Goal: Transaction & Acquisition: Purchase product/service

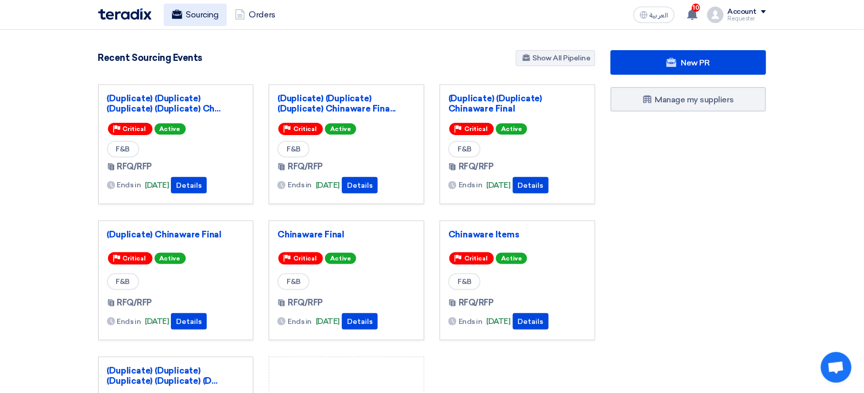
click at [202, 15] on link "Sourcing" at bounding box center [195, 15] width 63 height 23
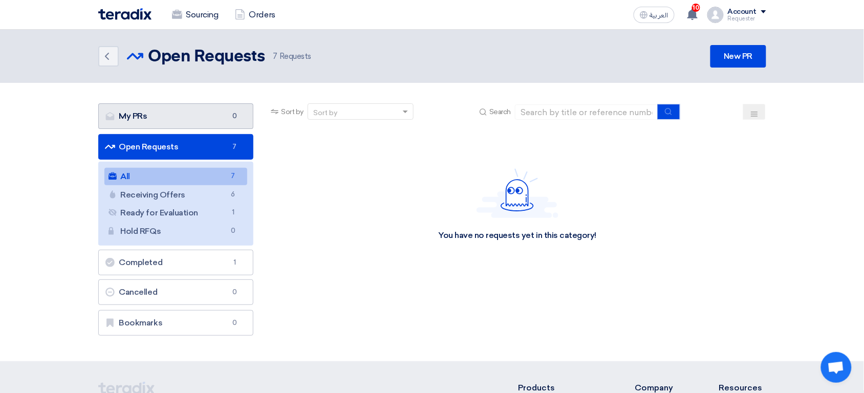
click at [189, 121] on link "My PRs My PRs 0" at bounding box center [176, 116] width 156 height 26
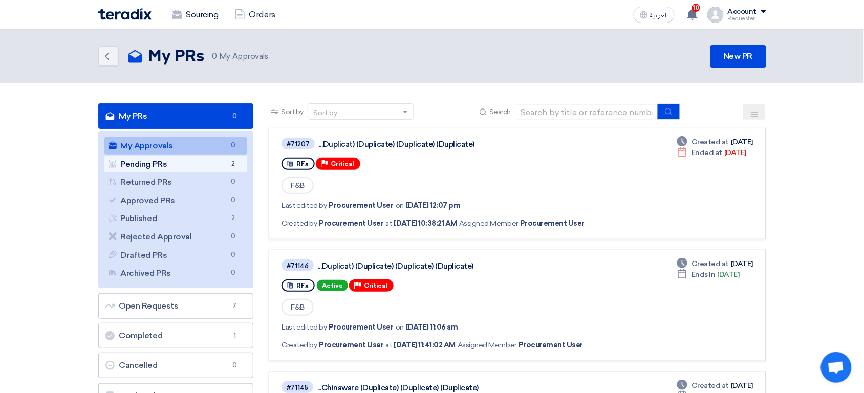
click at [198, 156] on link "Pending PRs Pending PRs 2" at bounding box center [175, 164] width 143 height 17
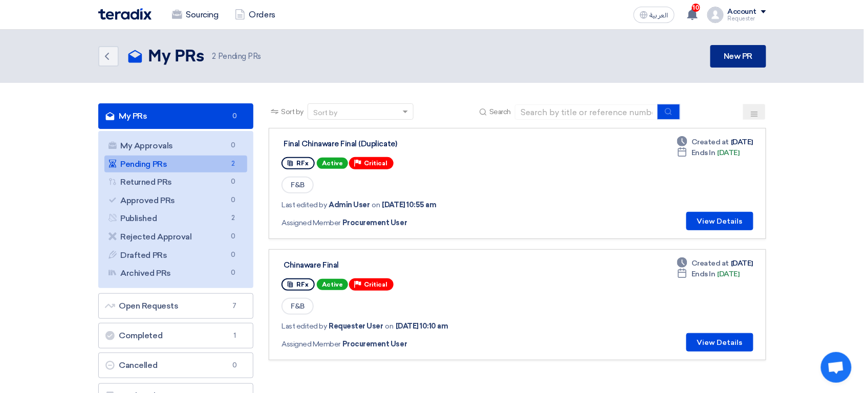
click at [732, 59] on link "New PR" at bounding box center [738, 56] width 55 height 23
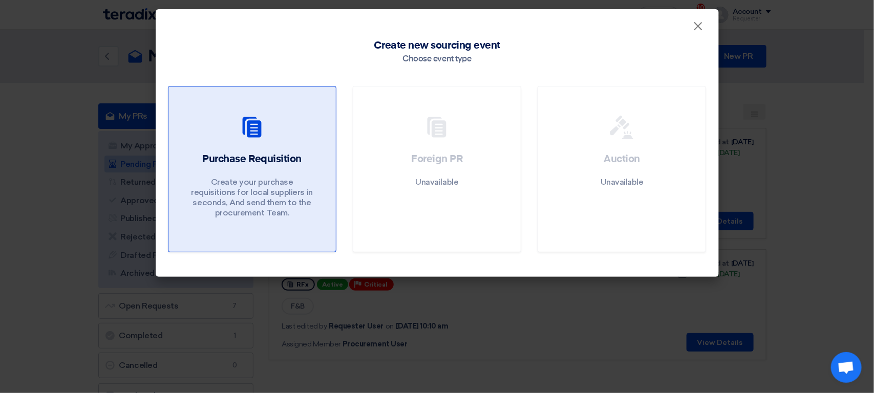
click at [300, 171] on div "Purchase Requisition Create your purchase requisitions for local suppliers in s…" at bounding box center [252, 187] width 143 height 71
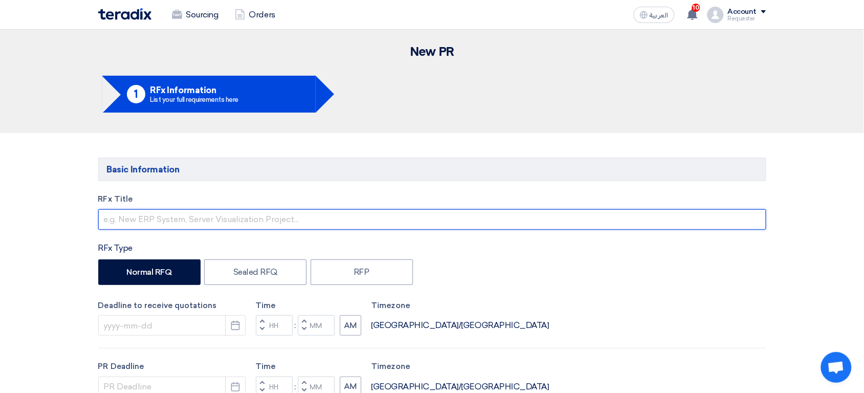
click at [206, 220] on input "text" at bounding box center [432, 219] width 668 height 20
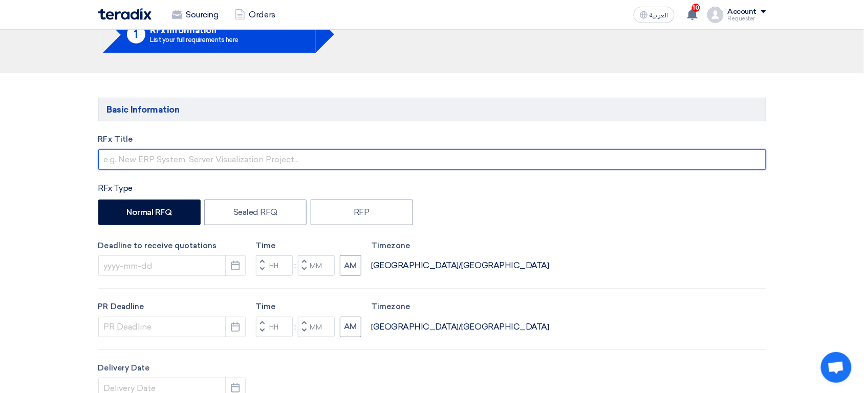
scroll to position [80, 0]
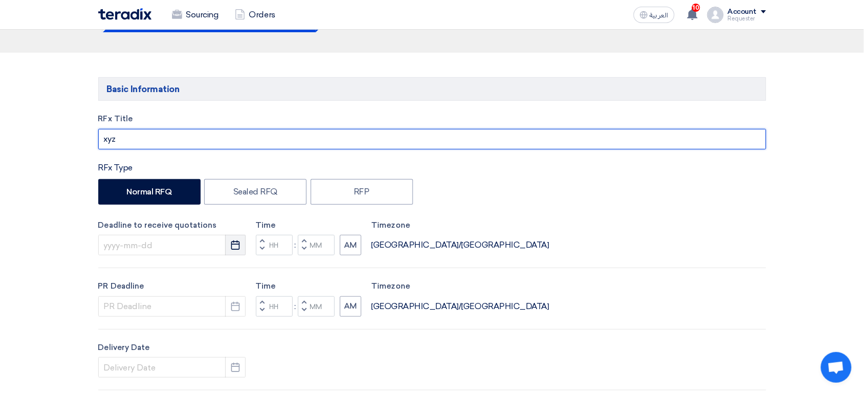
type input "xyz"
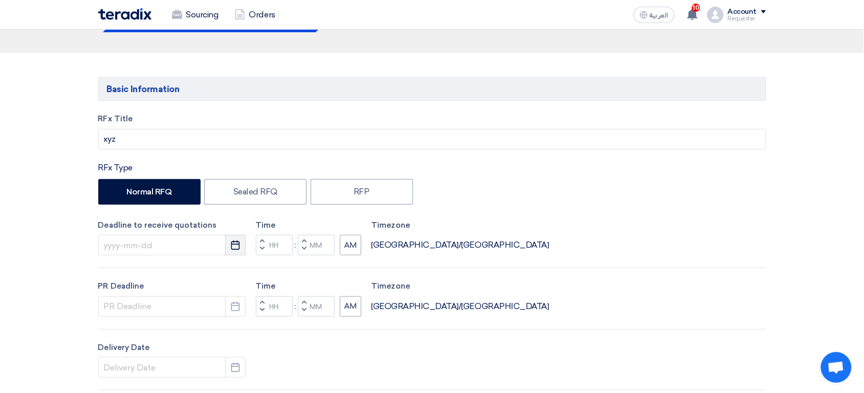
click at [229, 246] on button "Pick a date" at bounding box center [235, 245] width 20 height 20
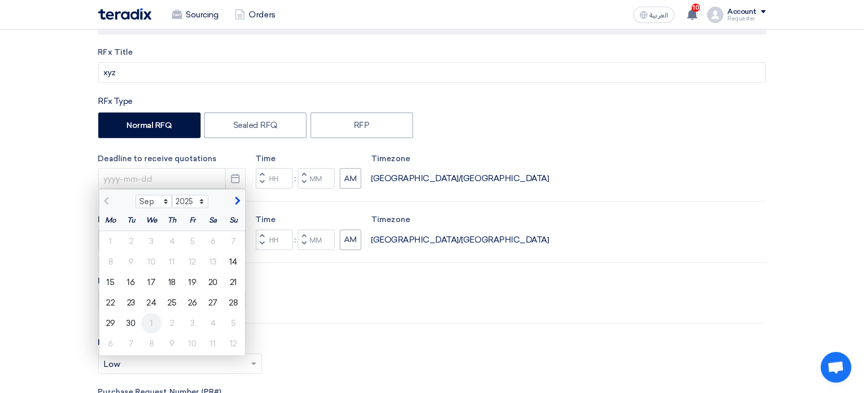
scroll to position [146, 0]
click at [133, 327] on div "30" at bounding box center [131, 324] width 20 height 20
type input "9/30/2025"
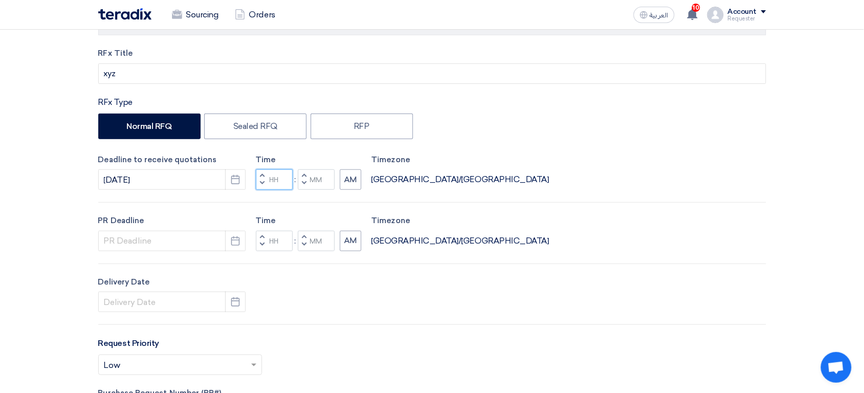
click at [279, 181] on input "Hours" at bounding box center [274, 179] width 37 height 20
type input "12"
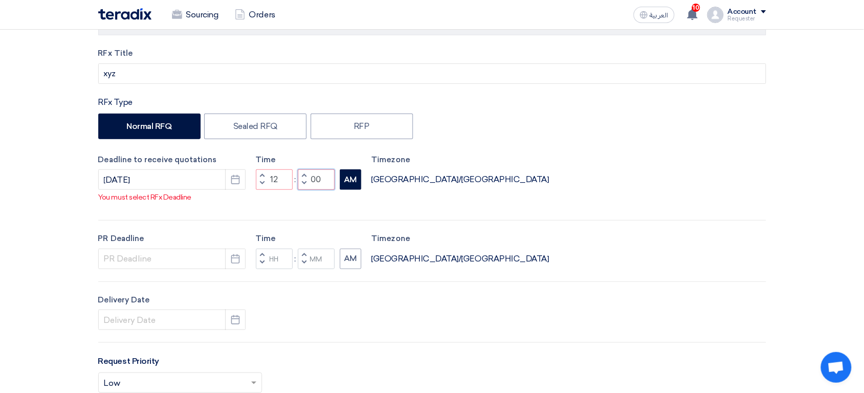
type input "00"
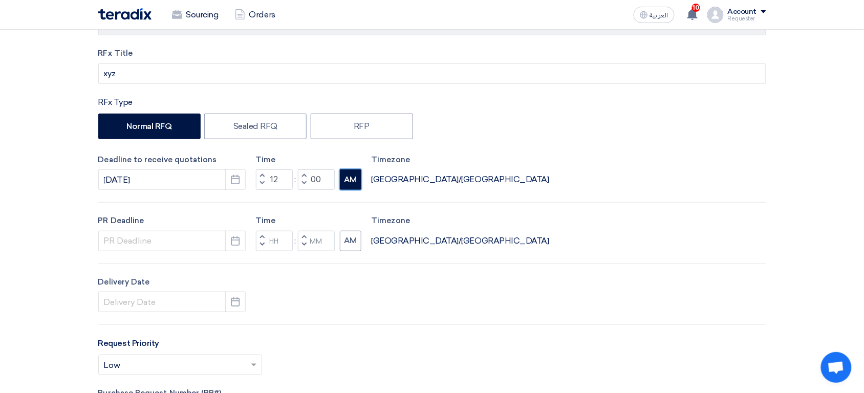
click at [352, 191] on div "RFx Title xyz RFx Type Normal RFQ Sealed RFQ RFP Deadline to receive quotations…" at bounding box center [433, 281] width 684 height 466
click at [233, 244] on icon "Pick a date" at bounding box center [235, 241] width 10 height 10
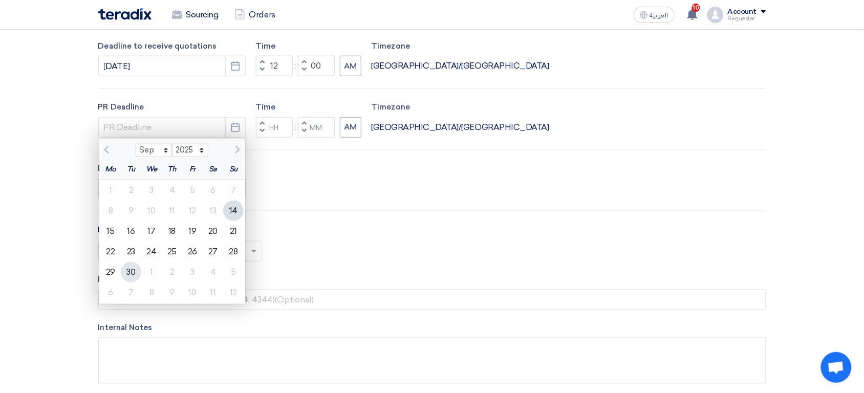
scroll to position [260, 0]
click at [126, 275] on div "30" at bounding box center [131, 272] width 20 height 20
type input "9/30/2025"
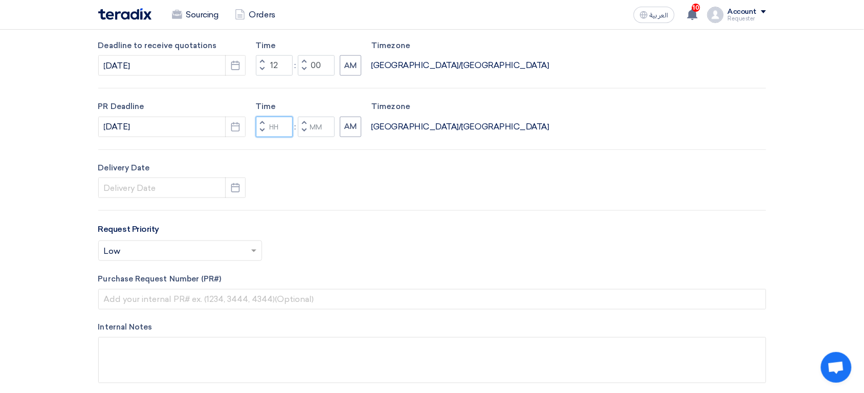
click at [278, 125] on input "Hours" at bounding box center [274, 127] width 37 height 20
type input "12"
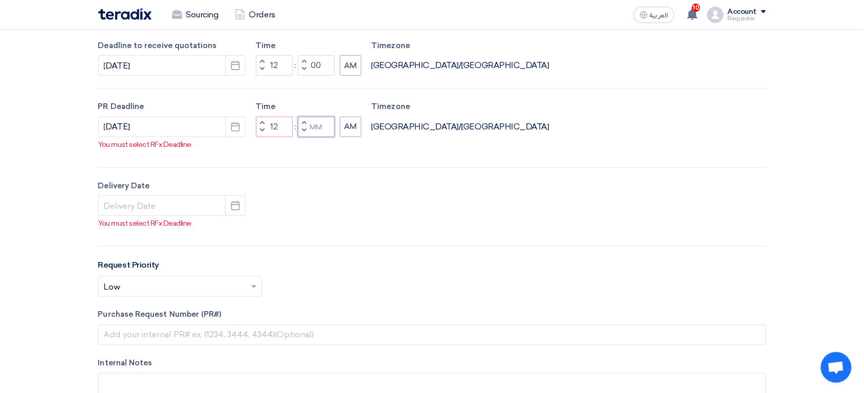
click at [327, 124] on div "Time Increment hours 12 Decrement hours : Increment minutes Decrement minutes AM" at bounding box center [308, 119] width 105 height 36
type input "02"
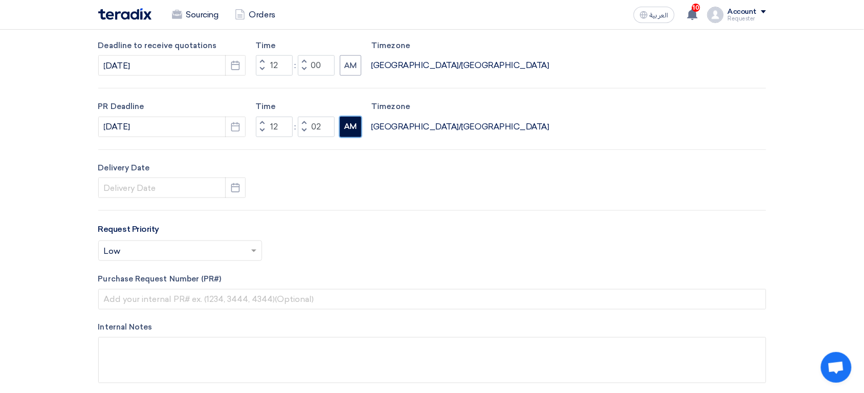
click at [357, 144] on div "RFx Title xyz RFx Type Normal RFQ Sealed RFQ RFP Deadline to receive quotations…" at bounding box center [433, 166] width 684 height 466
click at [237, 188] on icon "Pick a date" at bounding box center [235, 188] width 10 height 10
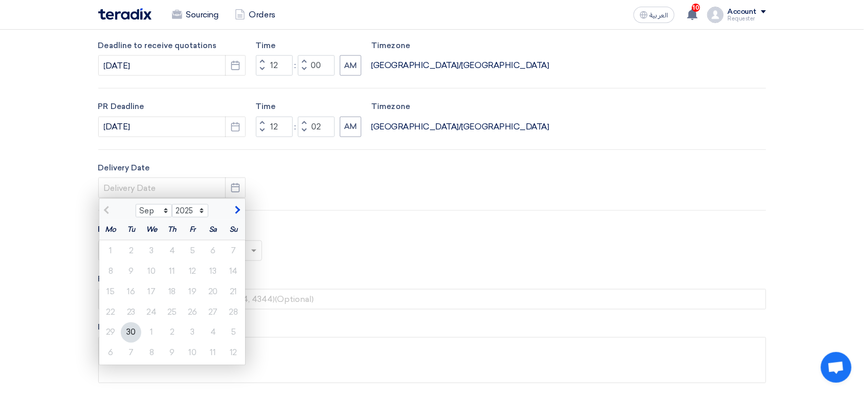
click at [125, 335] on div "30" at bounding box center [131, 333] width 20 height 20
type input "9/30/2025"
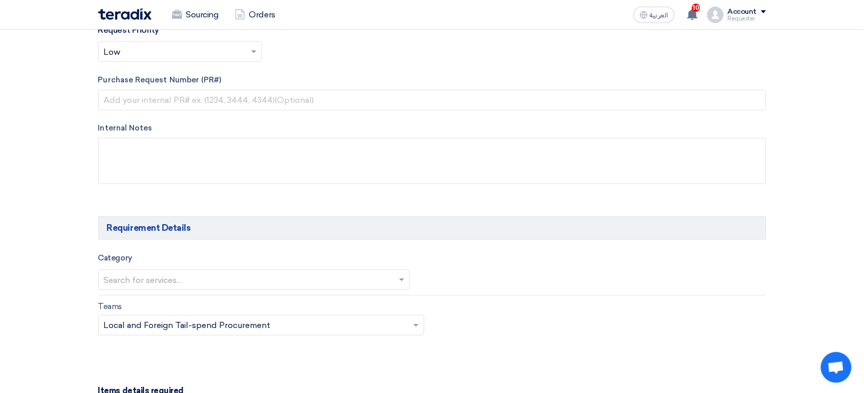
scroll to position [439, 0]
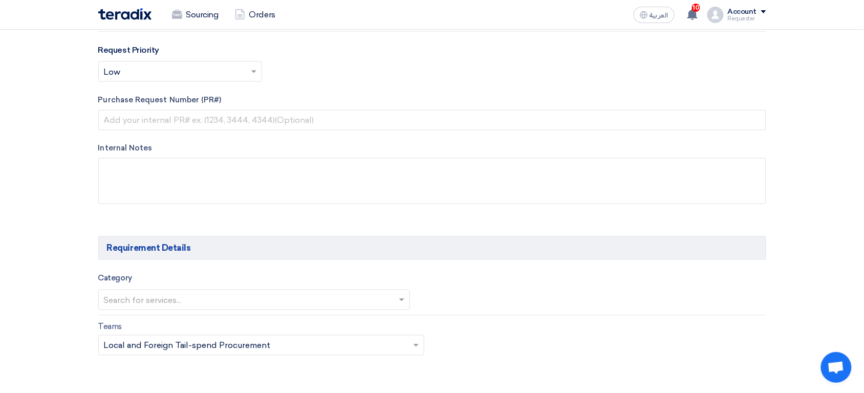
click at [172, 74] on input "text" at bounding box center [175, 73] width 142 height 17
click at [139, 114] on span "Important" at bounding box center [124, 113] width 40 height 10
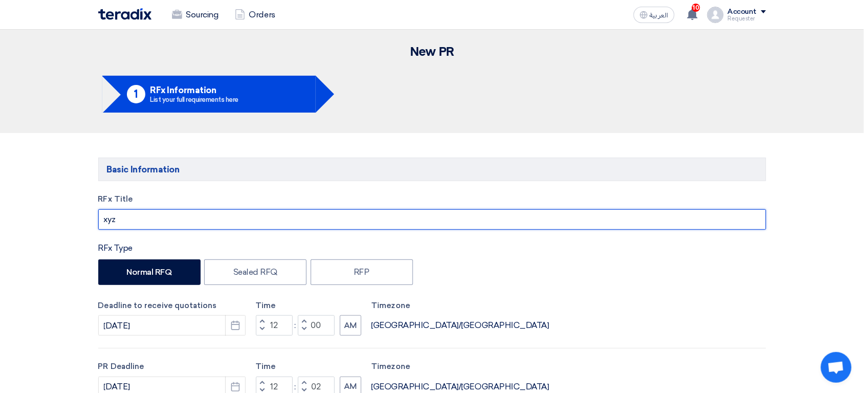
click at [153, 218] on input "xyz" at bounding box center [432, 219] width 668 height 20
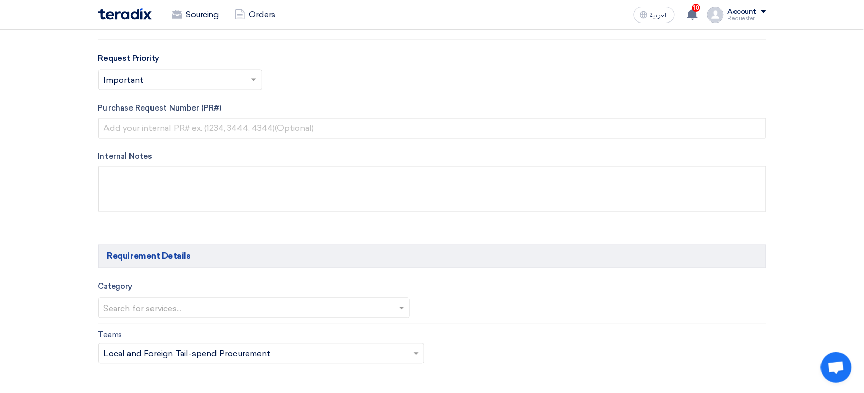
scroll to position [410, 0]
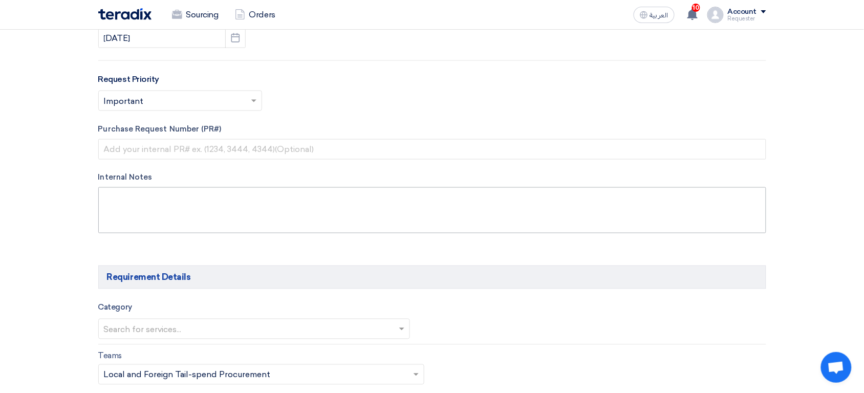
type input "XYZ Items request"
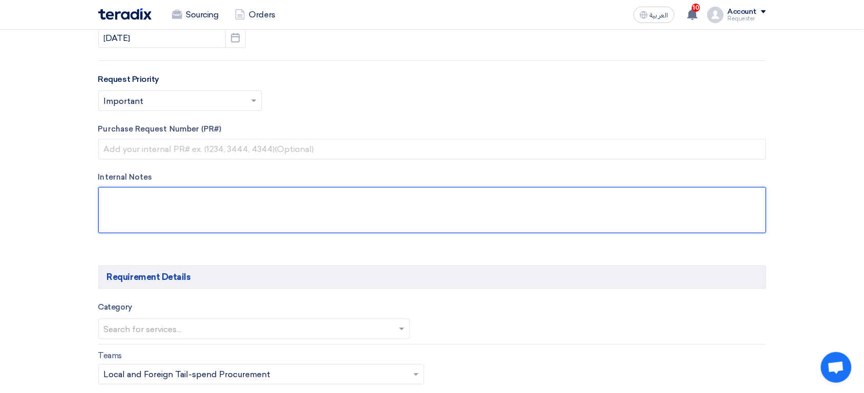
click at [182, 207] on textarea at bounding box center [432, 210] width 668 height 46
type textarea "NOTES TO INTERNAL STAKEHOLDERS"
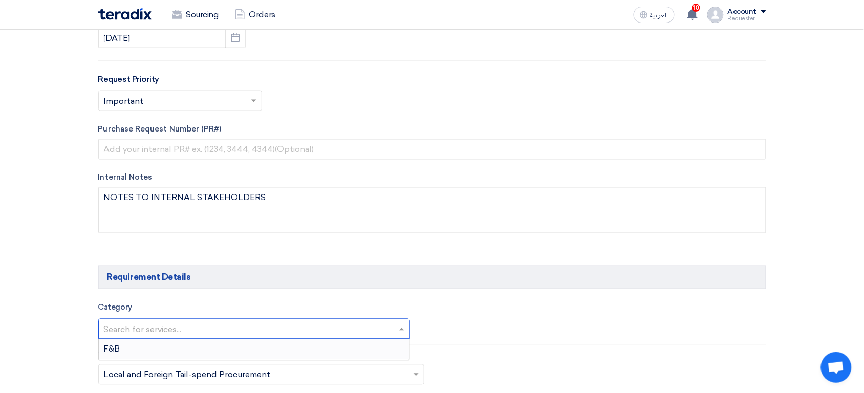
click at [201, 331] on input "text" at bounding box center [249, 330] width 291 height 17
click at [222, 347] on div "F&B" at bounding box center [254, 349] width 311 height 20
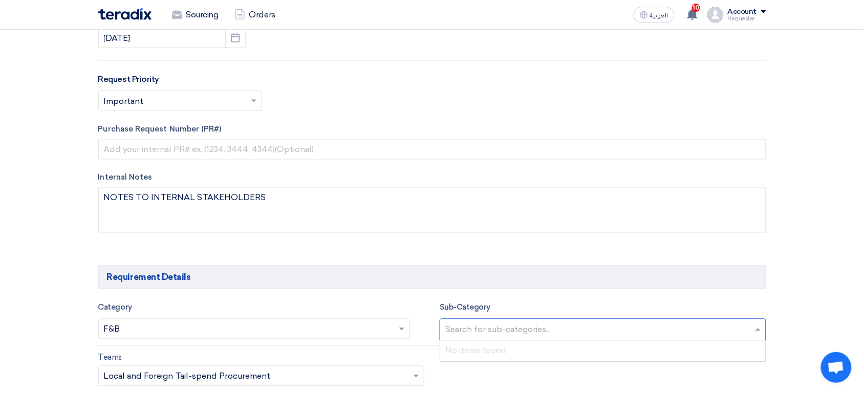
click at [486, 329] on input "text" at bounding box center [604, 331] width 318 height 17
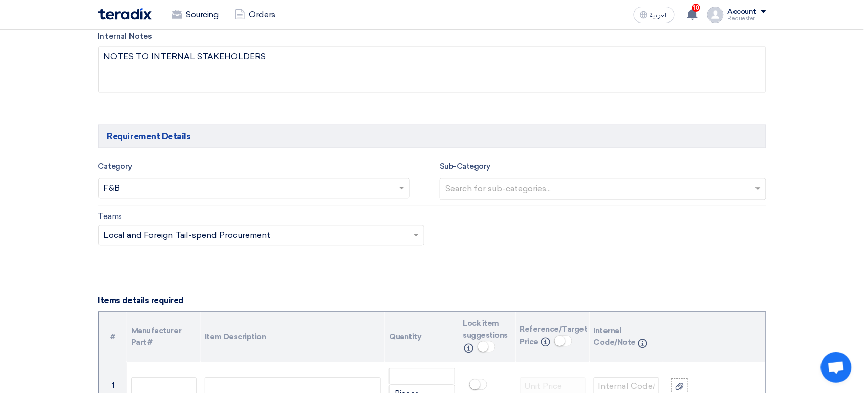
scroll to position [572, 0]
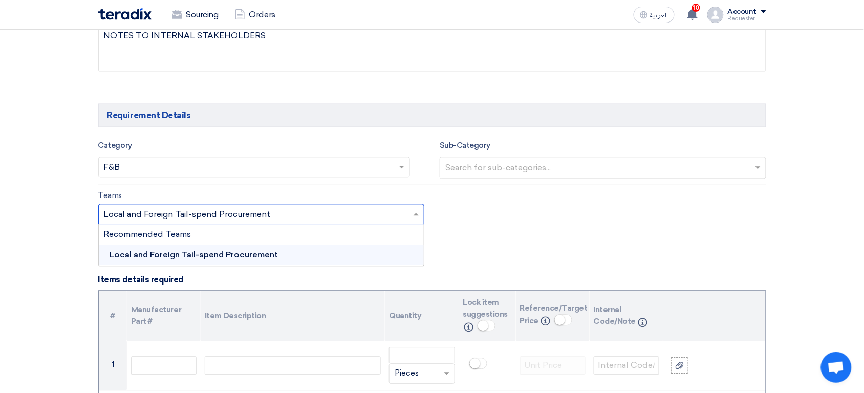
click at [285, 211] on input "text" at bounding box center [256, 215] width 305 height 17
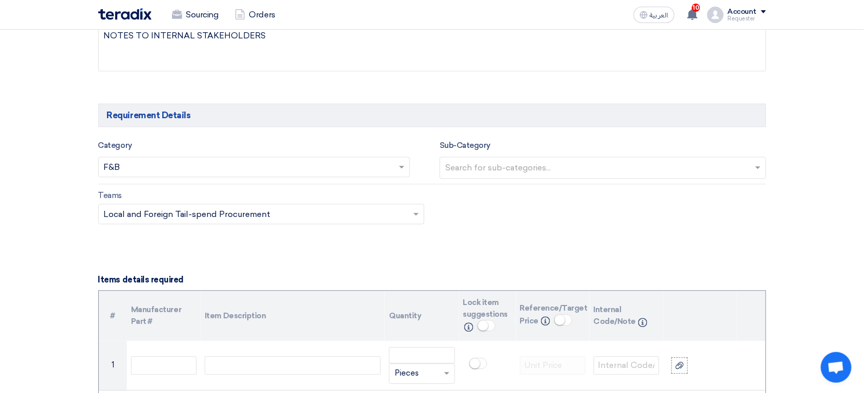
click at [59, 247] on section "Basic Information RFx Title XYZ Items request RFx Type Normal RFQ Sealed RFQ RF…" at bounding box center [432, 344] width 864 height 1567
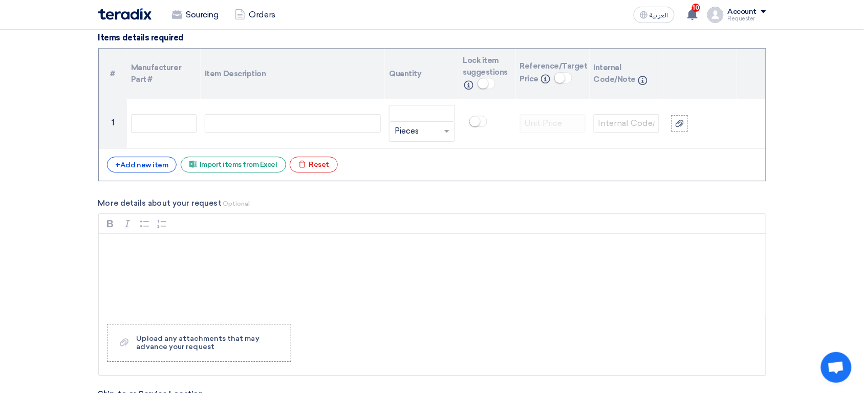
scroll to position [828, 0]
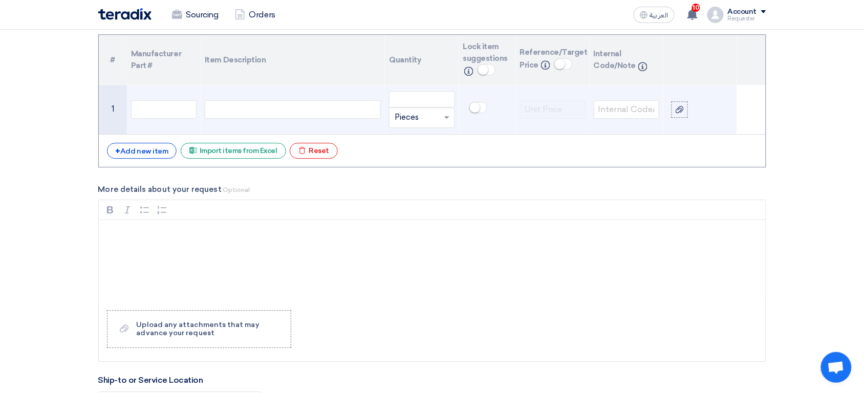
click at [276, 121] on td at bounding box center [293, 110] width 184 height 50
click at [297, 114] on div at bounding box center [293, 109] width 176 height 18
click at [435, 101] on input "number" at bounding box center [422, 99] width 66 height 16
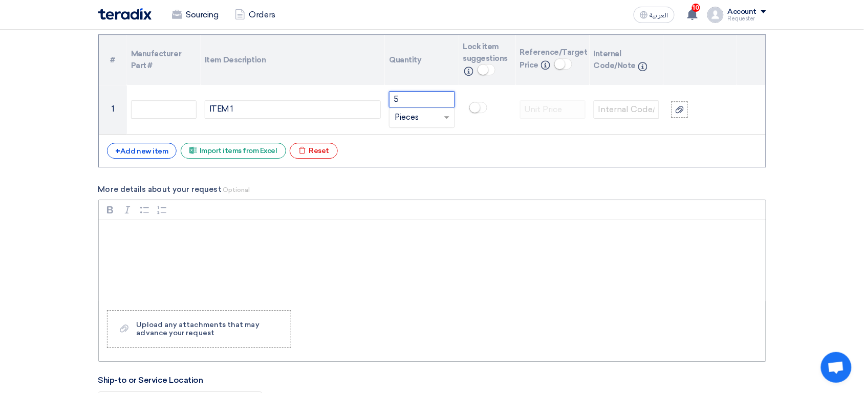
type input "5"
click at [209, 243] on div "Rich Text Editor, main" at bounding box center [432, 261] width 667 height 82
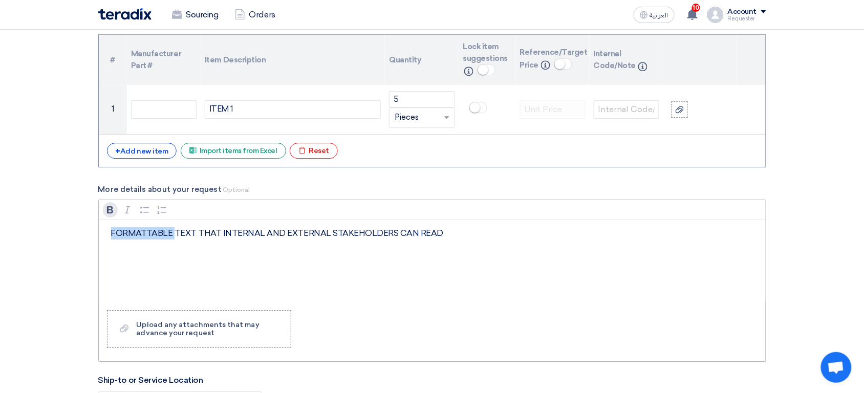
click at [105, 214] on icon "button" at bounding box center [110, 210] width 10 height 10
click at [126, 211] on icon "button" at bounding box center [127, 210] width 10 height 10
click at [145, 217] on button "Bulleted List Bulleted List" at bounding box center [144, 209] width 15 height 15
click at [71, 260] on section "Basic Information RFx Title XYZ Items request RFx Type Normal RFQ Sealed RFQ RF…" at bounding box center [432, 88] width 864 height 1567
click at [166, 248] on div "FORMATTABLE TEXT THAT INTERNAL AND EXTERNAL STAKEHOLDERS CAN READ" at bounding box center [432, 261] width 667 height 82
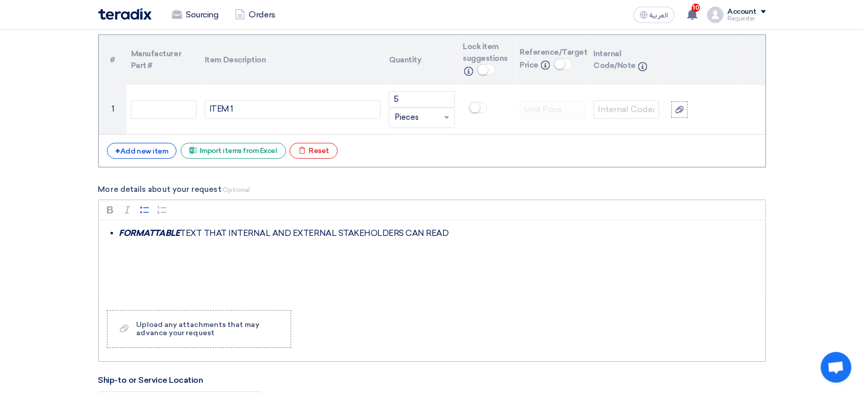
click at [181, 235] on li "FORMATTABLE TEXT THAT INTERNAL AND EXTERNAL STAKEHOLDERS CAN READ" at bounding box center [440, 233] width 642 height 12
click at [148, 280] on div "FORMATTABLE TEXT THAT INTERNAL AND EXTERNAL STAKEHOLDERS CAN READ" at bounding box center [432, 261] width 667 height 82
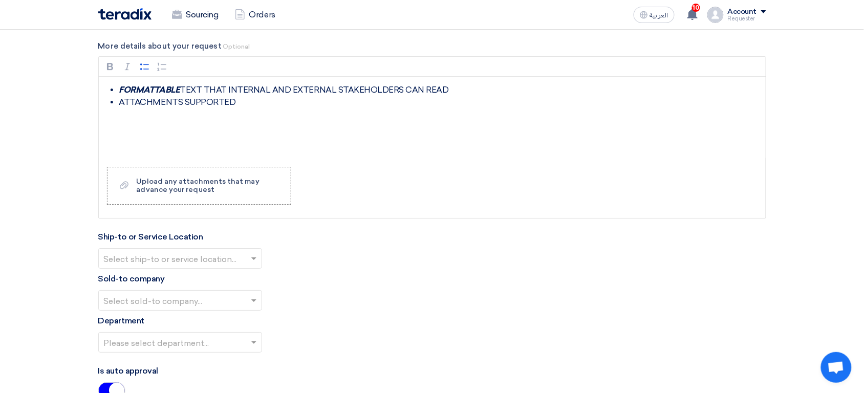
scroll to position [969, 0]
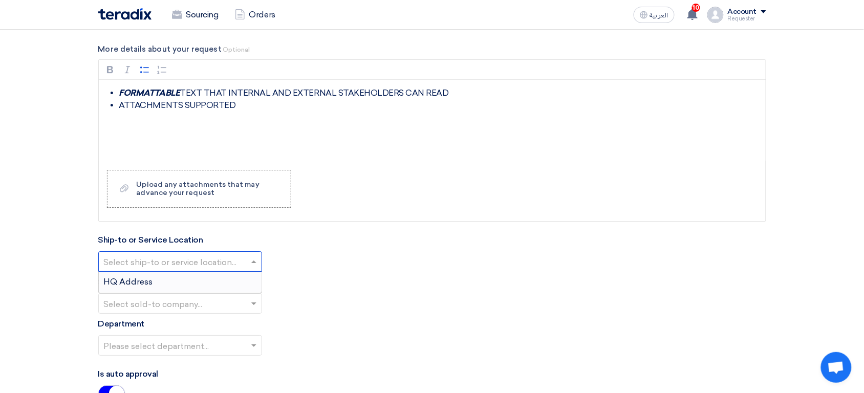
click at [125, 257] on input "text" at bounding box center [175, 262] width 142 height 17
click at [178, 284] on div "HQ Address" at bounding box center [180, 282] width 163 height 20
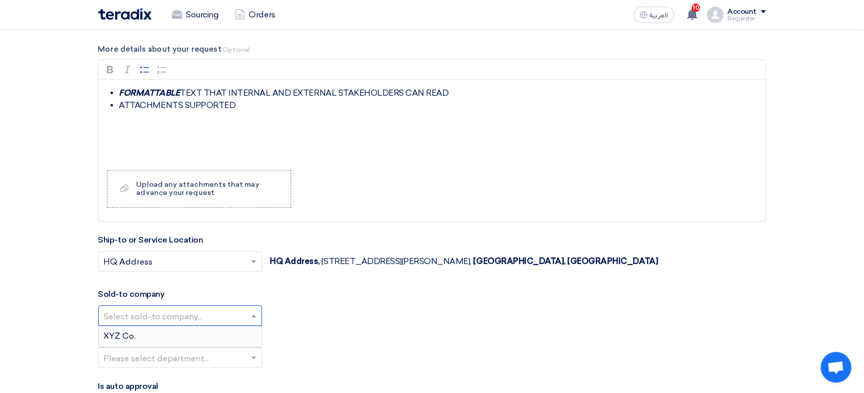
click at [184, 313] on input "text" at bounding box center [175, 316] width 142 height 17
click at [176, 338] on div "XYZ Co." at bounding box center [180, 336] width 163 height 20
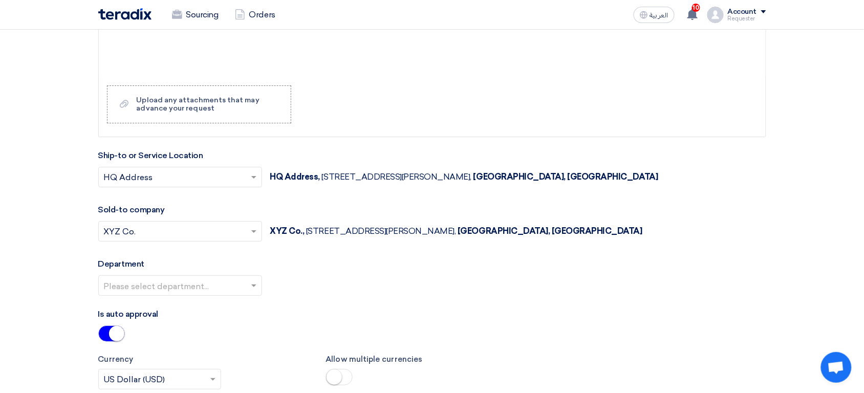
scroll to position [1055, 0]
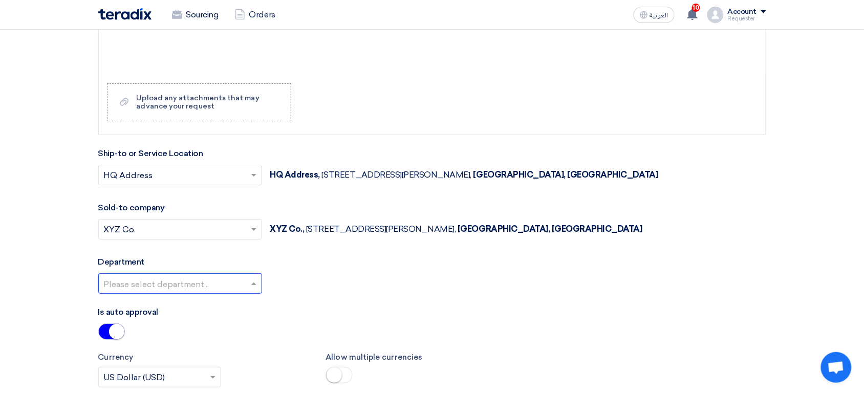
click at [213, 277] on div at bounding box center [180, 283] width 163 height 17
click at [193, 306] on div "XYZ Department" at bounding box center [180, 304] width 163 height 21
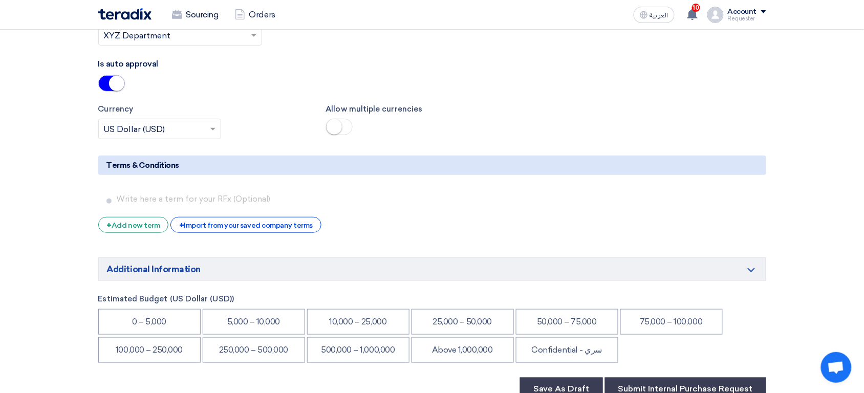
scroll to position [1301, 0]
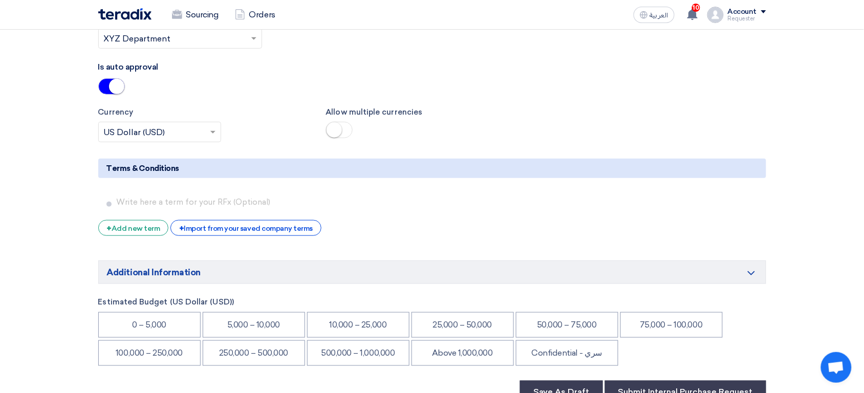
click at [114, 90] on small at bounding box center [116, 86] width 15 height 15
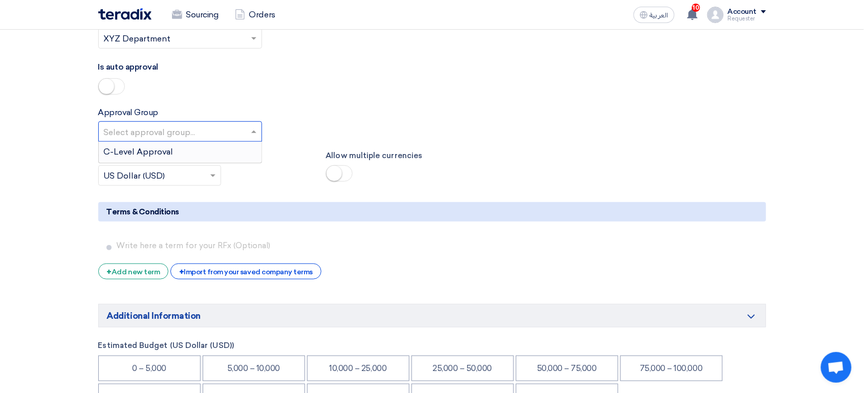
click at [141, 130] on input "text" at bounding box center [175, 132] width 142 height 17
click at [150, 153] on span "C-Level Approval" at bounding box center [139, 152] width 70 height 10
click at [121, 91] on span at bounding box center [111, 86] width 27 height 16
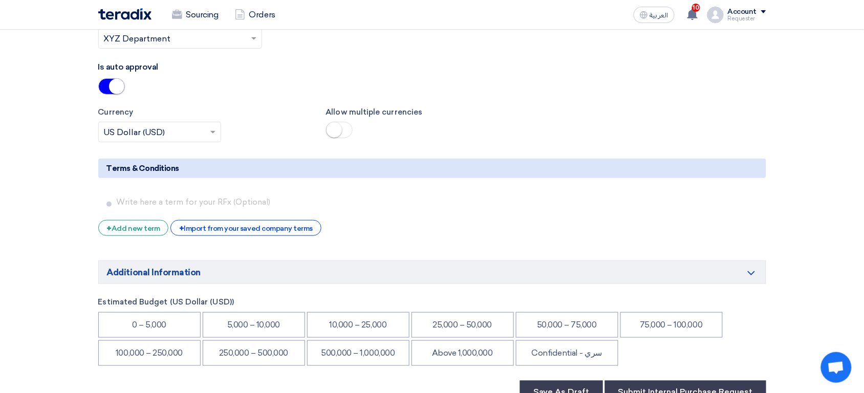
click at [121, 91] on small at bounding box center [116, 86] width 15 height 15
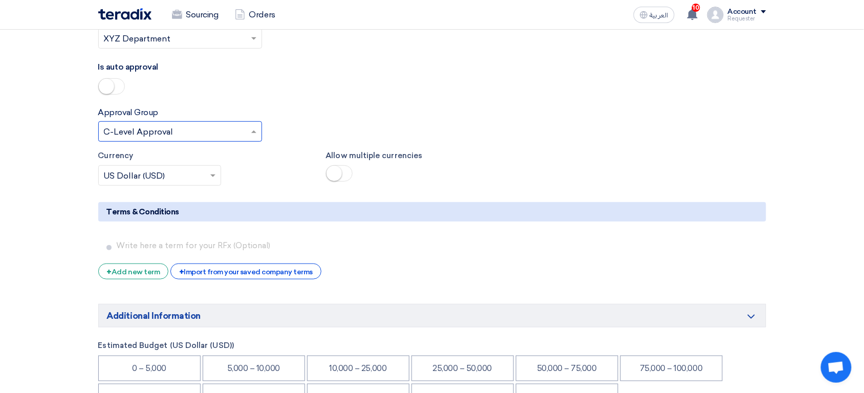
click at [163, 129] on input "text" at bounding box center [175, 132] width 142 height 17
click at [262, 95] on div "Is auto approval" at bounding box center [432, 79] width 668 height 37
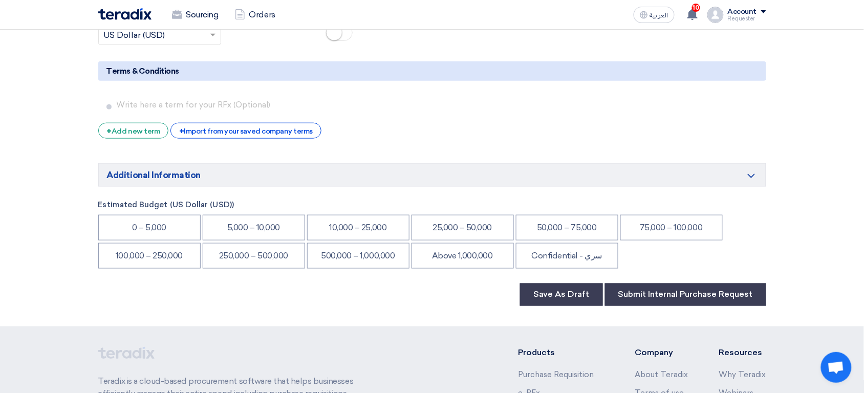
scroll to position [1422, 0]
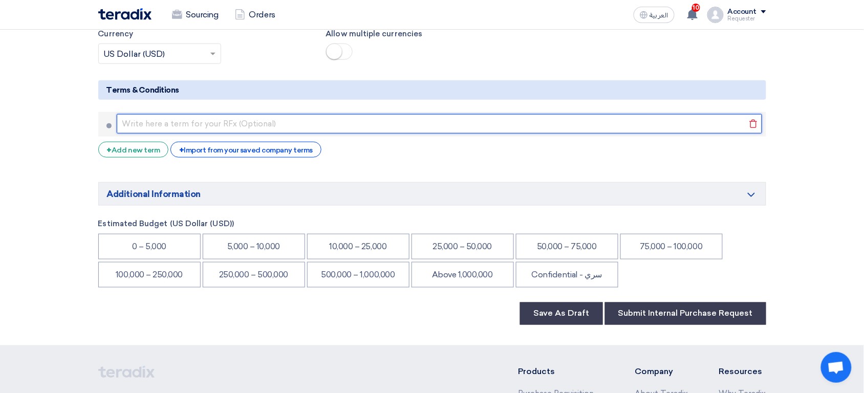
click at [217, 128] on input "text" at bounding box center [440, 123] width 646 height 19
type input "TERM 1"
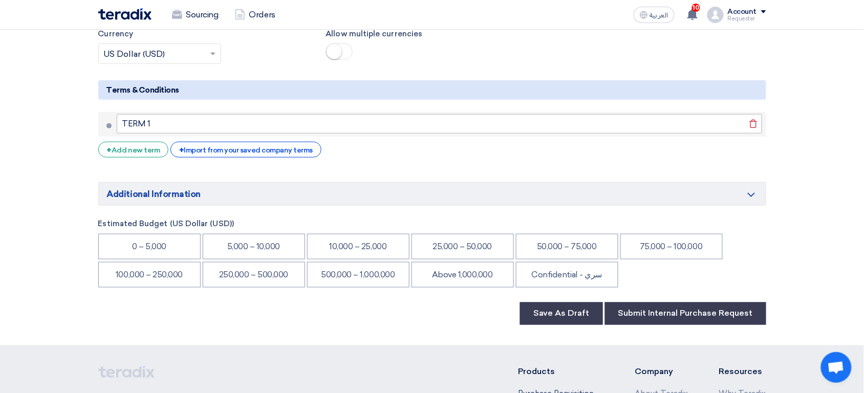
scroll to position [1430, 0]
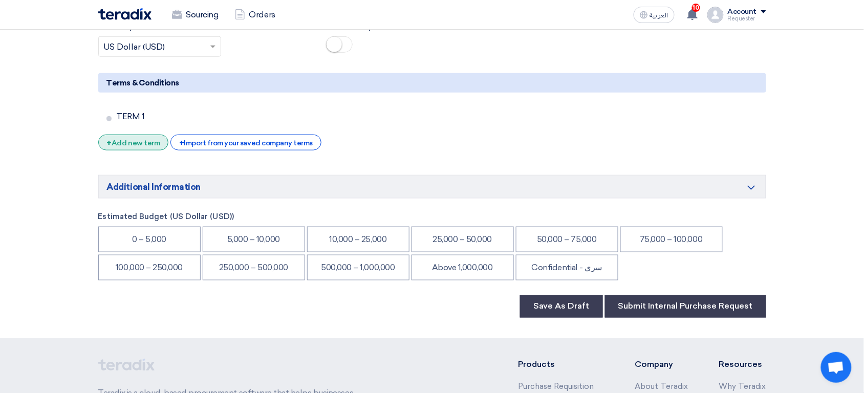
click at [145, 143] on div "+ Add new term" at bounding box center [133, 143] width 71 height 16
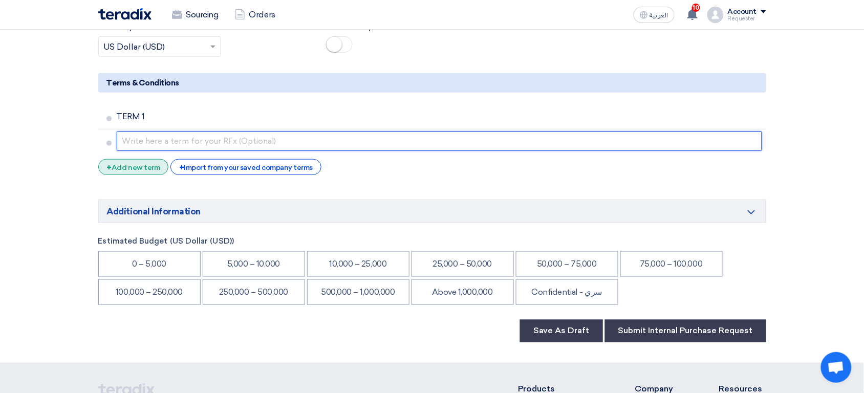
click at [145, 143] on input "text" at bounding box center [440, 141] width 646 height 19
type input "NOTE 2"
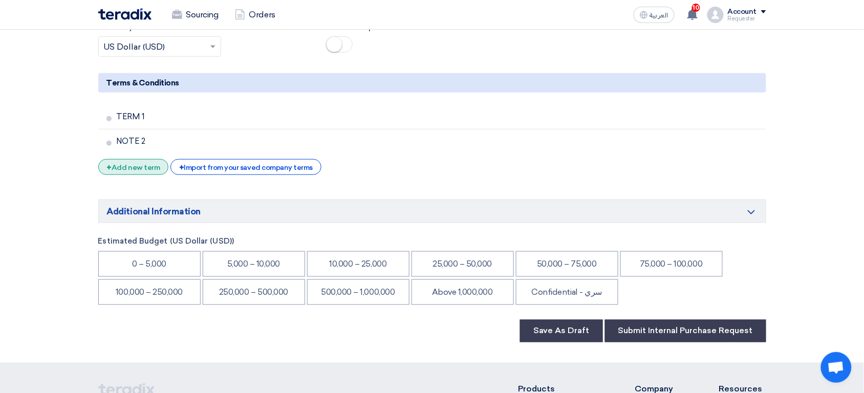
click at [146, 167] on div "+ Add new term" at bounding box center [133, 167] width 71 height 16
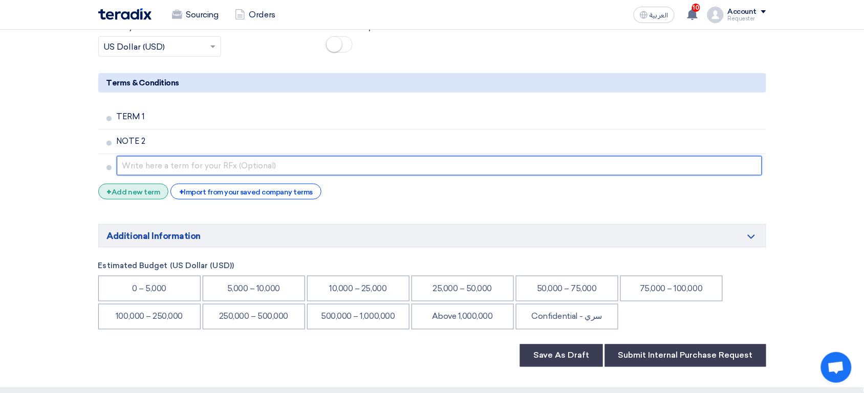
click at [146, 167] on input "text" at bounding box center [440, 165] width 646 height 19
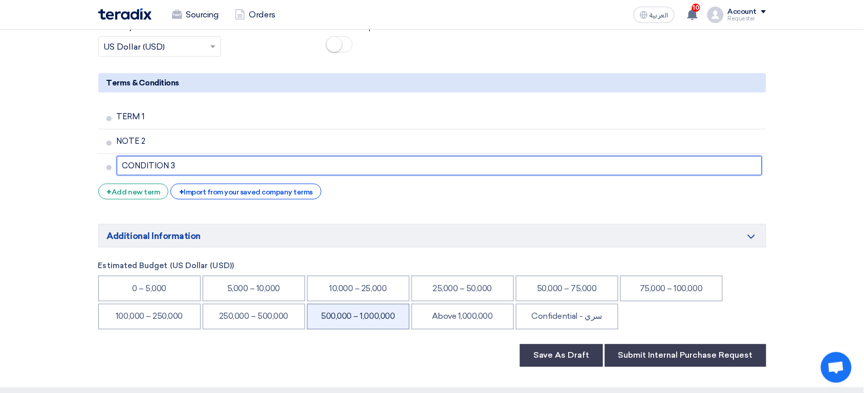
type input "CONDITION 3"
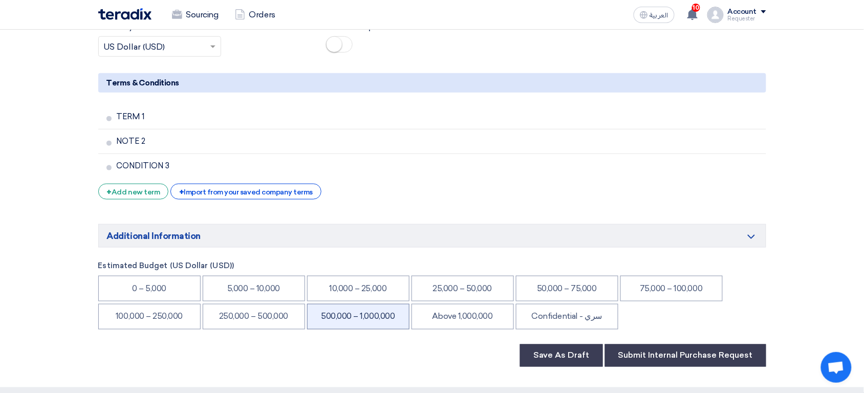
click at [377, 314] on li "500,000 – 1,000,000" at bounding box center [358, 317] width 102 height 26
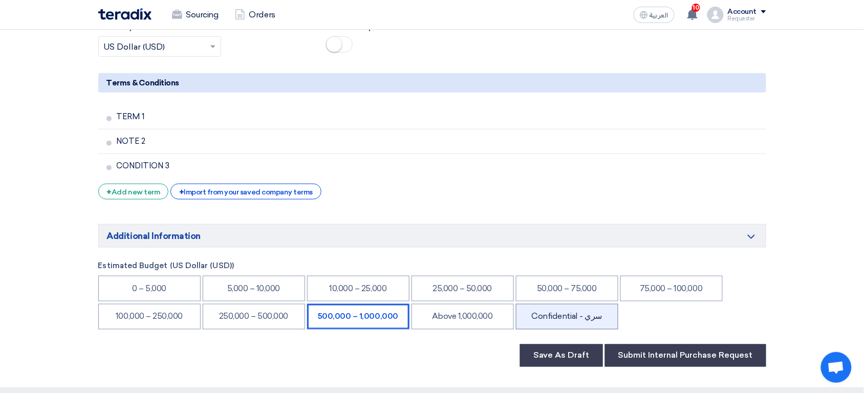
click at [580, 312] on li "Confidential - سري" at bounding box center [567, 317] width 102 height 26
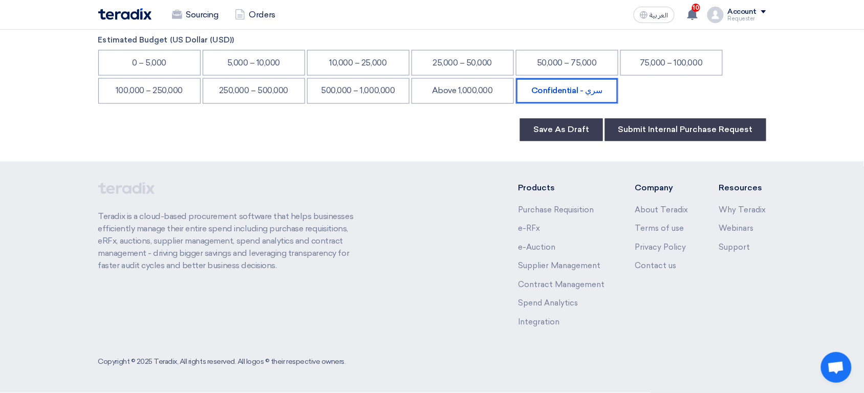
scroll to position [1652, 0]
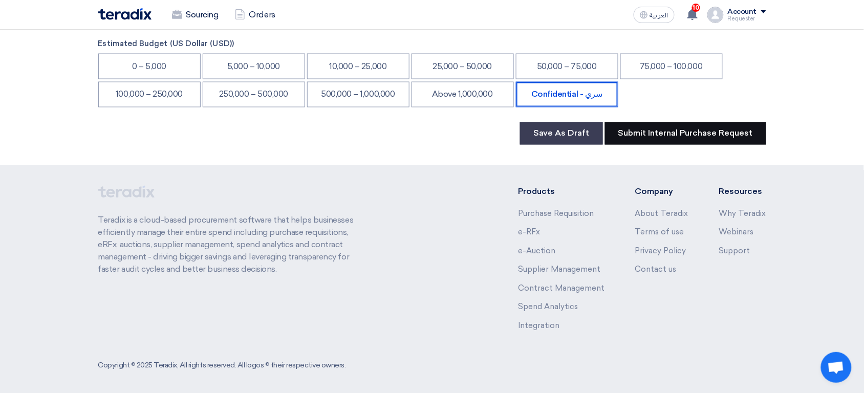
click at [689, 135] on button "Submit Internal Purchase Request" at bounding box center [685, 133] width 161 height 23
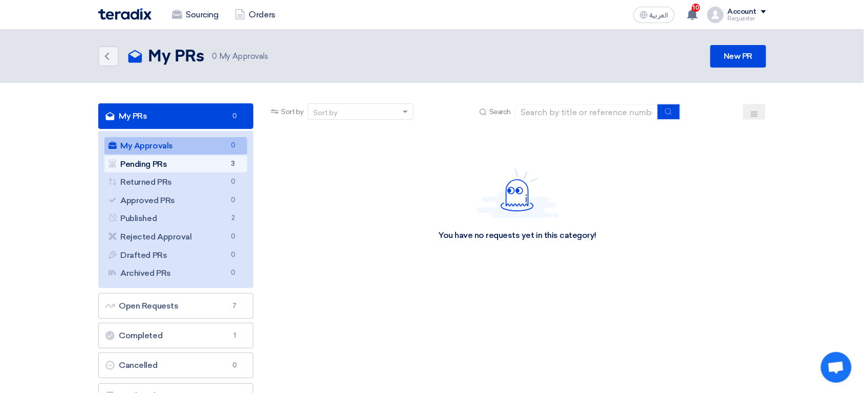
click at [197, 166] on link "Pending PRs Pending PRs 3" at bounding box center [175, 164] width 143 height 17
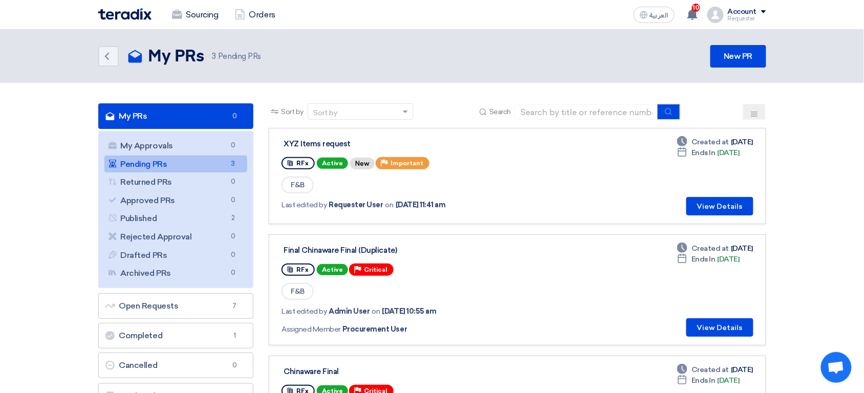
click at [730, 19] on div "Requester" at bounding box center [747, 19] width 38 height 6
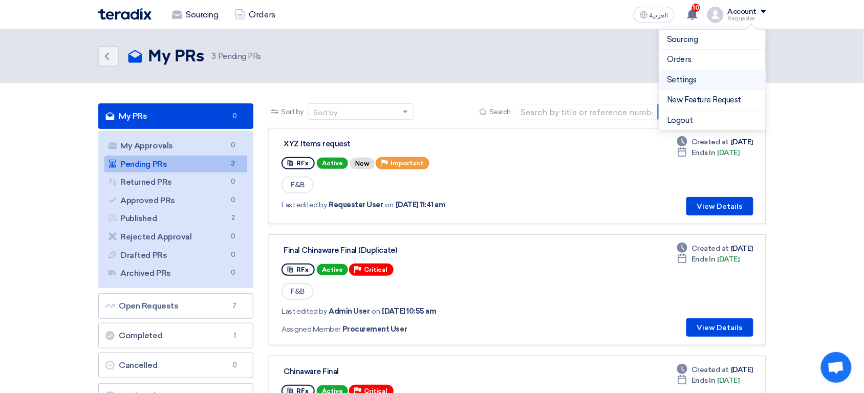
click at [708, 77] on link "Settings" at bounding box center [713, 80] width 90 height 12
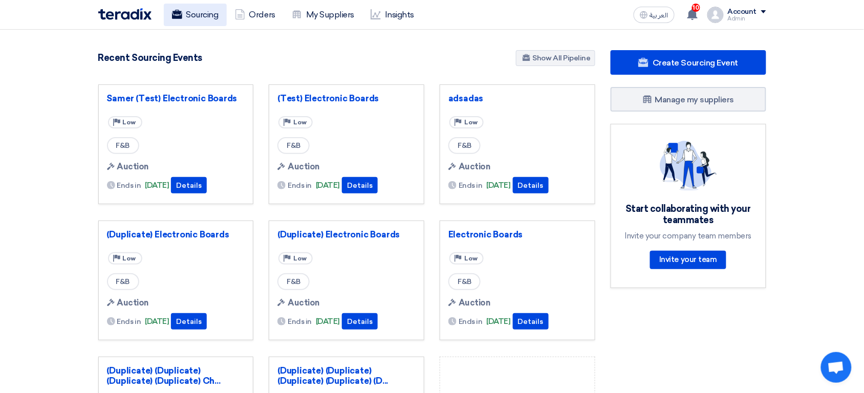
click at [205, 11] on link "Sourcing" at bounding box center [195, 15] width 63 height 23
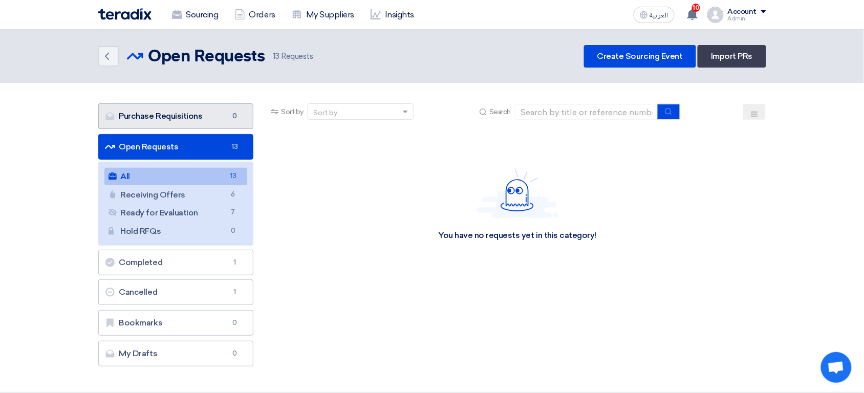
click at [180, 118] on link "Purchase Requisitions Purchase Requisitions 0" at bounding box center [176, 116] width 156 height 26
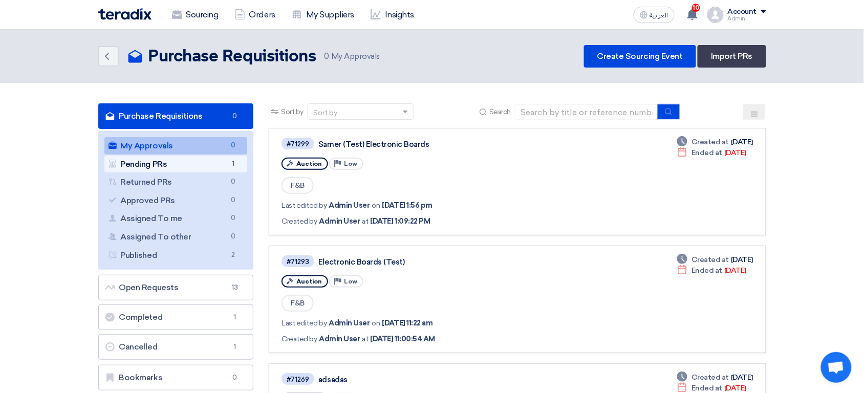
click at [206, 164] on link "Pending PRs Pending PRs 1" at bounding box center [175, 164] width 143 height 17
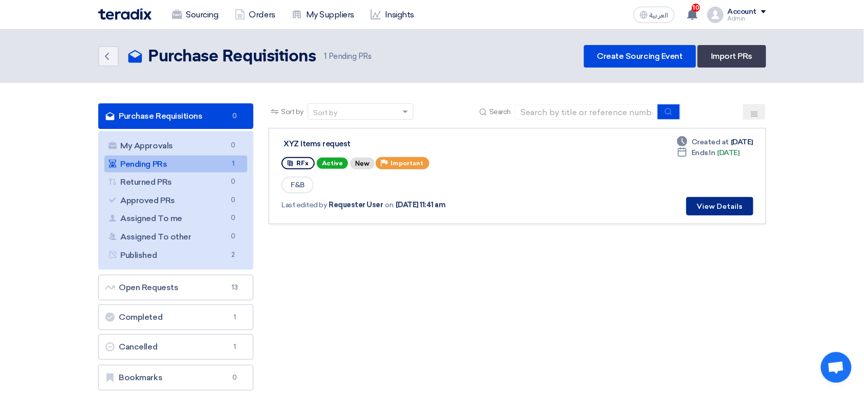
click at [706, 203] on button "View Details" at bounding box center [720, 206] width 67 height 18
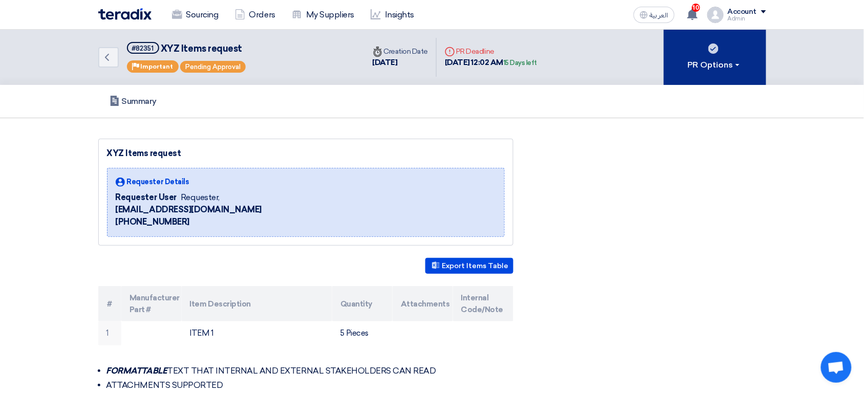
click at [739, 56] on button "PR Options" at bounding box center [715, 57] width 102 height 55
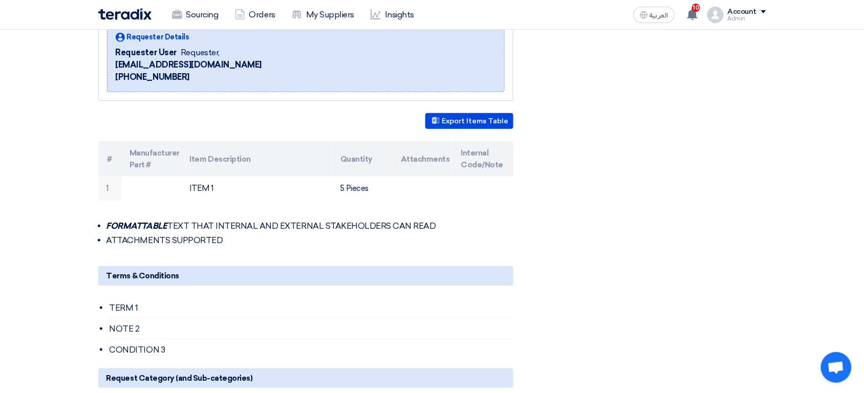
scroll to position [168, 0]
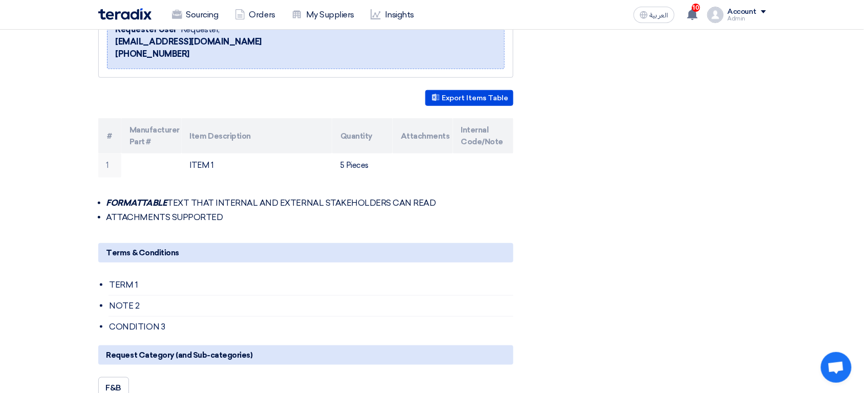
click at [166, 214] on li "ATTACHMENTS SUPPORTED" at bounding box center [310, 217] width 407 height 10
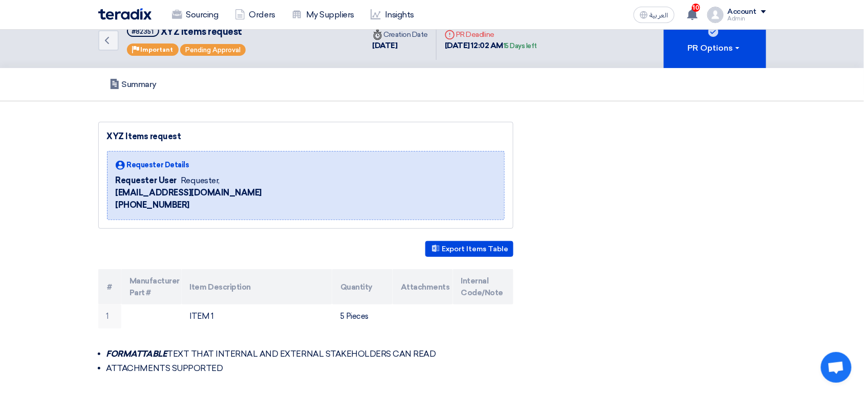
scroll to position [0, 0]
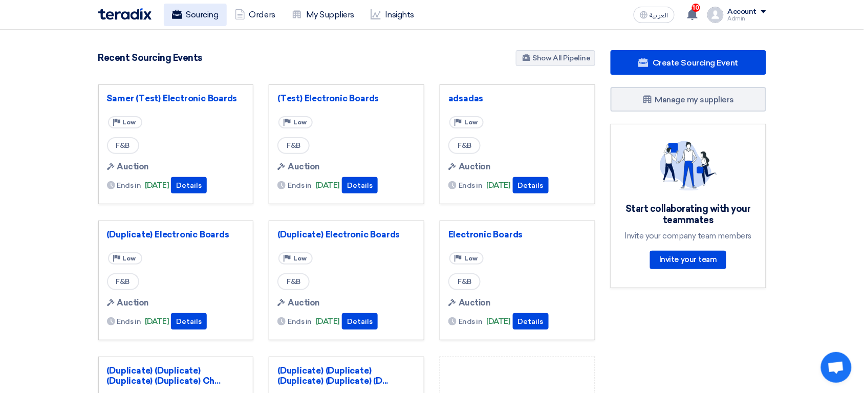
click at [200, 10] on link "Sourcing" at bounding box center [195, 15] width 63 height 23
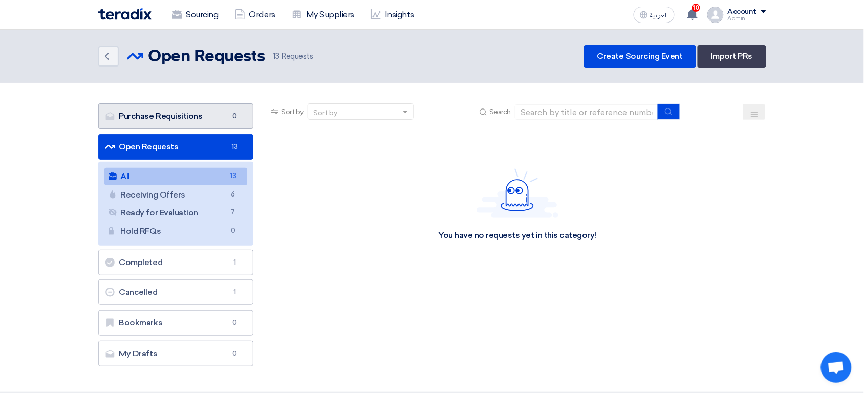
click at [188, 119] on link "Purchase Requisitions Purchase Requisitions 0" at bounding box center [176, 116] width 156 height 26
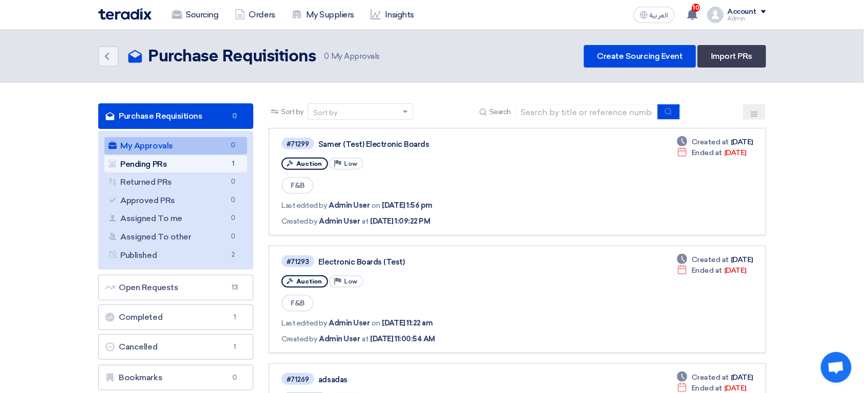
click at [177, 163] on link "Pending PRs Pending PRs 1" at bounding box center [175, 164] width 143 height 17
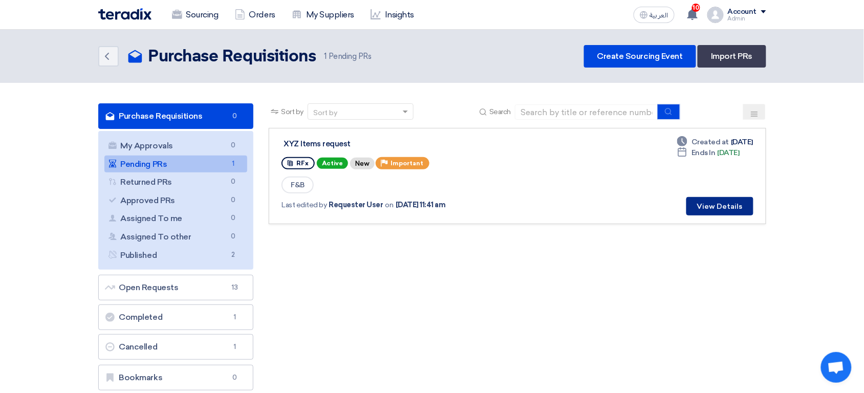
click at [727, 209] on button "View Details" at bounding box center [720, 206] width 67 height 18
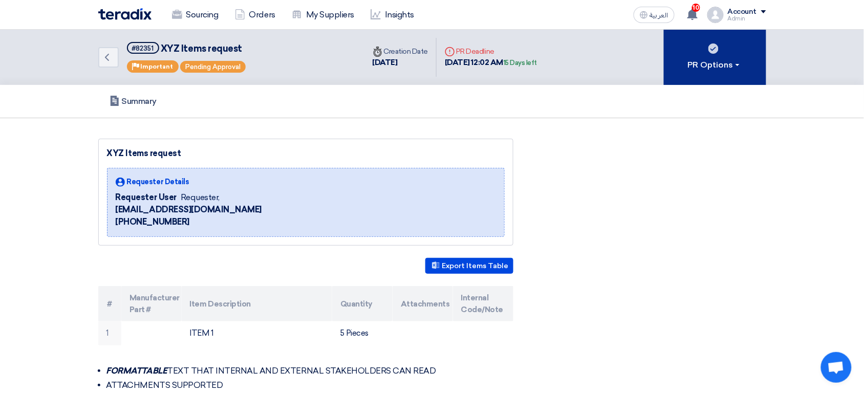
click at [703, 59] on div "PR Options" at bounding box center [715, 65] width 54 height 12
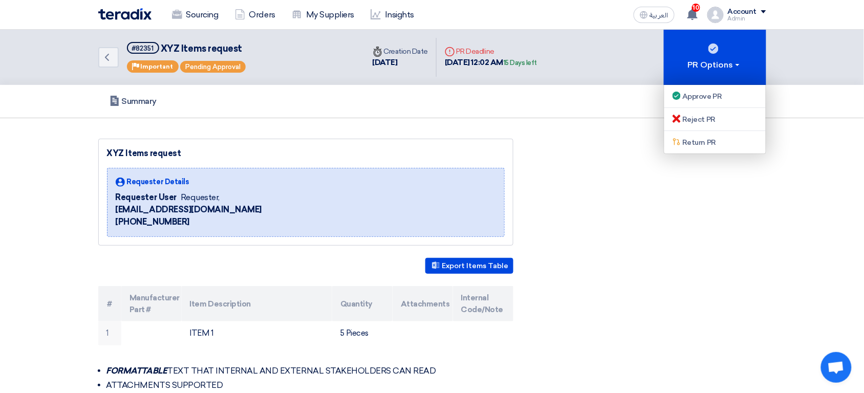
click at [434, 216] on div "Requester Details Requester User Requester, req-user@teradix.com +966501231211" at bounding box center [306, 202] width 398 height 69
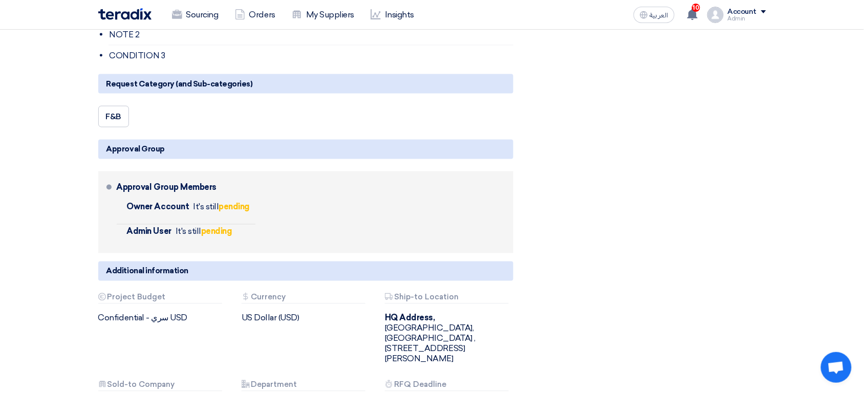
scroll to position [434, 0]
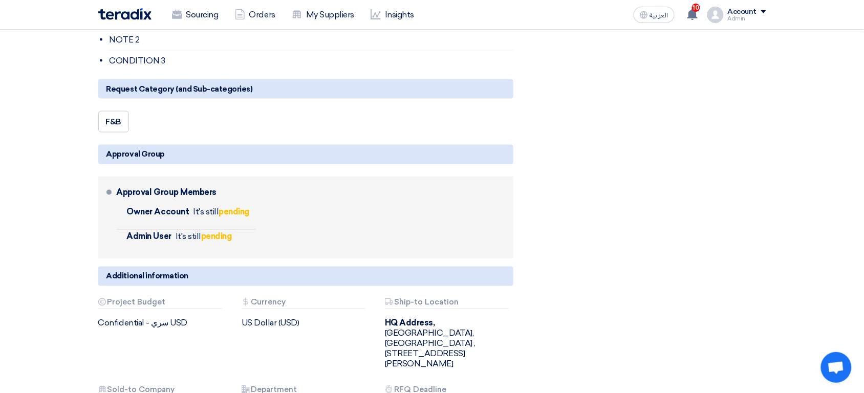
click at [168, 196] on div "Approval Group Members" at bounding box center [167, 193] width 100 height 25
drag, startPoint x: 168, startPoint y: 196, endPoint x: 224, endPoint y: 238, distance: 69.4
click at [224, 238] on div "Approval Group Members Owner Account It's still pending Admin User pending" at bounding box center [313, 218] width 393 height 74
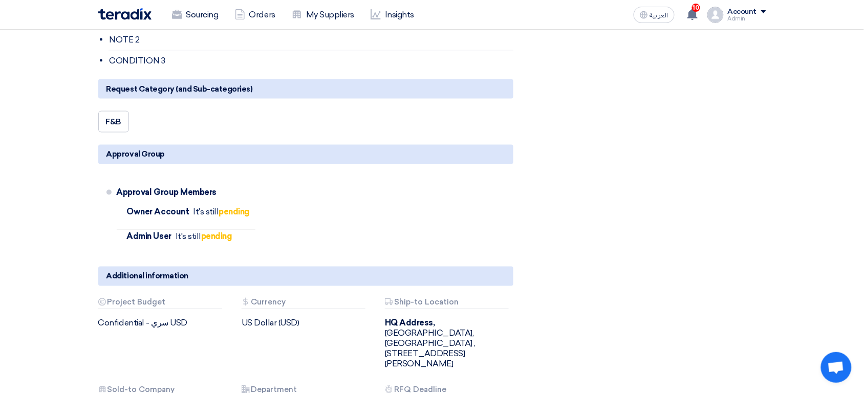
click at [731, 13] on div "Account" at bounding box center [742, 12] width 29 height 9
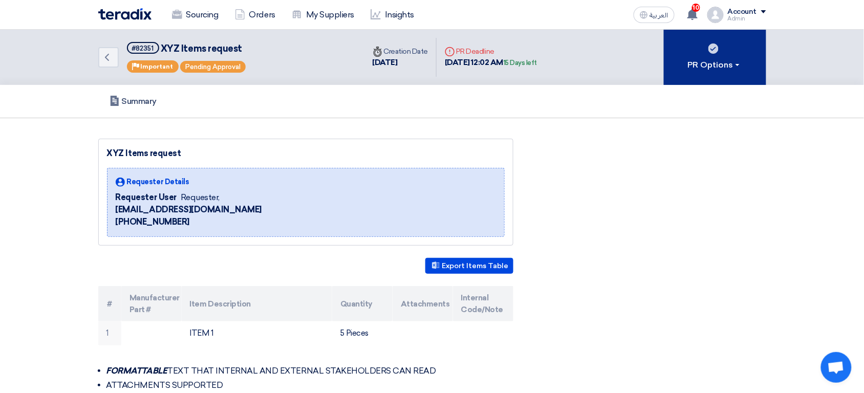
click at [687, 75] on button "PR Options" at bounding box center [715, 57] width 102 height 55
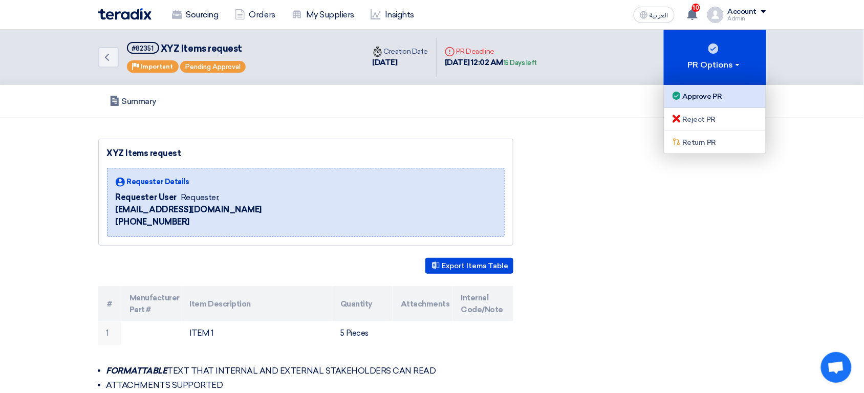
click at [691, 97] on div "Approve PR" at bounding box center [715, 96] width 89 height 12
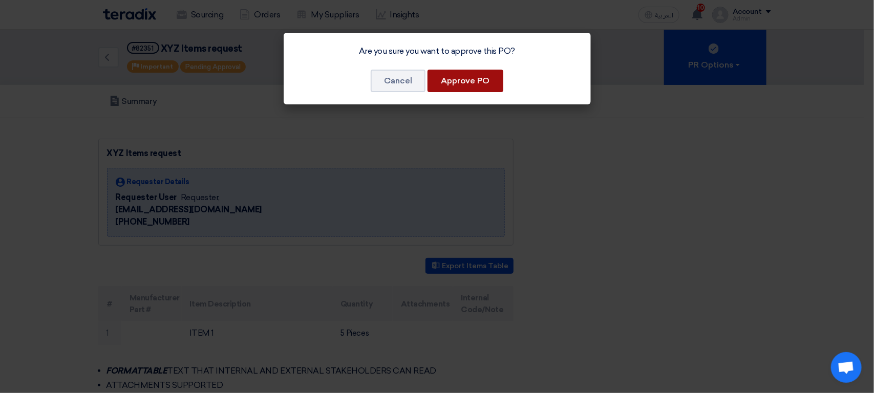
click at [477, 78] on button "Approve PO" at bounding box center [466, 81] width 76 height 23
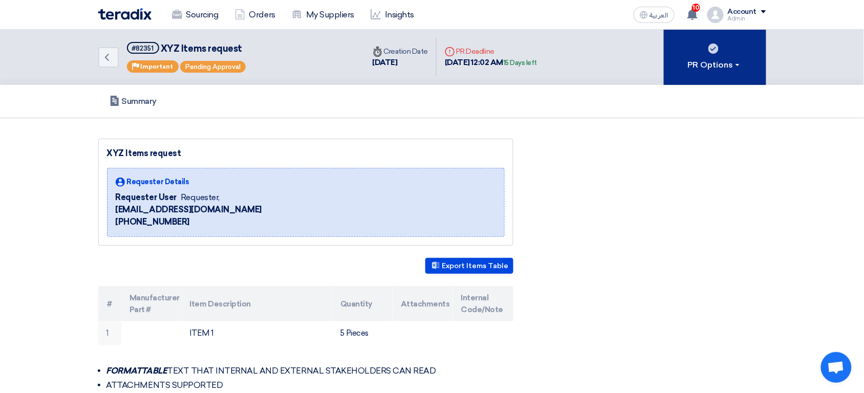
click at [713, 53] on use at bounding box center [714, 49] width 10 height 10
click at [699, 56] on button "PR Options" at bounding box center [715, 57] width 102 height 55
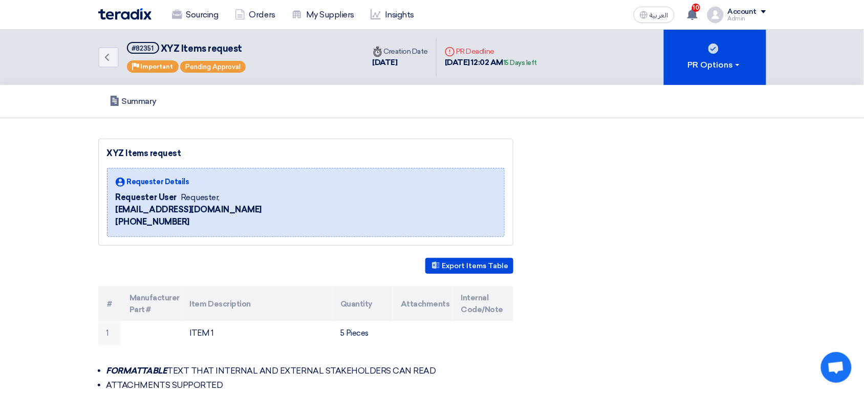
click at [516, 57] on div "30 Sep, 2025 12:02 AM 15 Days left" at bounding box center [491, 63] width 92 height 12
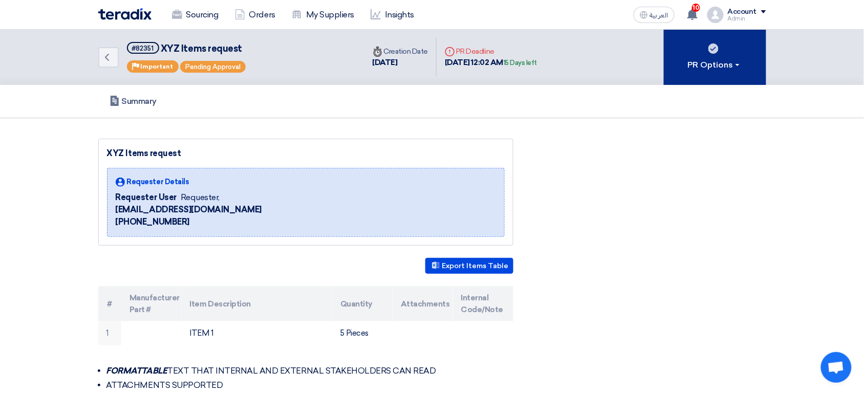
click at [717, 53] on icon at bounding box center [714, 49] width 10 height 10
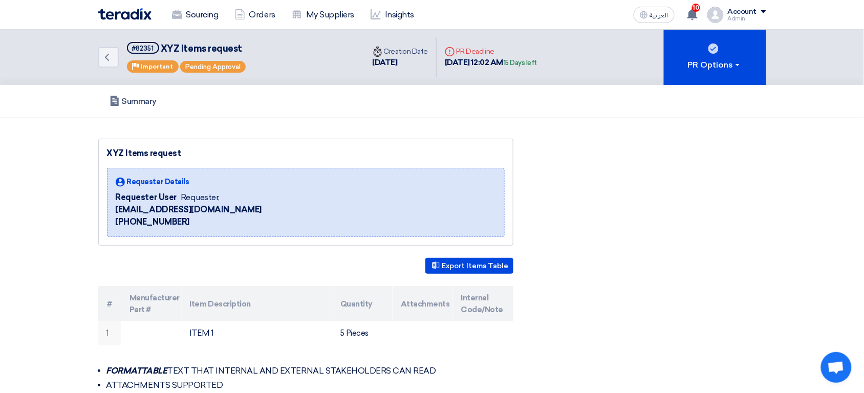
click at [582, 80] on div "Back #82351 XYZ Items request Priority Important Pending Approval Time Creation…" at bounding box center [432, 57] width 668 height 55
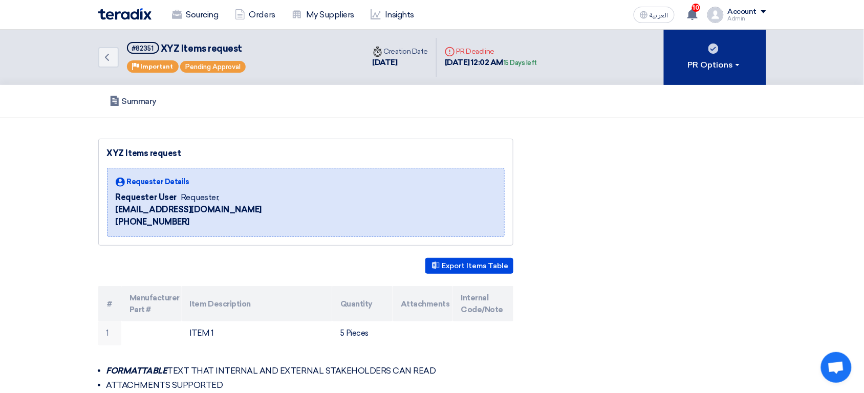
click at [686, 60] on button "PR Options" at bounding box center [715, 57] width 102 height 55
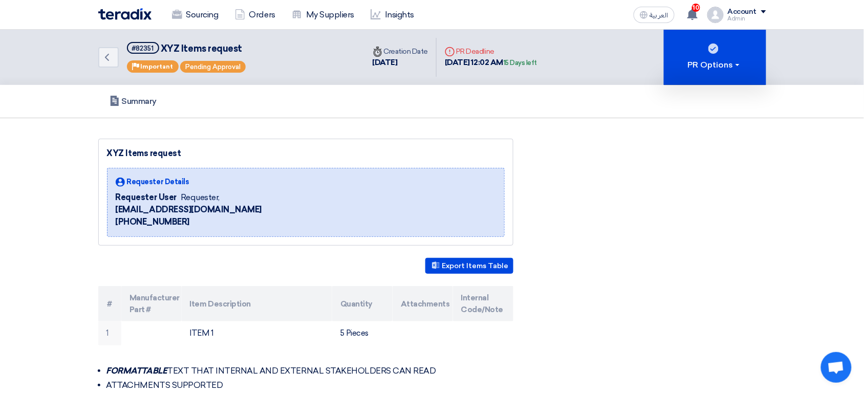
click at [610, 58] on div "Back #82351 XYZ Items request Priority Important Pending Approval Time Creation…" at bounding box center [432, 57] width 668 height 55
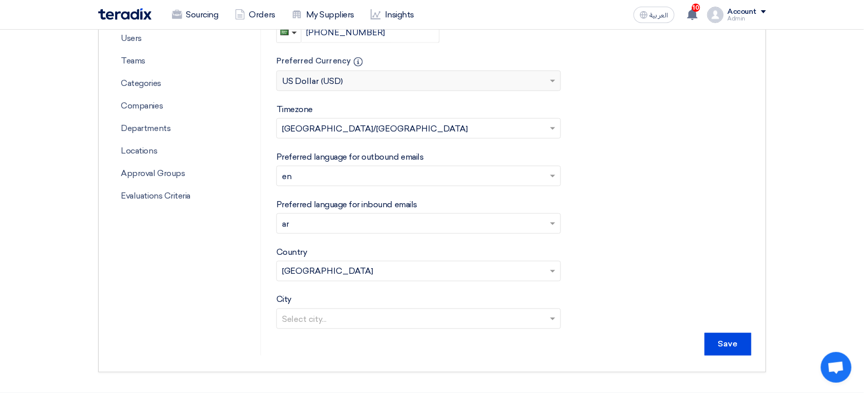
scroll to position [311, 0]
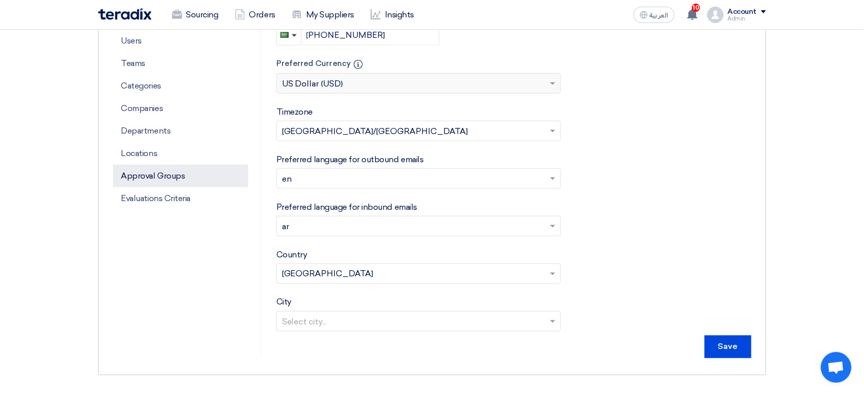
click at [151, 179] on p "Approval Groups" at bounding box center [180, 176] width 135 height 23
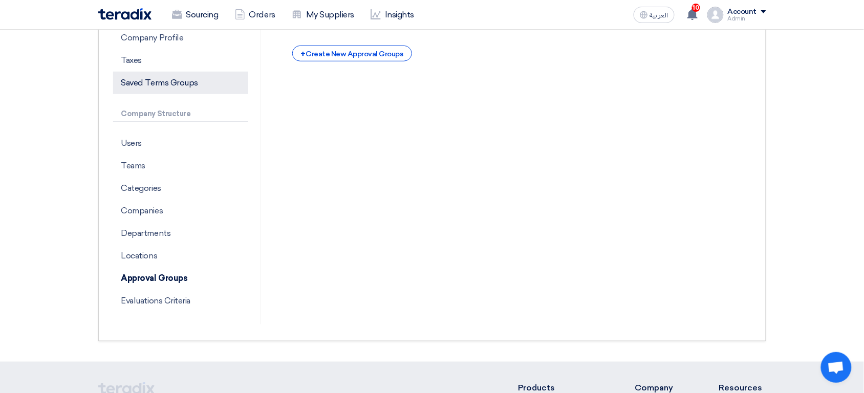
scroll to position [223, 0]
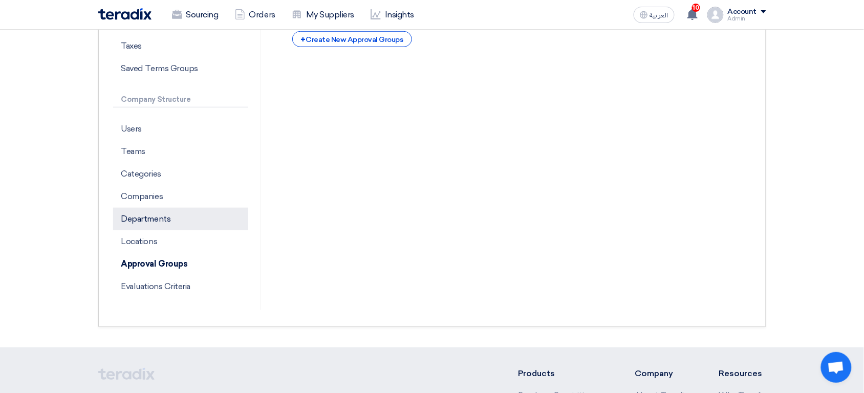
click at [168, 215] on p "Departments" at bounding box center [180, 219] width 135 height 23
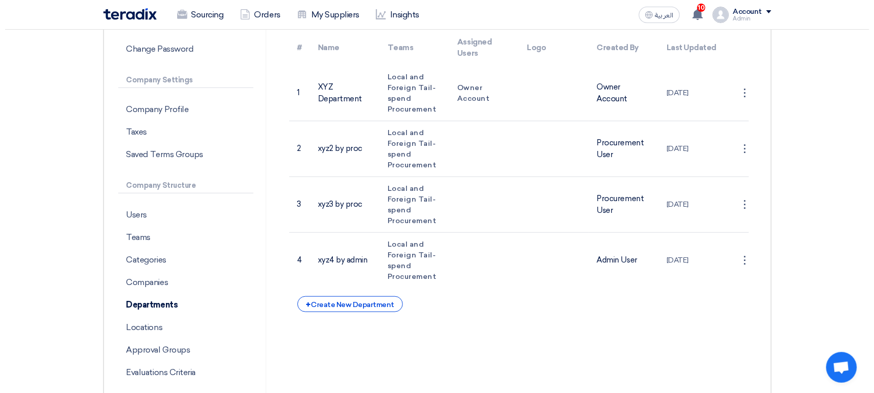
scroll to position [136, 0]
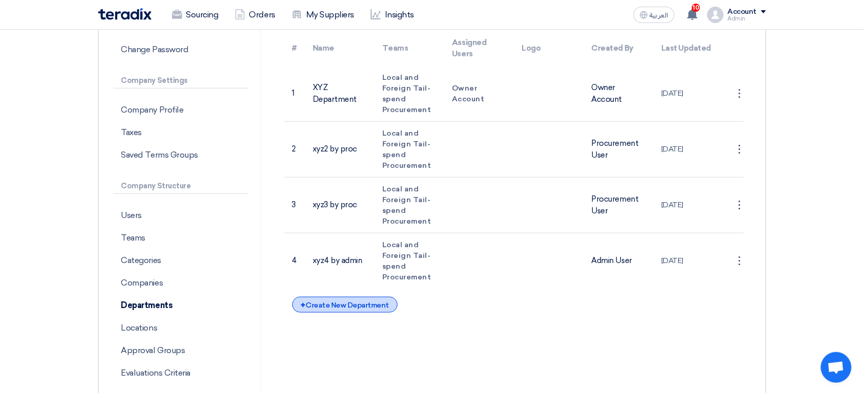
click at [351, 311] on div "+ Create New Department" at bounding box center [344, 305] width 105 height 16
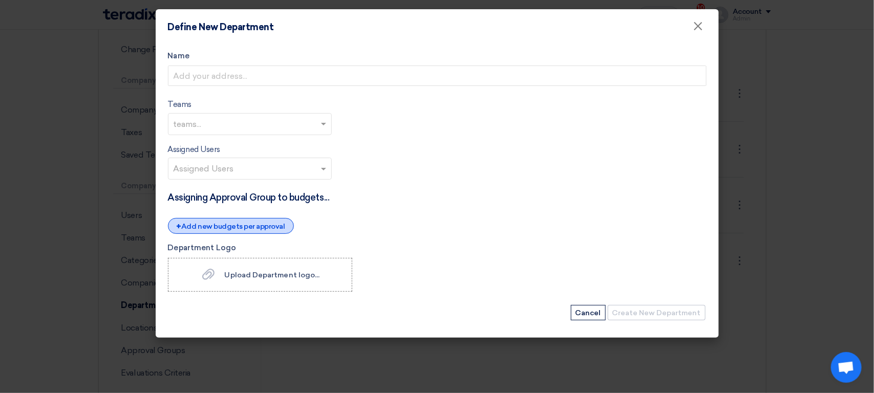
click at [253, 229] on div "+ Add new budgets per approval" at bounding box center [231, 226] width 126 height 16
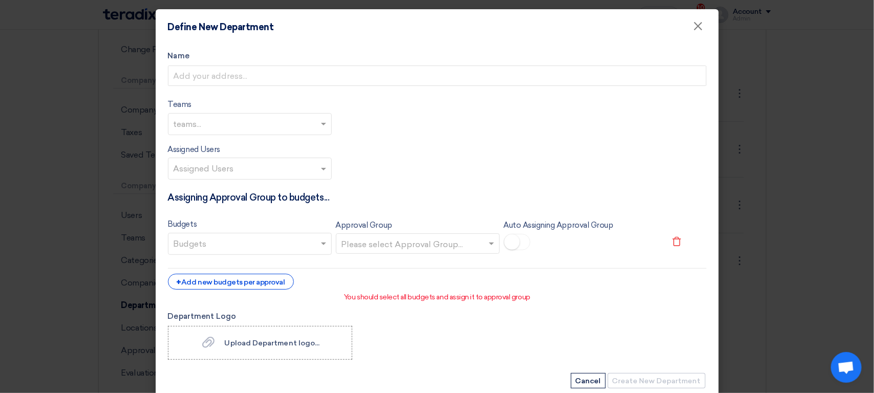
click at [246, 199] on h4 "Assigning Approval Group to budgets..." at bounding box center [437, 197] width 539 height 11
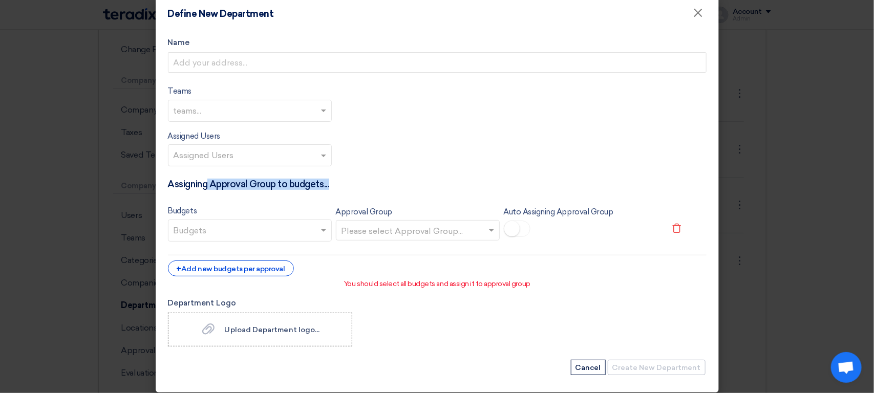
scroll to position [12, 0]
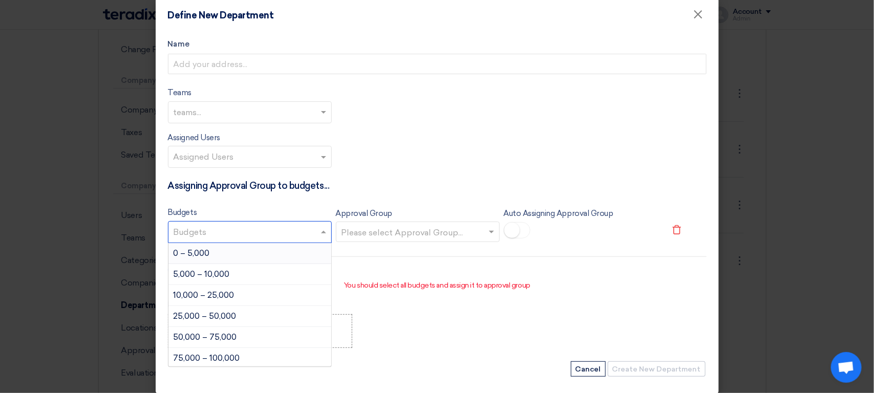
click at [308, 232] on input "text" at bounding box center [251, 233] width 155 height 17
click at [280, 276] on div "5,000 – 10,000" at bounding box center [249, 274] width 163 height 21
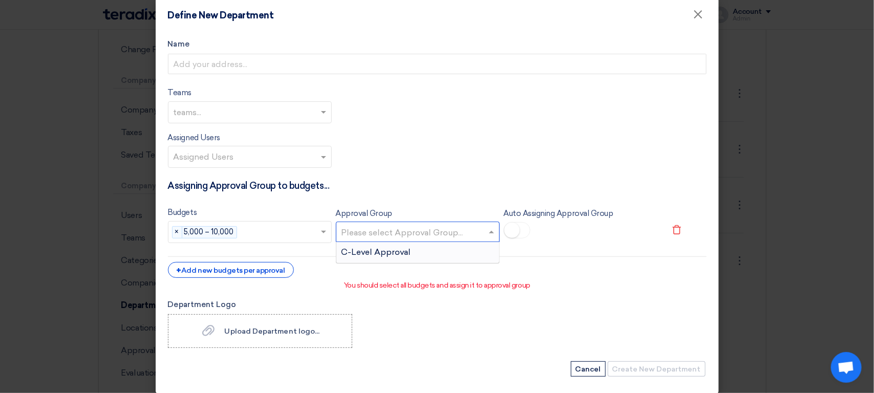
click at [402, 240] on input "text" at bounding box center [413, 233] width 142 height 17
click at [409, 251] on div "C-Level Approval" at bounding box center [417, 252] width 163 height 20
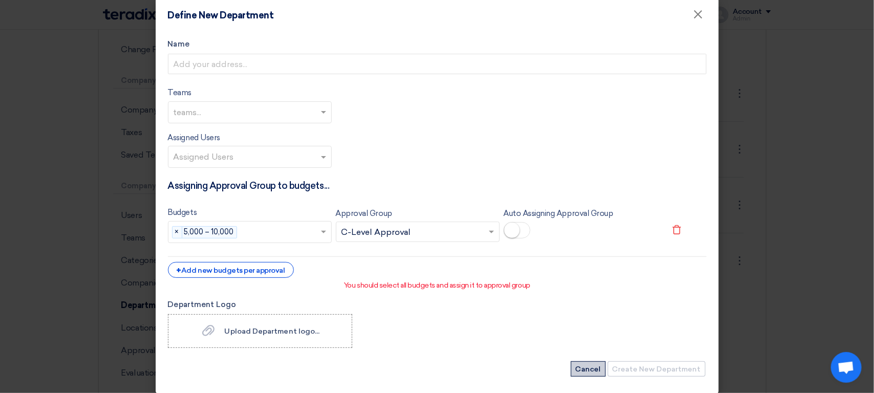
click at [586, 375] on button "Cancel" at bounding box center [588, 368] width 35 height 15
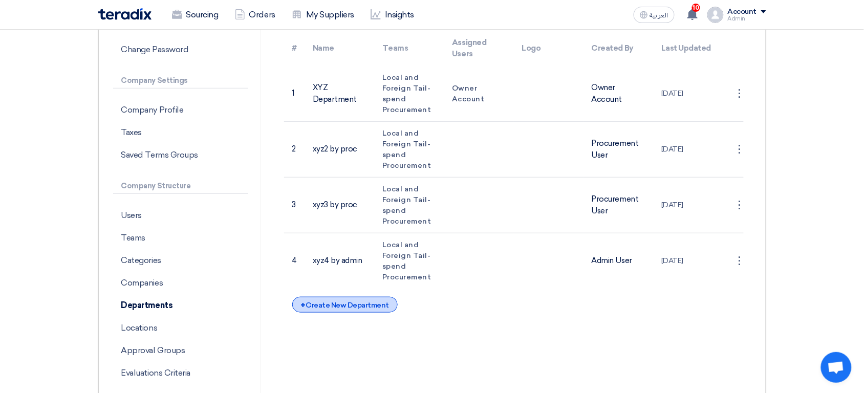
click at [364, 302] on div "+ Create New Department" at bounding box center [344, 305] width 105 height 16
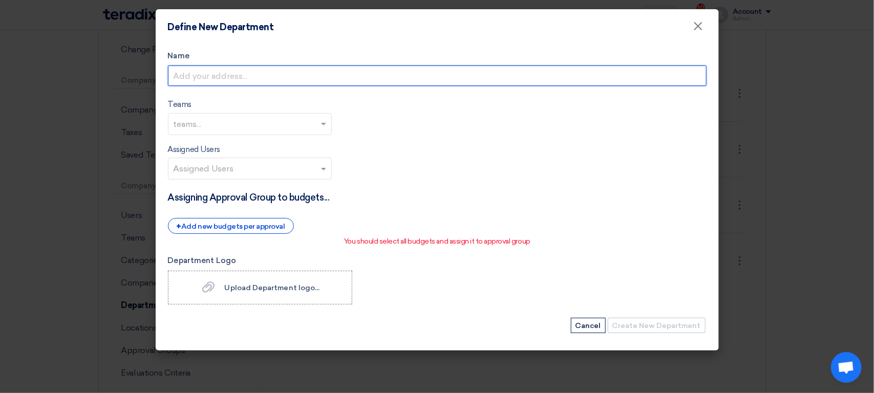
click at [219, 73] on input "Name" at bounding box center [437, 76] width 539 height 20
type input "Budget-based Approval for XYZ Dept."
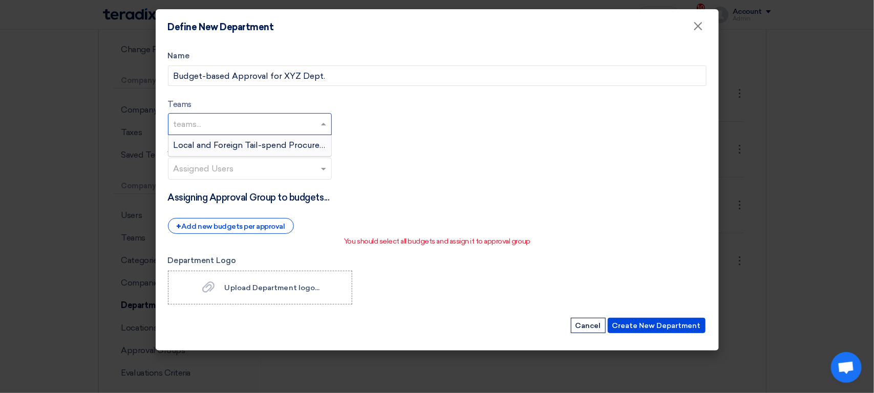
click at [242, 119] on input "text" at bounding box center [251, 125] width 155 height 17
click at [224, 153] on div "Local and Foreign Tail-spend Procurement" at bounding box center [249, 145] width 163 height 20
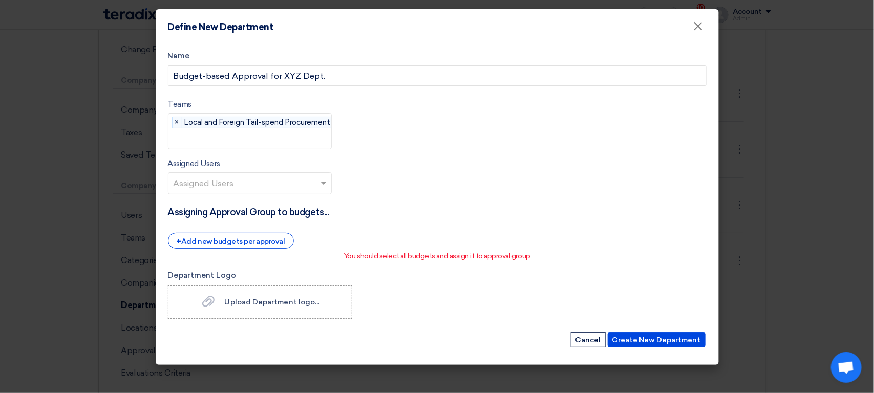
click at [214, 171] on div "Assigned Users Assigned Users" at bounding box center [250, 176] width 164 height 37
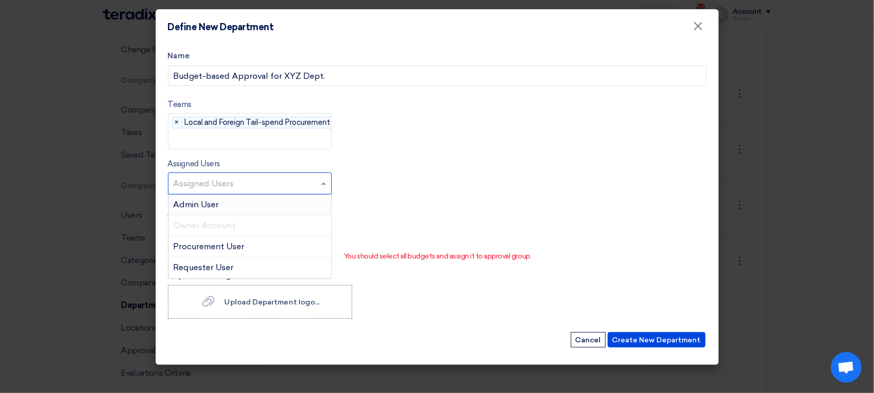
click at [212, 184] on input "text" at bounding box center [251, 184] width 155 height 17
click at [217, 249] on span "Procurement User" at bounding box center [209, 247] width 71 height 10
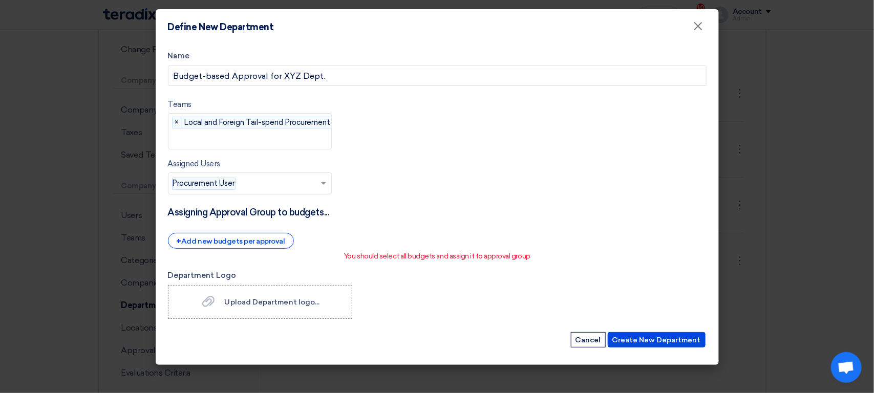
click at [275, 193] on input "text" at bounding box center [280, 184] width 80 height 17
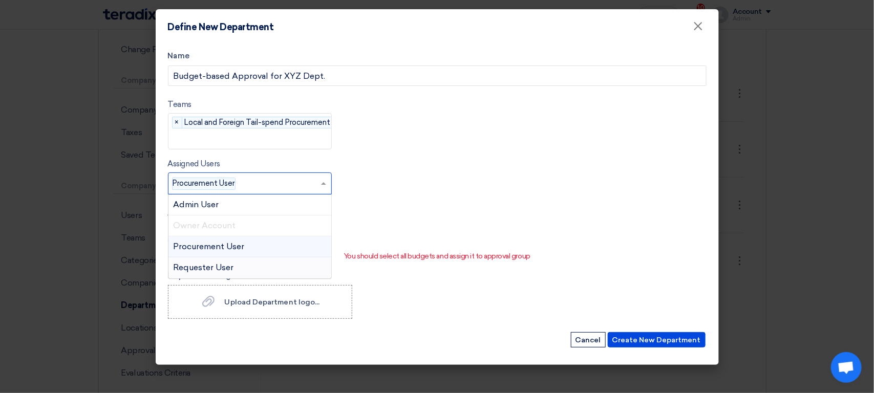
click at [230, 267] on span "Requester User" at bounding box center [204, 268] width 60 height 10
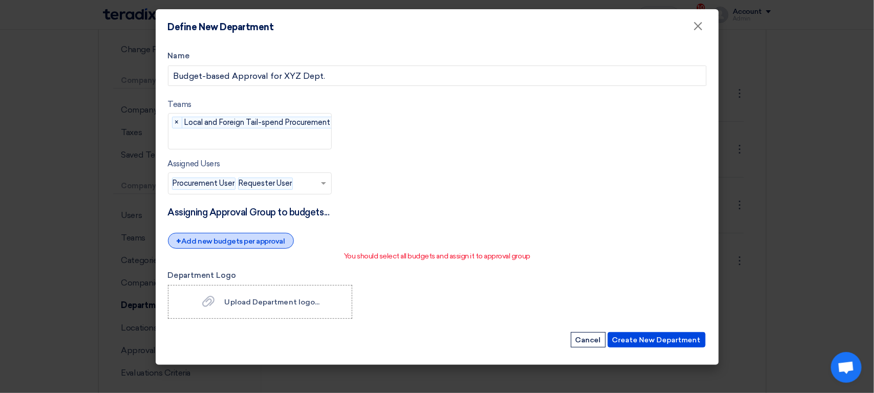
click at [274, 247] on div "+ Add new budgets per approval" at bounding box center [231, 241] width 126 height 16
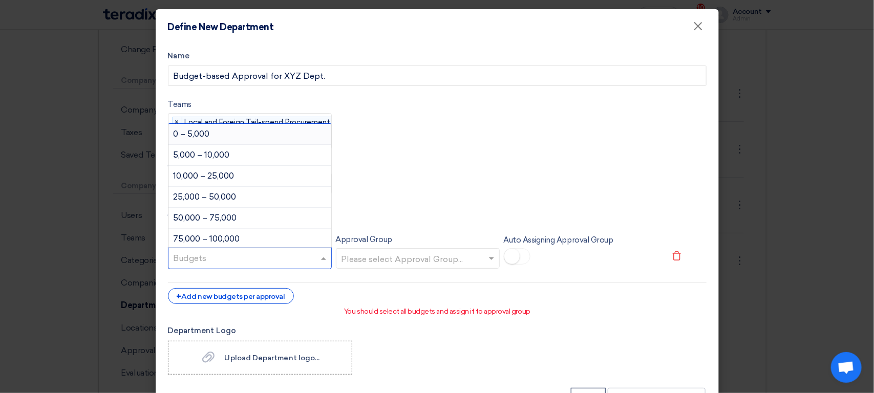
click at [275, 263] on input "text" at bounding box center [251, 259] width 155 height 17
click at [237, 138] on div "0 – 5,000" at bounding box center [249, 134] width 163 height 21
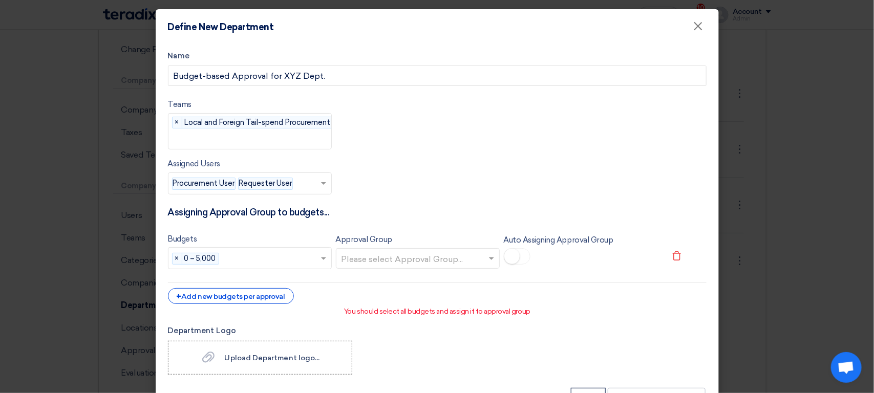
click at [372, 260] on input "text" at bounding box center [413, 259] width 142 height 17
click at [378, 278] on span "C-Level Approval" at bounding box center [377, 279] width 70 height 10
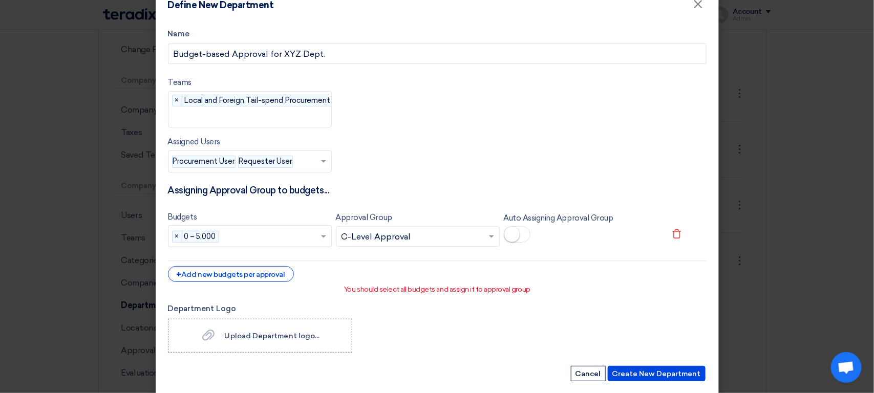
scroll to position [17, 0]
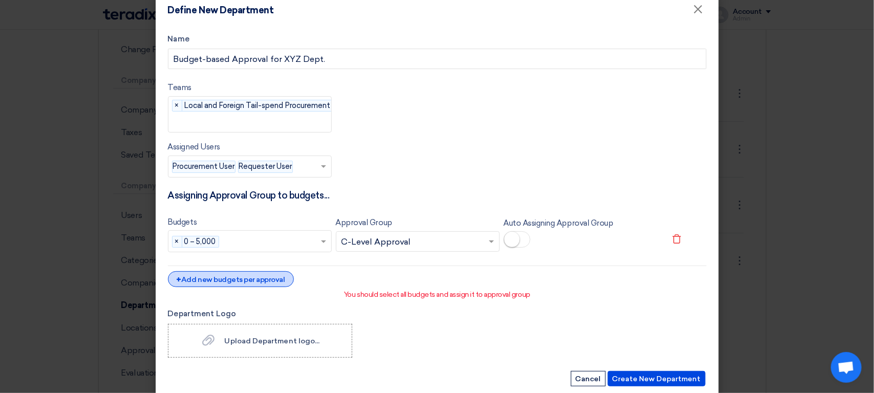
click at [274, 279] on div "+ Add new budgets per approval" at bounding box center [231, 279] width 126 height 16
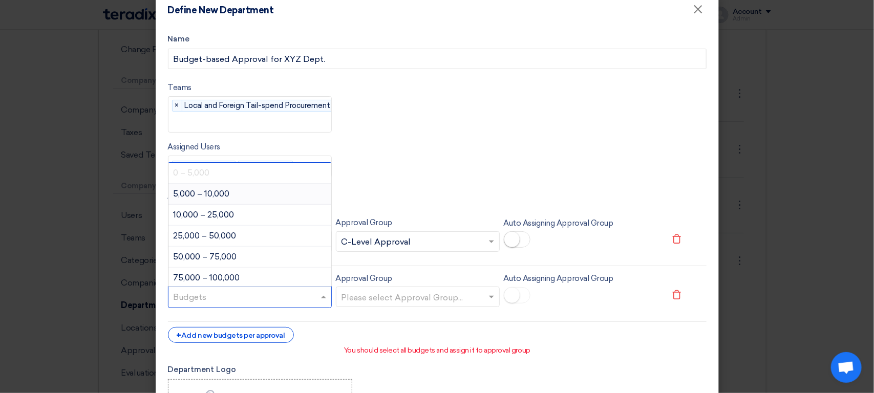
click at [268, 297] on input "text" at bounding box center [251, 298] width 155 height 17
click at [253, 197] on div "5,000 – 10,000" at bounding box center [249, 194] width 163 height 21
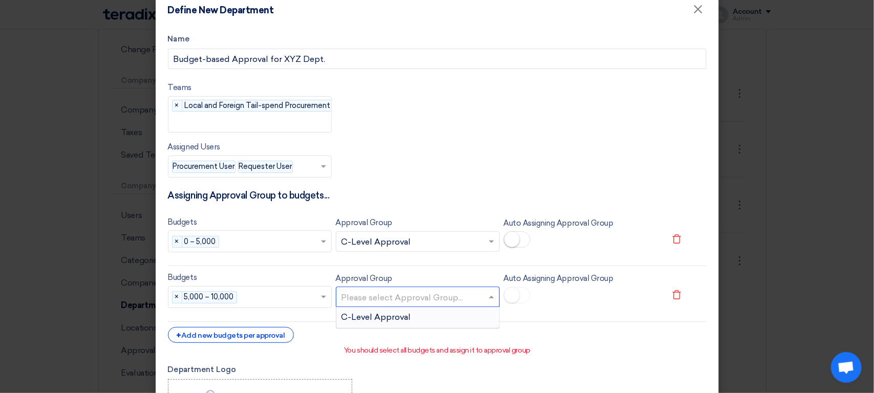
click at [396, 306] on input "text" at bounding box center [413, 298] width 142 height 17
click at [390, 316] on span "C-Level Approval" at bounding box center [377, 317] width 70 height 10
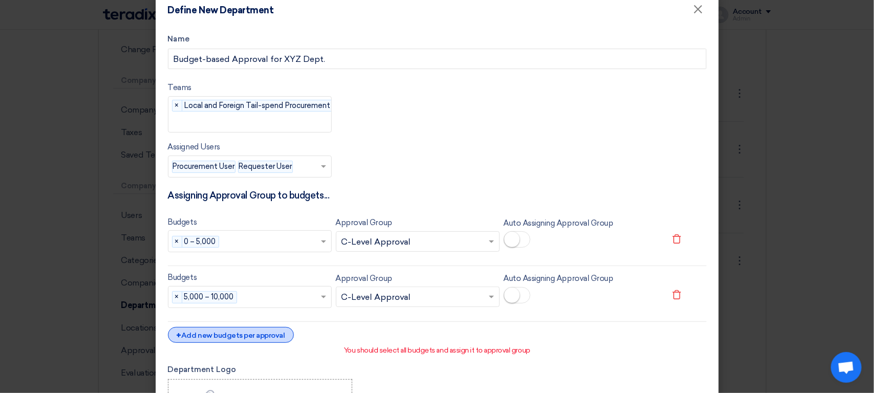
click at [266, 340] on div "+ Add new budgets per approval" at bounding box center [231, 335] width 126 height 16
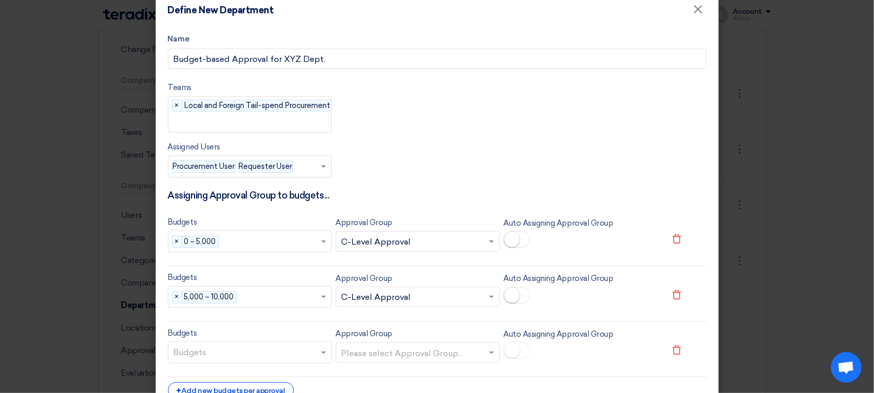
click at [240, 357] on input "text" at bounding box center [251, 353] width 155 height 17
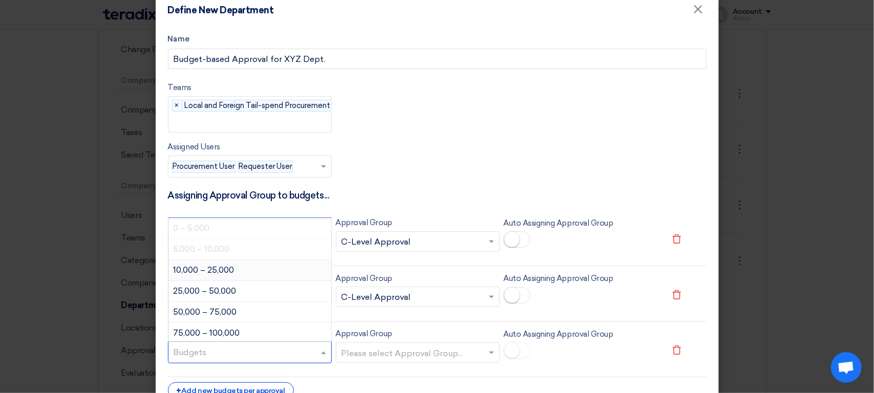
click at [233, 275] on div "10,000 – 25,000" at bounding box center [249, 270] width 163 height 21
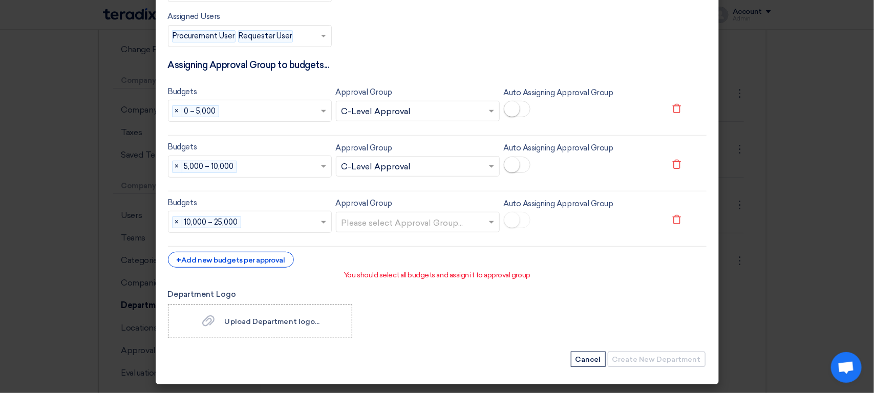
scroll to position [150, 0]
click at [399, 219] on input "text" at bounding box center [413, 223] width 142 height 17
click at [384, 250] on div "C-Level Approval" at bounding box center [417, 242] width 163 height 20
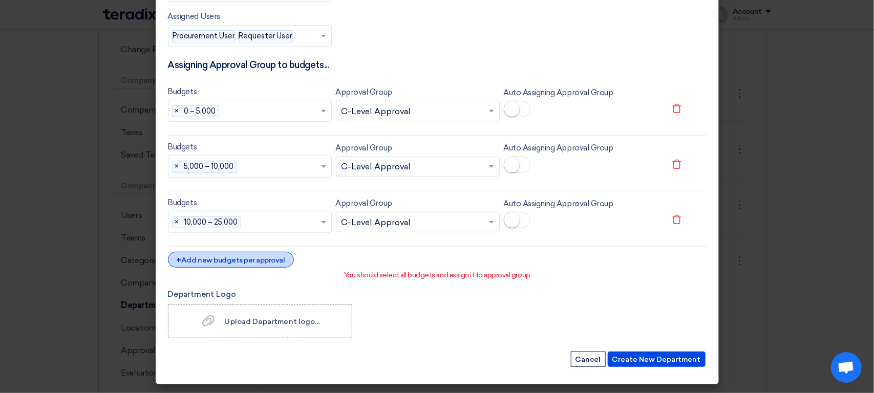
click at [259, 258] on div "+ Add new budgets per approval" at bounding box center [231, 260] width 126 height 16
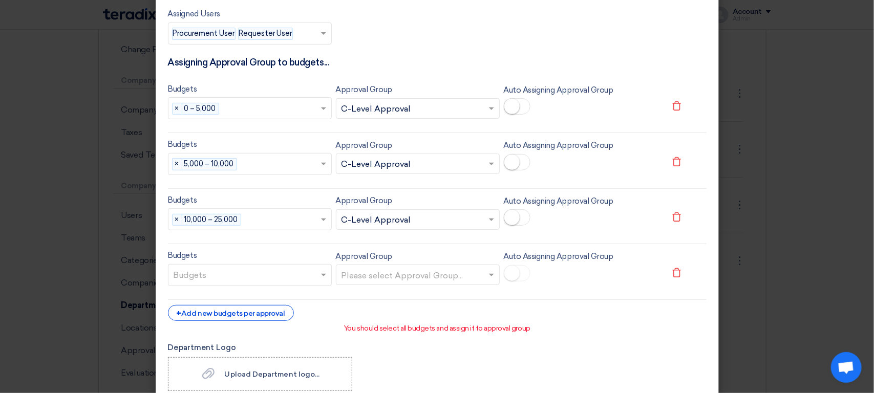
click at [232, 274] on input "text" at bounding box center [251, 276] width 155 height 17
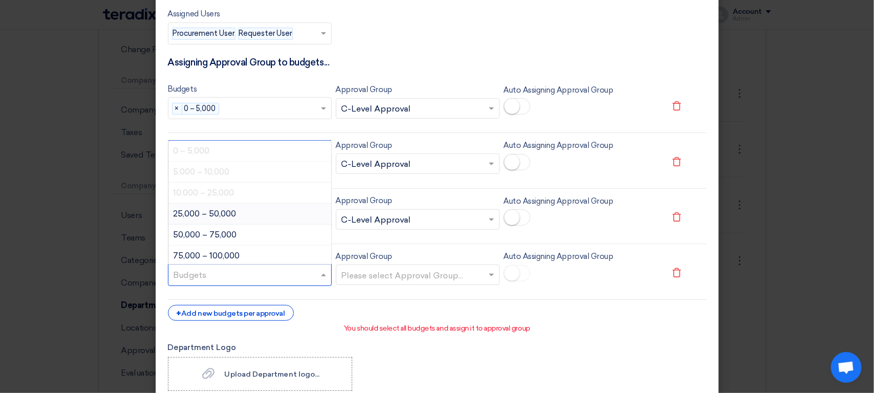
click at [211, 217] on span "25,000 – 50,000" at bounding box center [205, 214] width 63 height 10
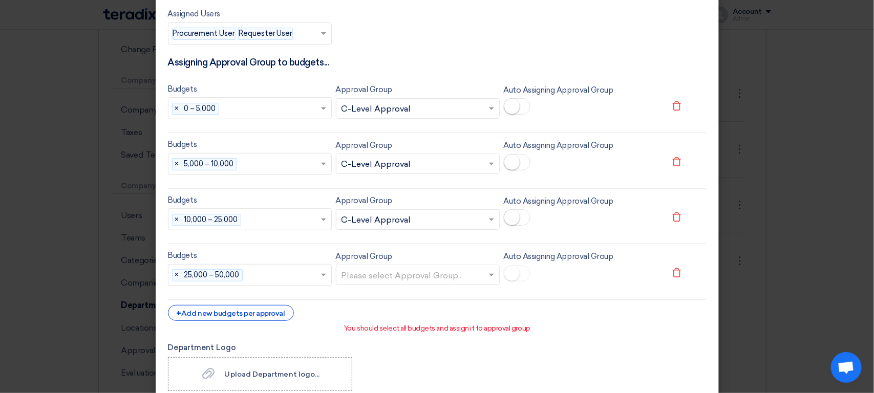
click at [378, 281] on input "text" at bounding box center [413, 276] width 142 height 17
click at [376, 297] on span "C-Level Approval" at bounding box center [377, 295] width 70 height 10
click at [252, 318] on div "+ Add new budgets per approval" at bounding box center [231, 313] width 126 height 16
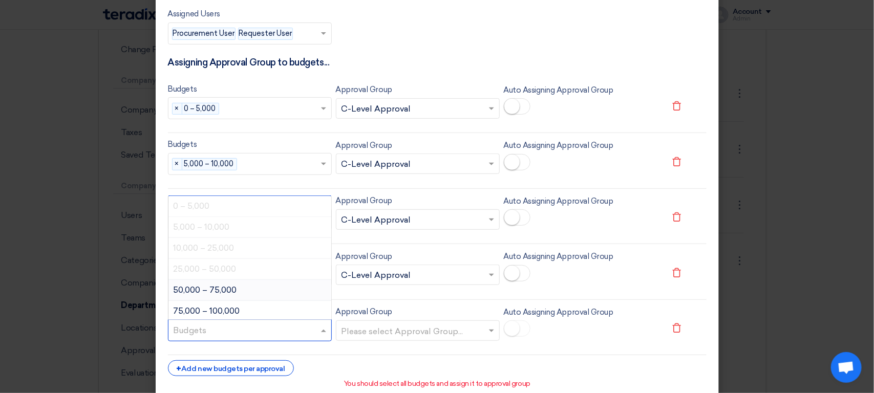
click at [228, 327] on input "text" at bounding box center [251, 331] width 155 height 17
click at [210, 291] on span "50,000 – 75,000" at bounding box center [205, 290] width 63 height 10
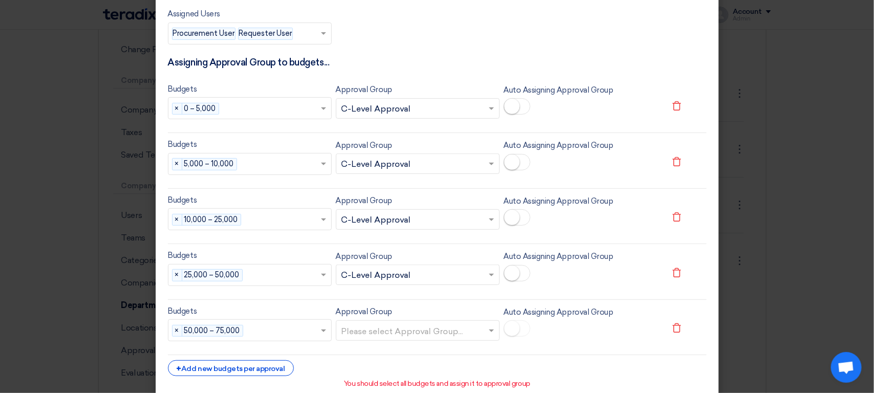
scroll to position [262, 0]
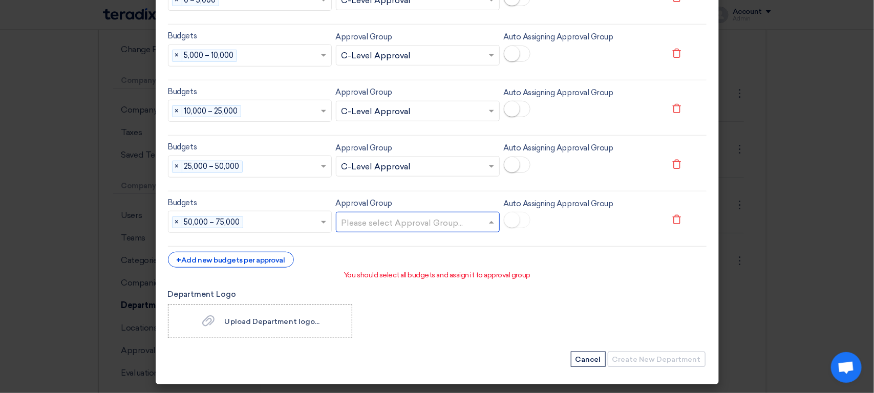
click at [393, 227] on input "text" at bounding box center [413, 223] width 142 height 17
click at [370, 242] on span "C-Level Approval" at bounding box center [377, 243] width 70 height 10
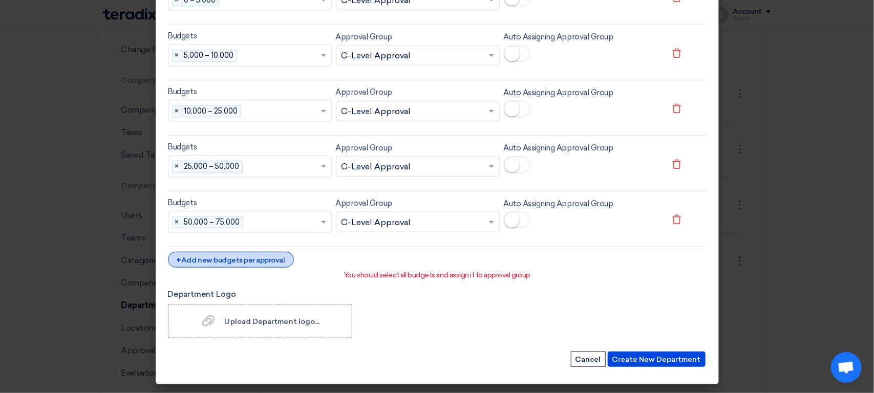
click at [261, 257] on div "+ Add new budgets per approval" at bounding box center [231, 260] width 126 height 16
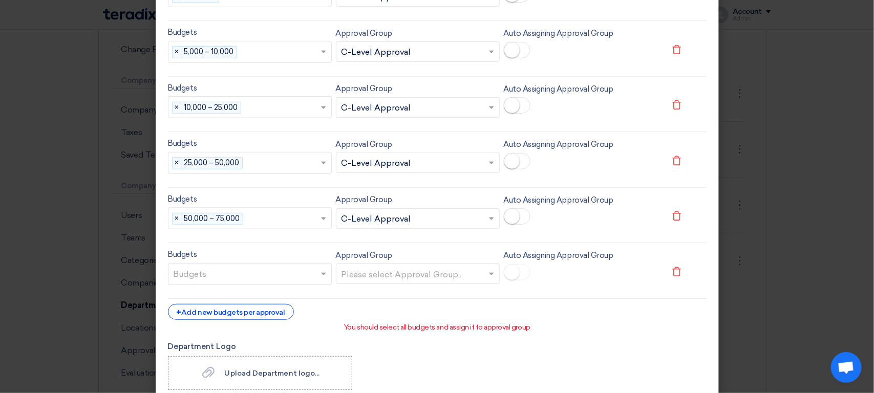
click at [231, 281] on input "text" at bounding box center [251, 275] width 155 height 17
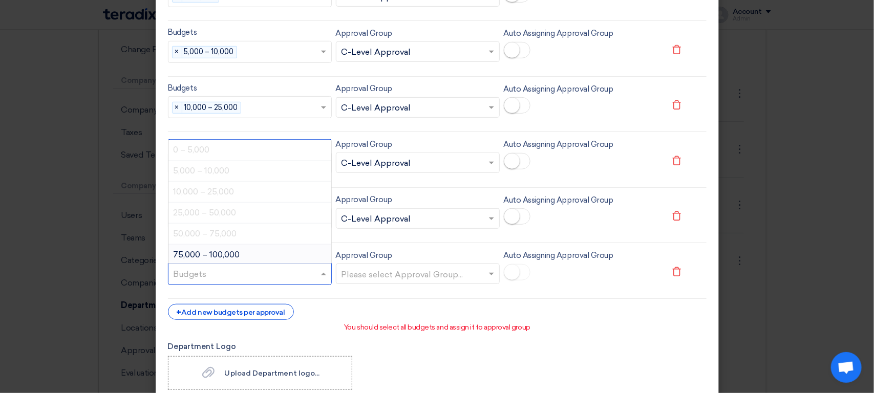
click at [235, 256] on div "75,000 – 100,000" at bounding box center [249, 255] width 163 height 21
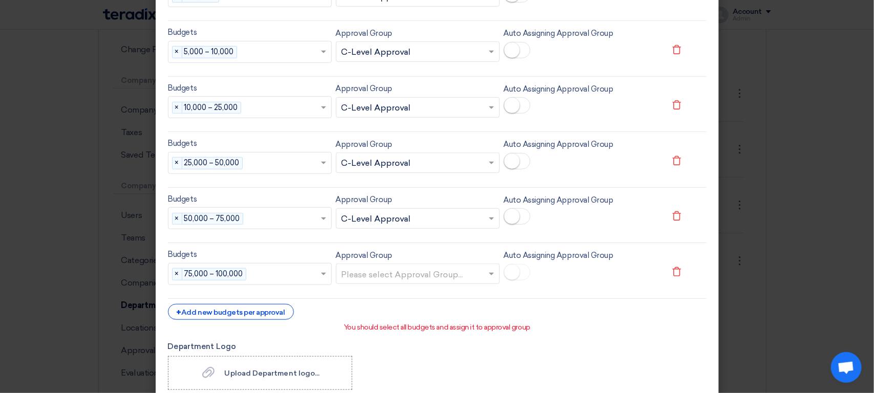
click at [371, 272] on input "text" at bounding box center [413, 275] width 142 height 17
click at [381, 299] on span "C-Level Approval" at bounding box center [377, 294] width 70 height 10
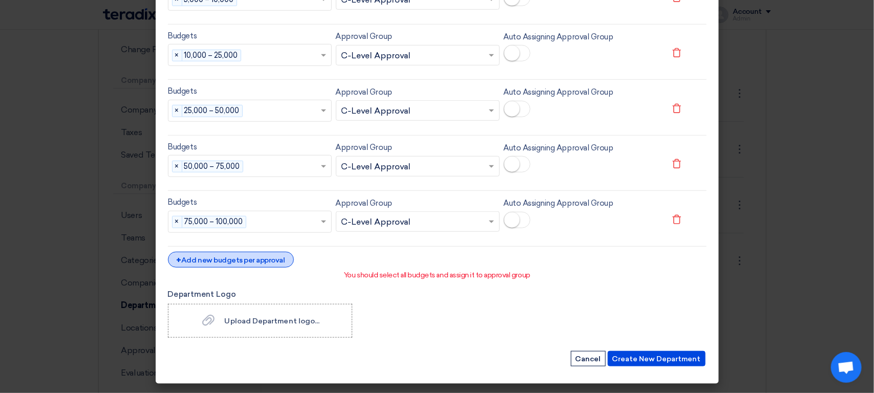
click at [251, 252] on div "+ Add new budgets per approval" at bounding box center [231, 260] width 126 height 16
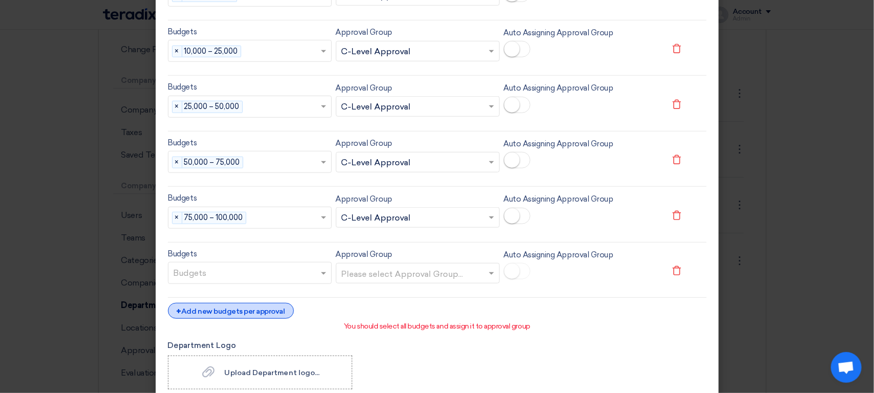
scroll to position [374, 0]
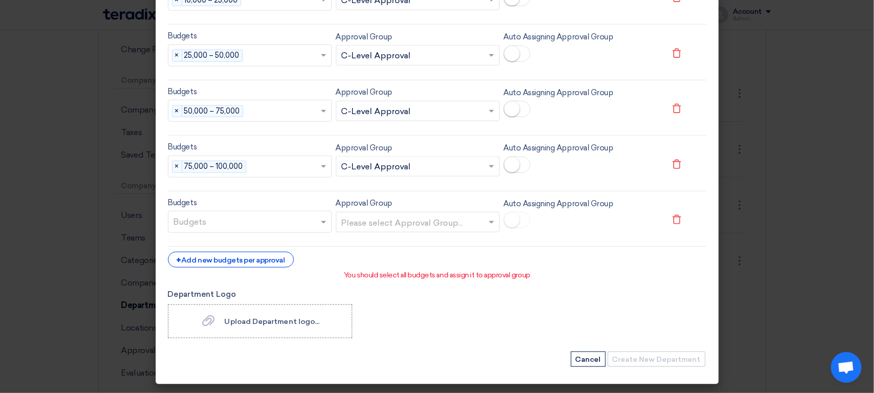
click at [271, 227] on input "text" at bounding box center [251, 223] width 155 height 17
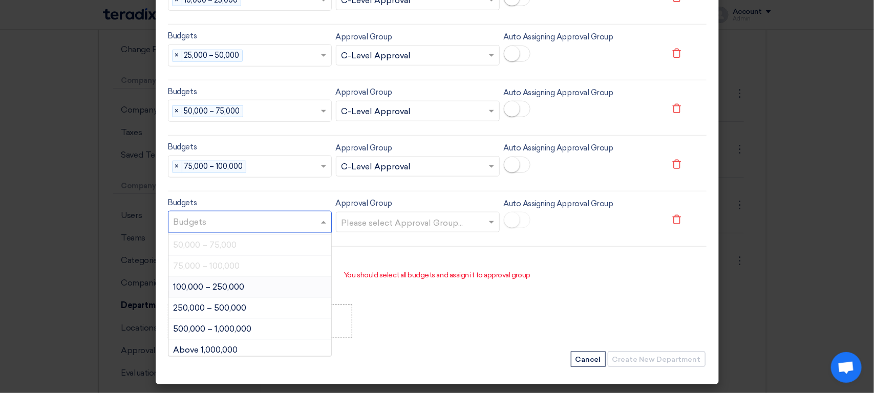
click at [257, 291] on div "100,000 – 250,000" at bounding box center [249, 287] width 163 height 21
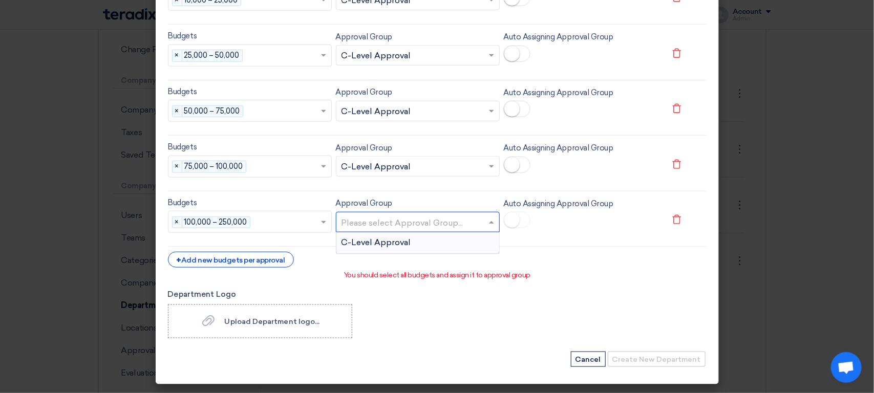
click at [378, 217] on input "text" at bounding box center [413, 223] width 142 height 17
click at [382, 244] on span "C-Level Approval" at bounding box center [377, 243] width 70 height 10
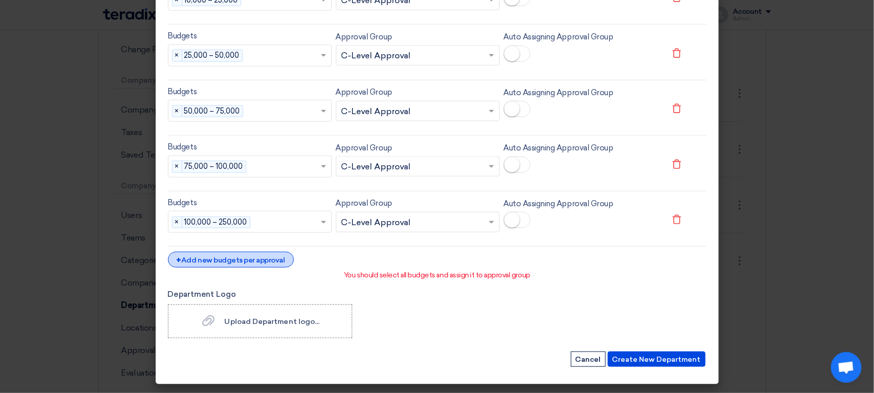
click at [253, 263] on div "+ Add new budgets per approval" at bounding box center [231, 260] width 126 height 16
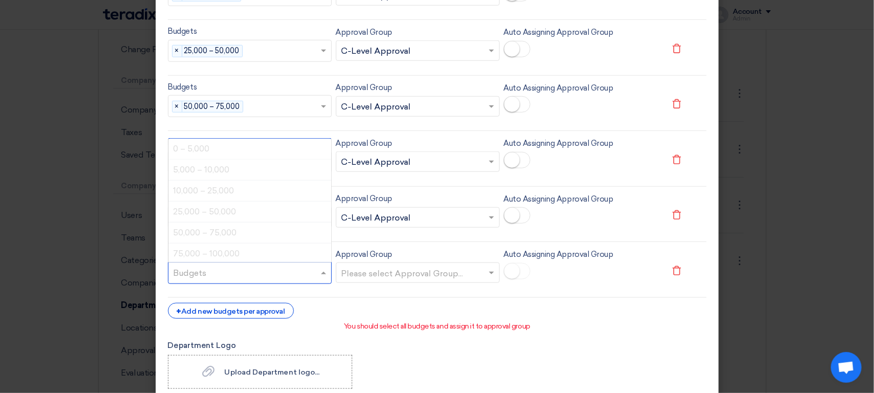
click at [280, 269] on div at bounding box center [245, 274] width 146 height 18
click at [235, 193] on span "250,000 – 500,000" at bounding box center [210, 188] width 73 height 10
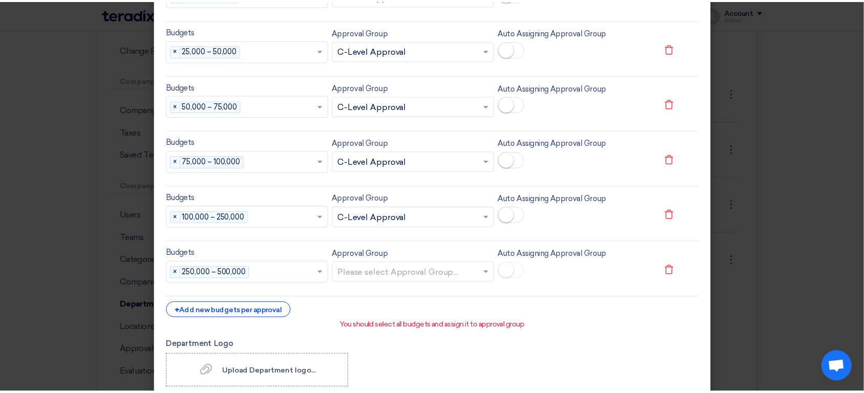
scroll to position [431, 0]
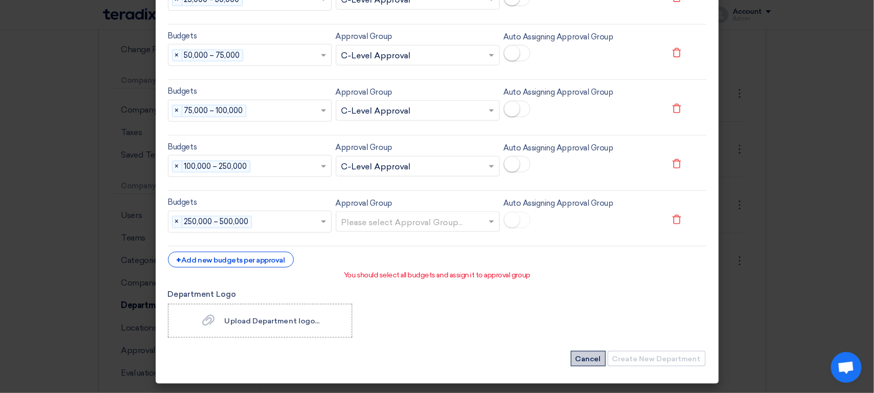
click at [588, 359] on button "Cancel" at bounding box center [588, 358] width 35 height 15
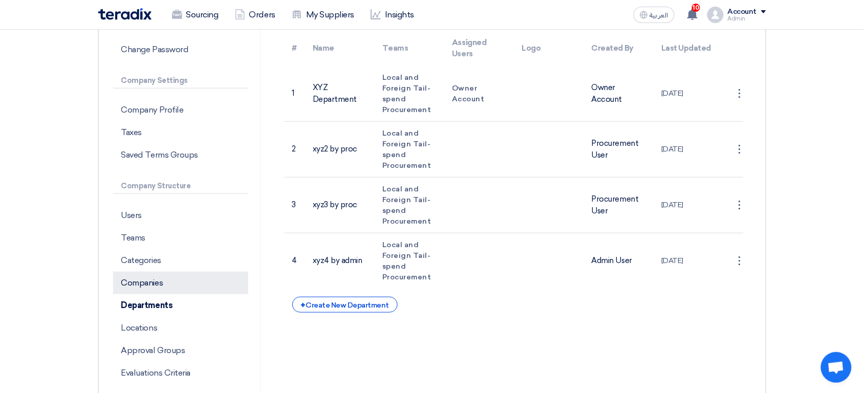
scroll to position [0, 0]
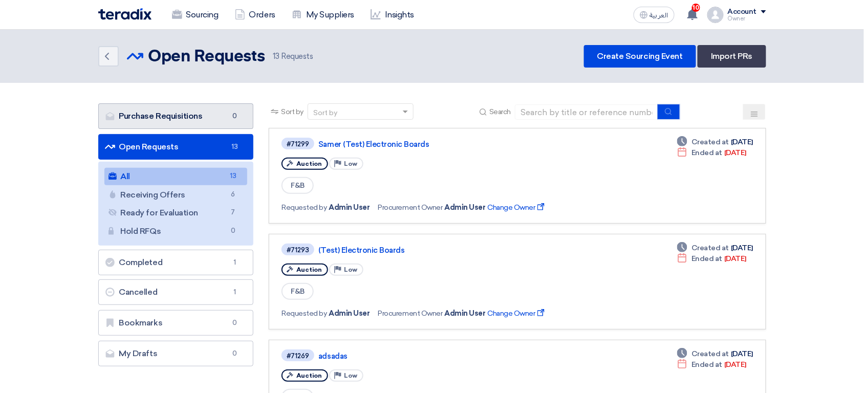
click at [224, 115] on link "Purchase Requisitions Purchase Requisitions 0" at bounding box center [176, 116] width 156 height 26
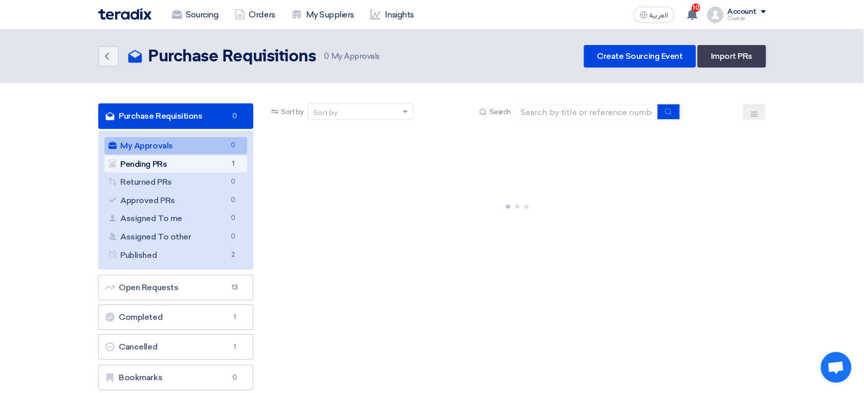
click at [182, 164] on link "Pending PRs Pending PRs 1" at bounding box center [175, 164] width 143 height 17
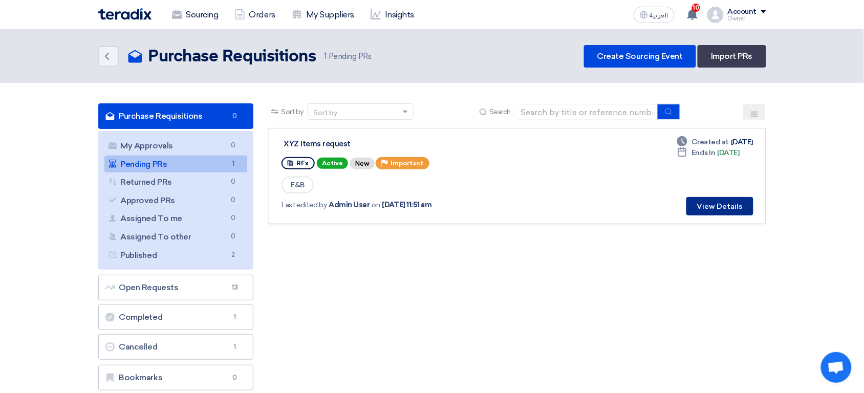
click at [711, 203] on button "View Details" at bounding box center [720, 206] width 67 height 18
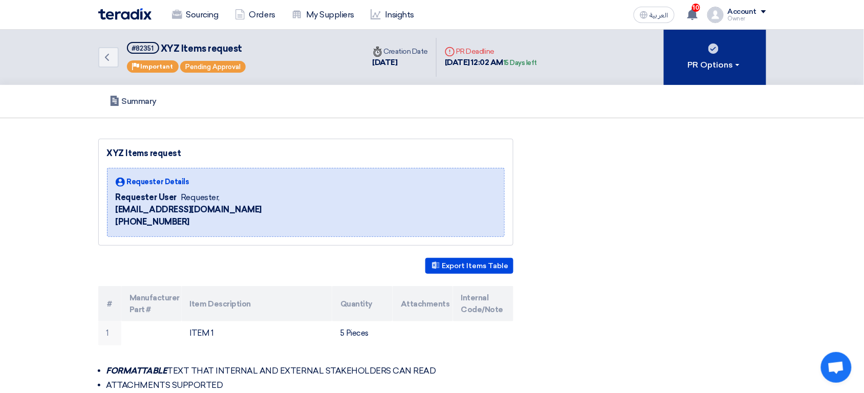
click at [711, 49] on use at bounding box center [714, 49] width 10 height 10
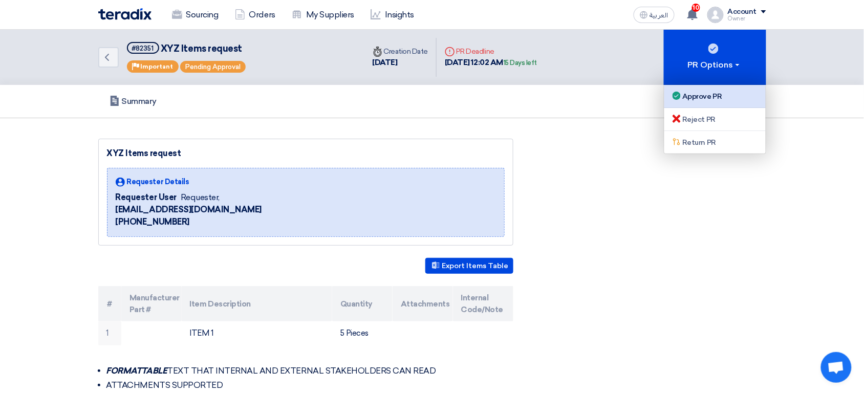
click at [697, 94] on div "Approve PR" at bounding box center [715, 96] width 89 height 12
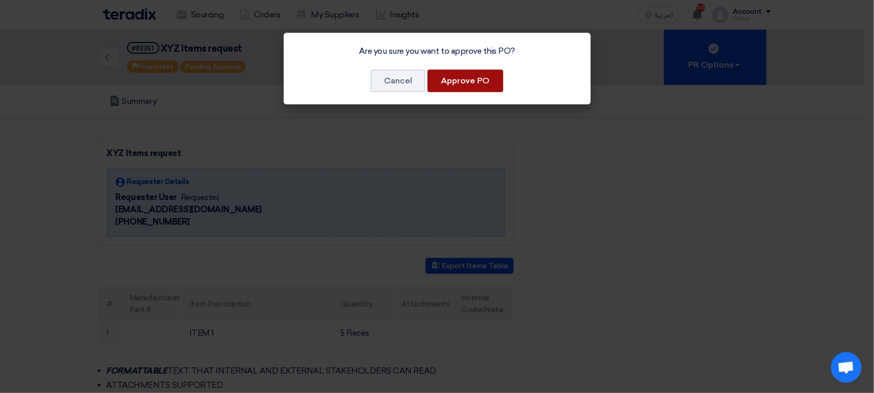
click at [474, 82] on button "Approve PO" at bounding box center [466, 81] width 76 height 23
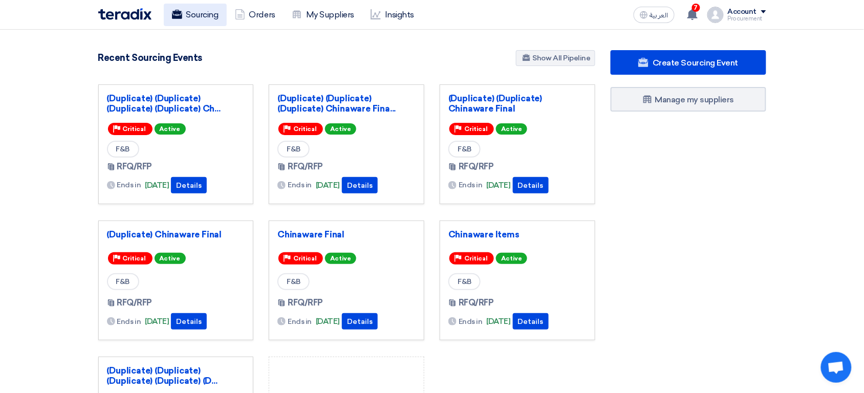
click at [208, 18] on link "Sourcing" at bounding box center [195, 15] width 63 height 23
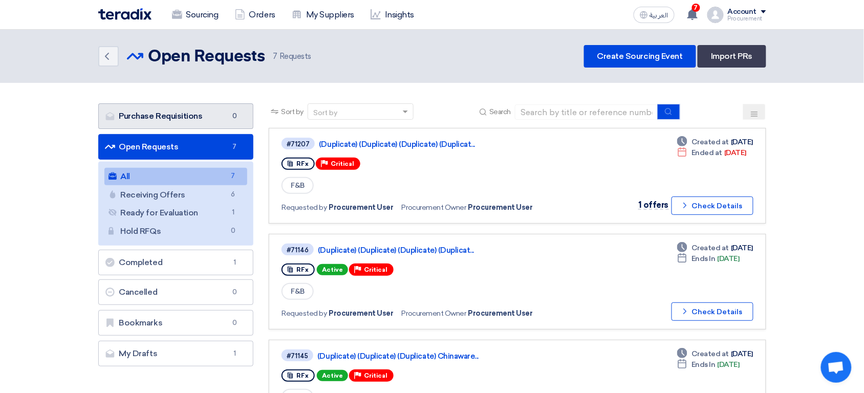
click at [220, 118] on link "Purchase Requisitions Purchase Requisitions 0" at bounding box center [176, 116] width 156 height 26
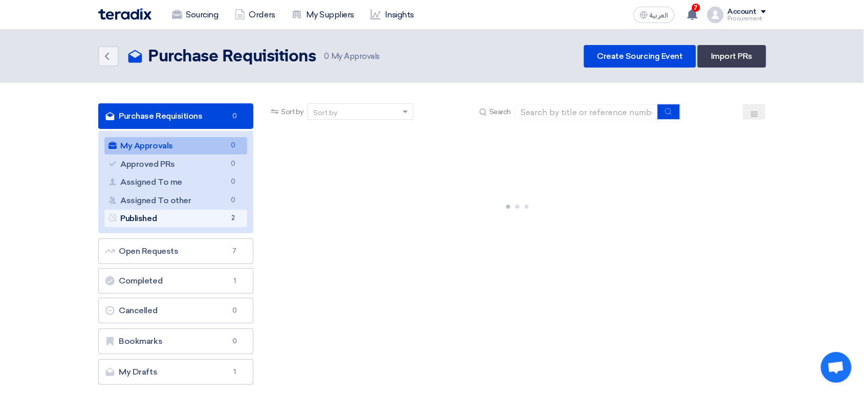
click at [228, 217] on span "2" at bounding box center [233, 218] width 12 height 11
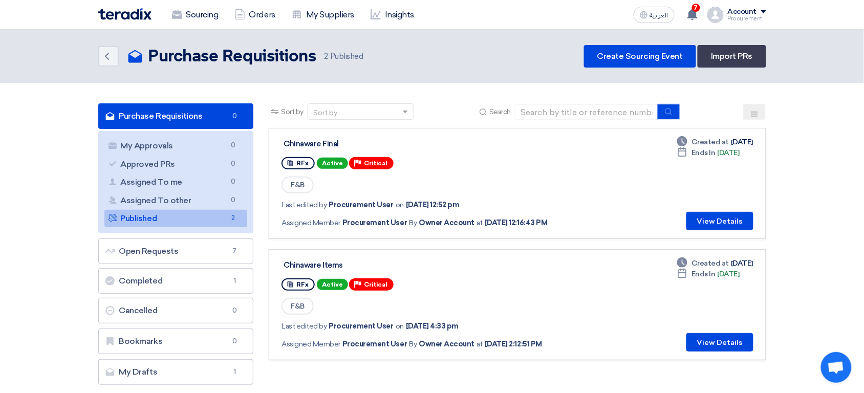
click at [232, 52] on h2 "Purchase Requisitions" at bounding box center [232, 57] width 168 height 20
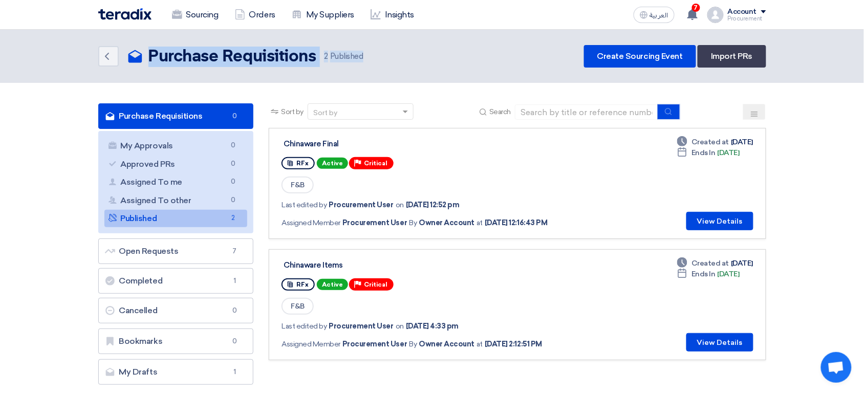
drag, startPoint x: 232, startPoint y: 52, endPoint x: 349, endPoint y: 42, distance: 116.6
click at [349, 42] on header "Back Purchase Requisitions Purchase Requisitions 2" at bounding box center [432, 56] width 864 height 53
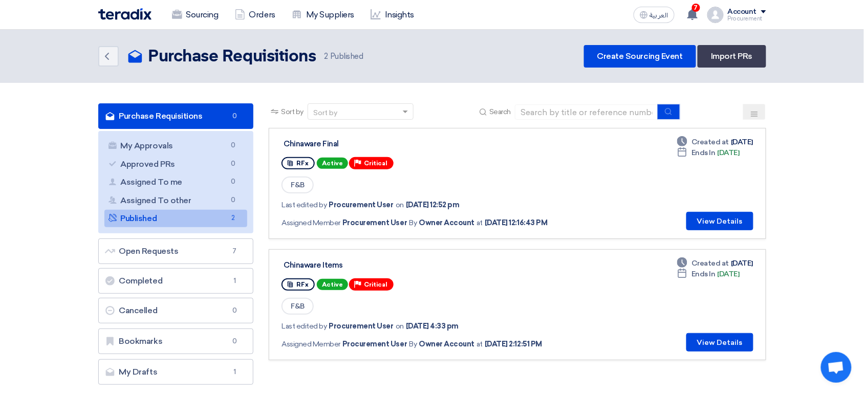
click at [77, 132] on section "Purchase Requisitions Purchase Requisitions 0 My Approvals My Approvals 0 Appro…" at bounding box center [432, 247] width 864 height 328
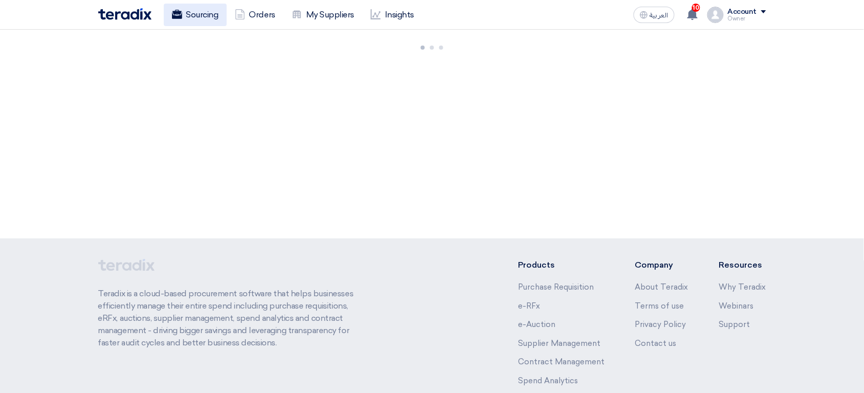
click at [205, 14] on link "Sourcing" at bounding box center [195, 15] width 63 height 23
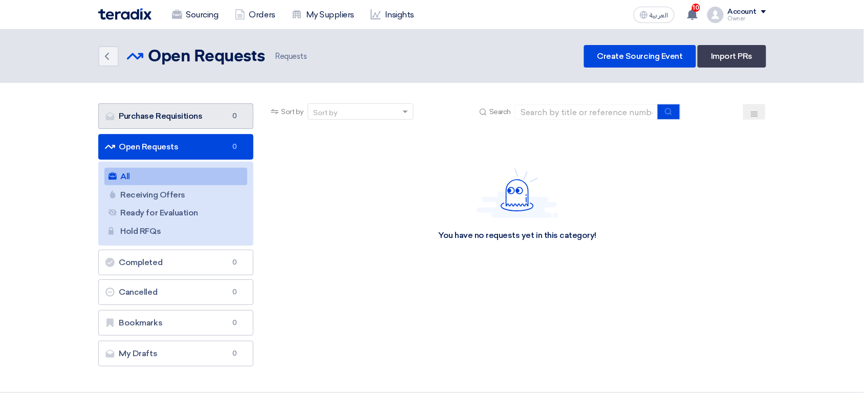
click at [204, 118] on link "Purchase Requisitions Purchase Requisitions 0" at bounding box center [176, 116] width 156 height 26
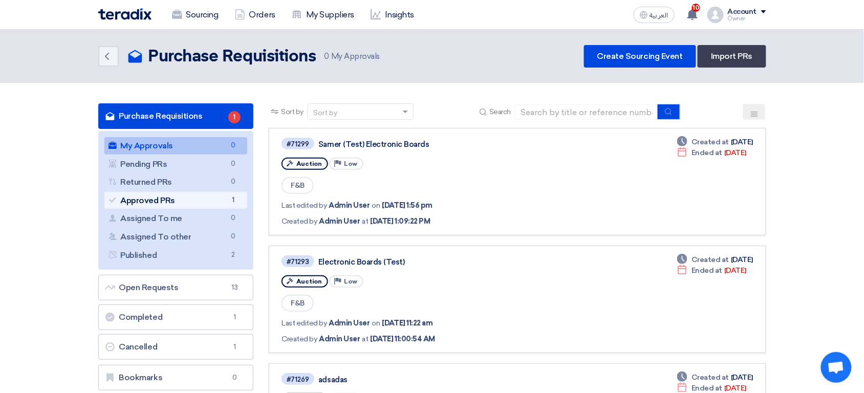
click at [207, 199] on link "Approved PRs Approved PRs 1" at bounding box center [175, 200] width 143 height 17
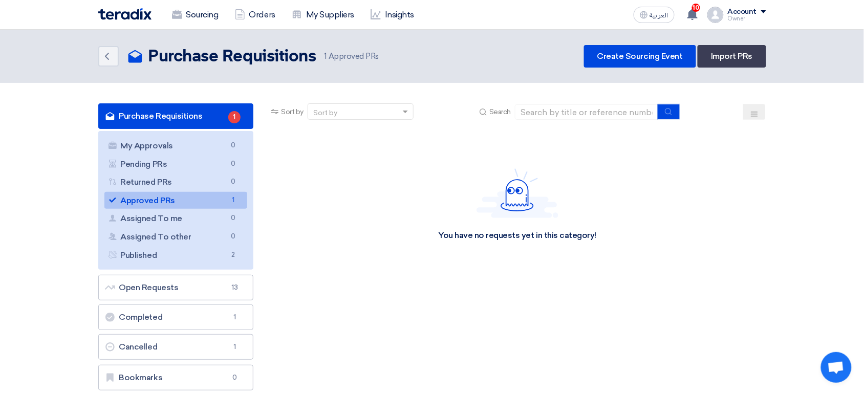
click at [207, 199] on link "Approved PRs Approved PRs 1" at bounding box center [175, 200] width 143 height 17
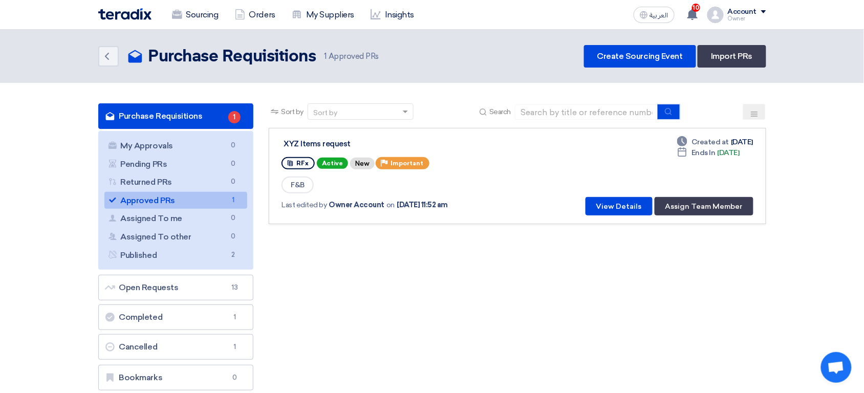
click at [714, 208] on button "Assign Team Member" at bounding box center [704, 206] width 99 height 18
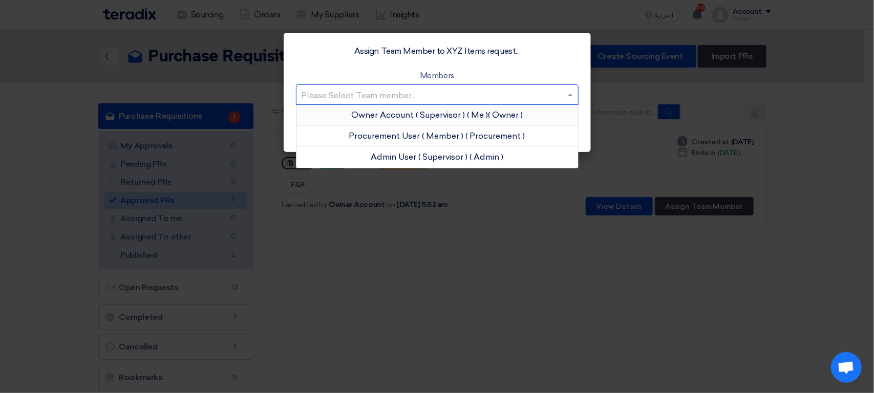
click at [428, 100] on input "text" at bounding box center [432, 95] width 261 height 17
click at [434, 137] on span "( Member )" at bounding box center [442, 136] width 41 height 10
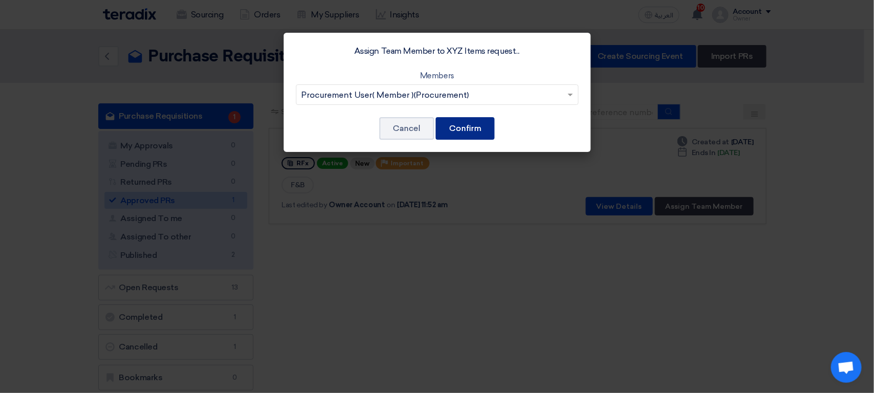
click at [473, 129] on button "Confirm" at bounding box center [465, 128] width 59 height 23
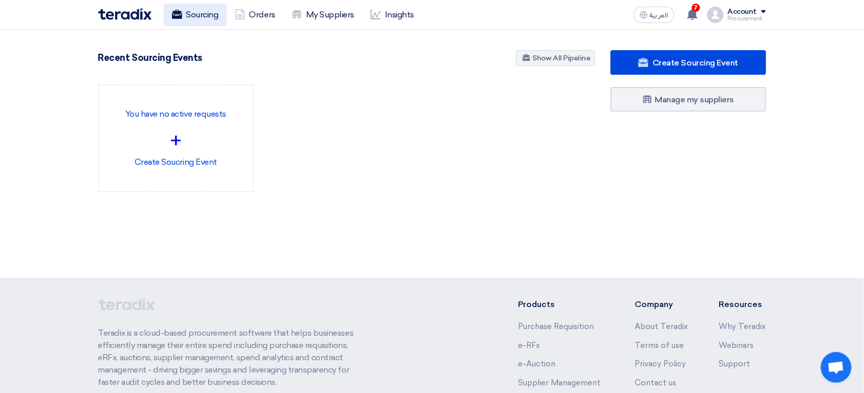
click at [203, 17] on link "Sourcing" at bounding box center [195, 15] width 63 height 23
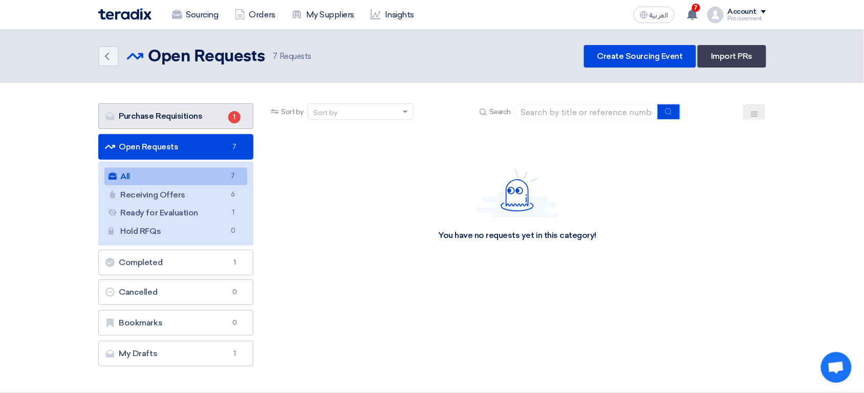
click at [202, 116] on link "Purchase Requisitions Purchase Requisitions 1" at bounding box center [176, 116] width 156 height 26
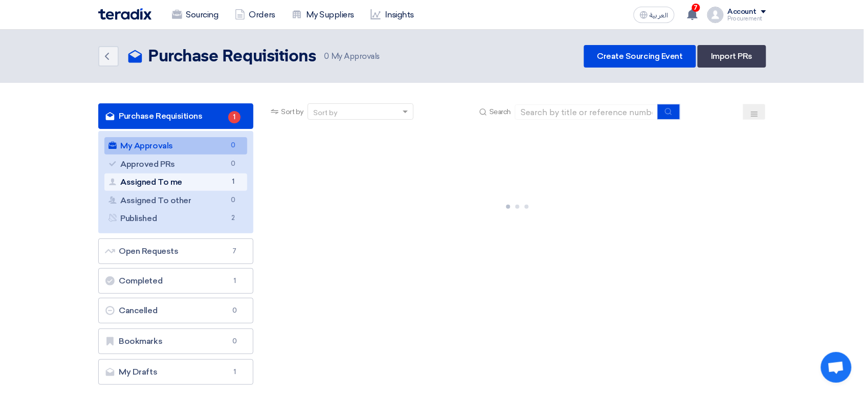
click at [212, 183] on link "Assigned To me Assigned To me 1" at bounding box center [175, 182] width 143 height 17
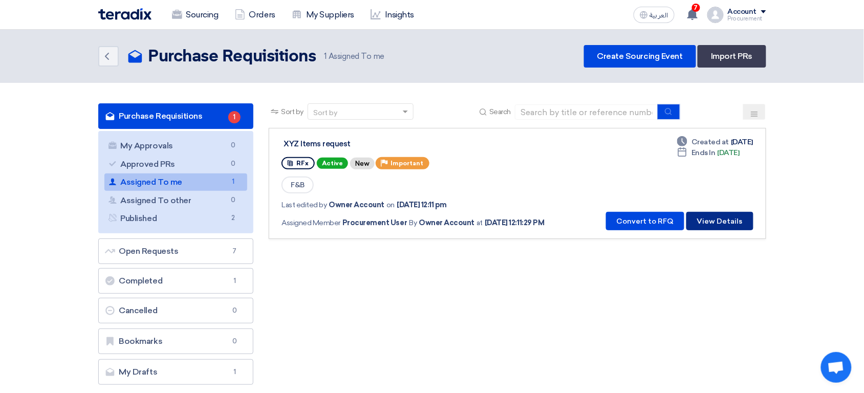
click at [724, 223] on button "View Details" at bounding box center [720, 221] width 67 height 18
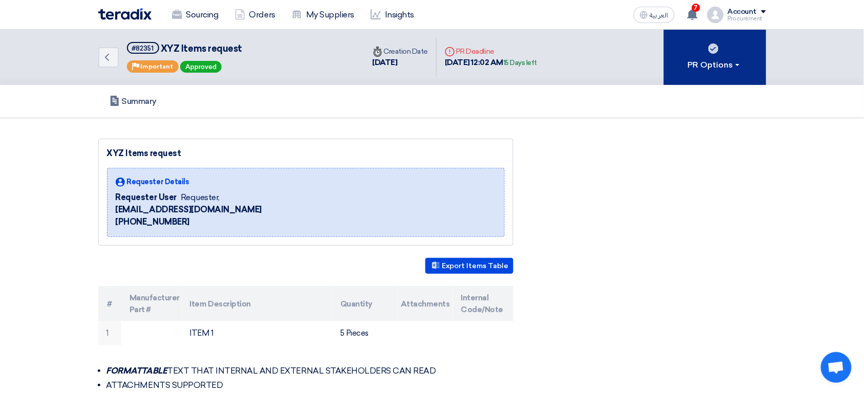
click at [727, 53] on button "PR Options" at bounding box center [715, 57] width 102 height 55
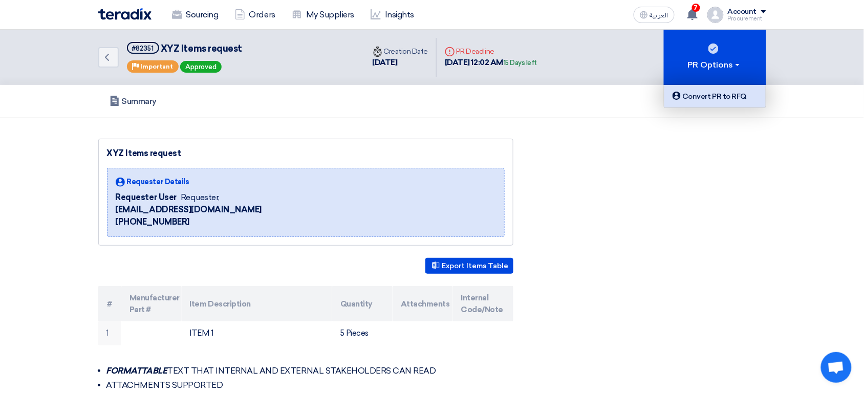
click at [716, 89] on link "Convert PR to RFQ" at bounding box center [715, 96] width 101 height 23
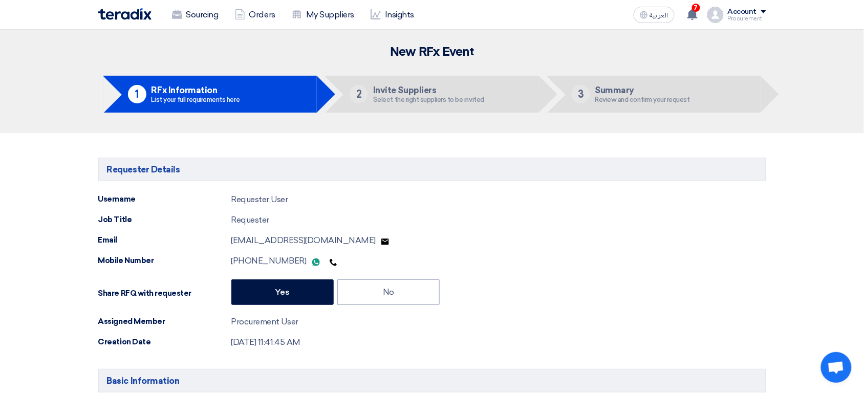
type input "[DATE]"
type input "12"
type input "00"
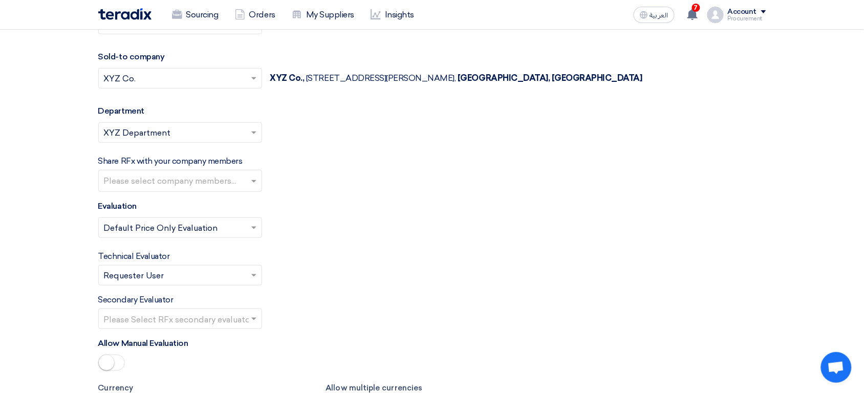
scroll to position [1363, 0]
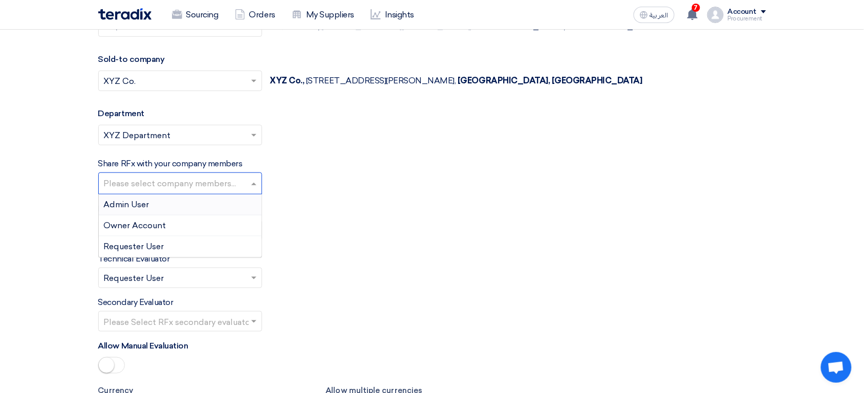
click at [183, 181] on input "text" at bounding box center [181, 184] width 155 height 17
click at [155, 251] on span "Requester User" at bounding box center [134, 247] width 60 height 10
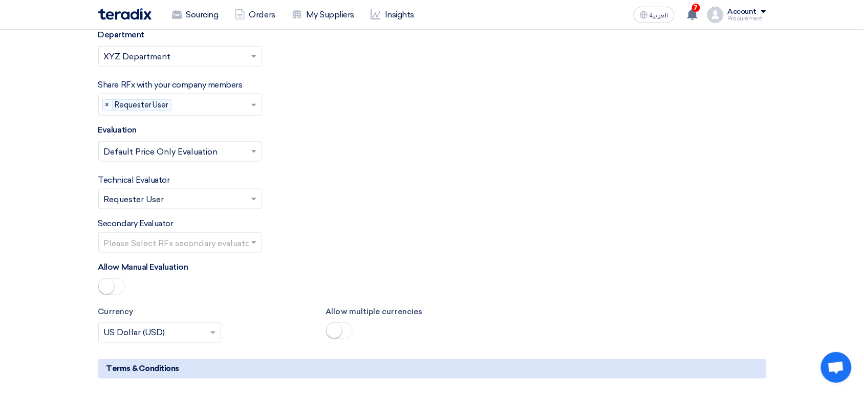
scroll to position [1439, 0]
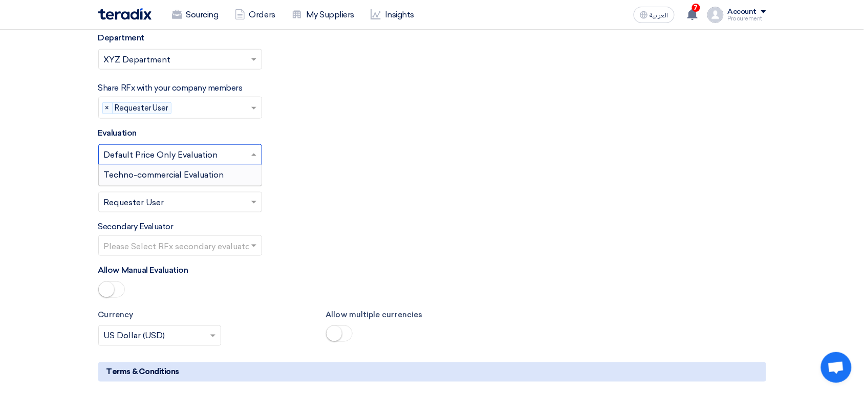
click at [176, 157] on input "text" at bounding box center [175, 155] width 142 height 17
click at [127, 179] on span "Techno-commercial Evaluation" at bounding box center [164, 175] width 120 height 10
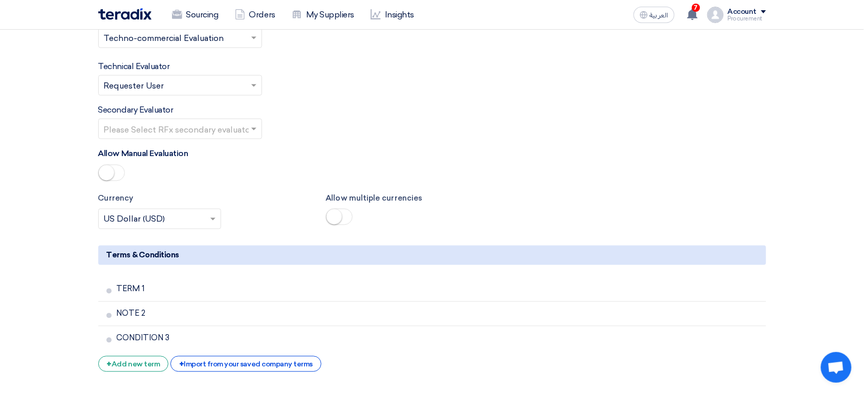
scroll to position [1552, 0]
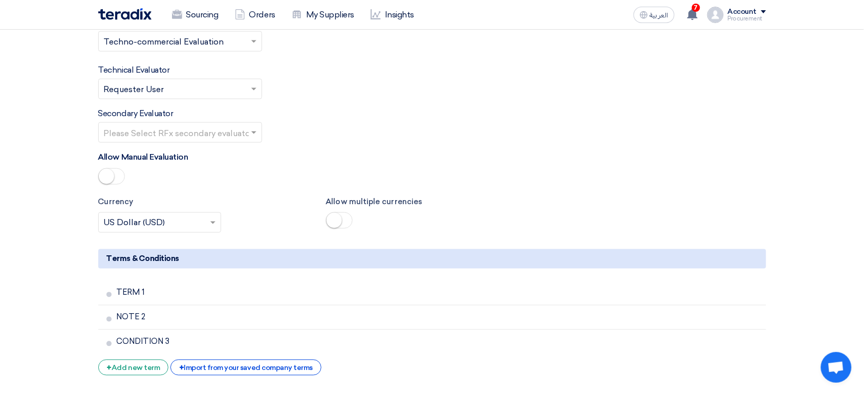
click at [335, 220] on small at bounding box center [334, 220] width 15 height 15
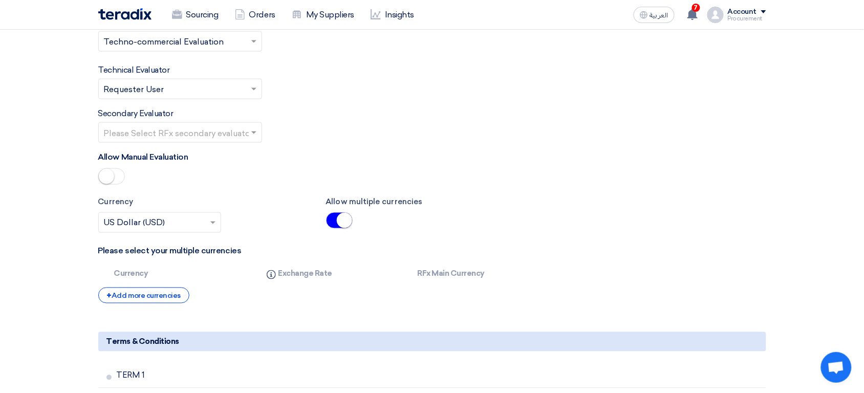
click at [345, 224] on small at bounding box center [344, 220] width 15 height 15
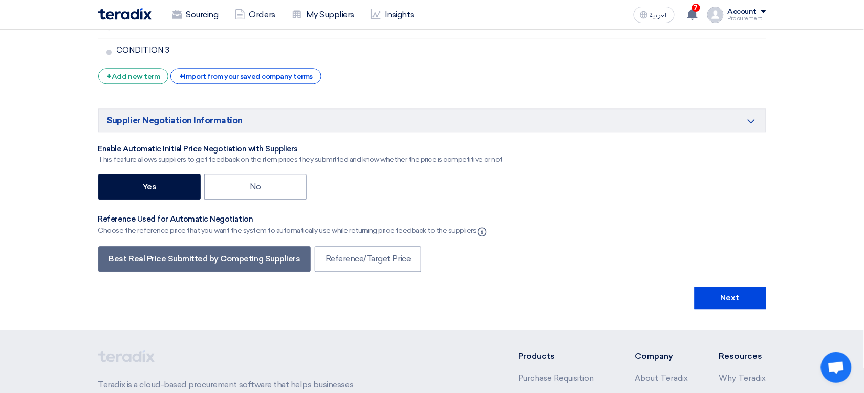
scroll to position [1856, 0]
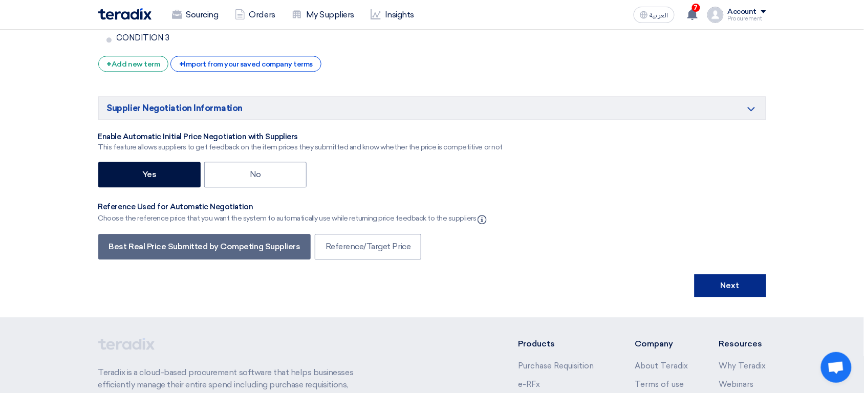
click at [729, 297] on button "Next" at bounding box center [731, 285] width 72 height 23
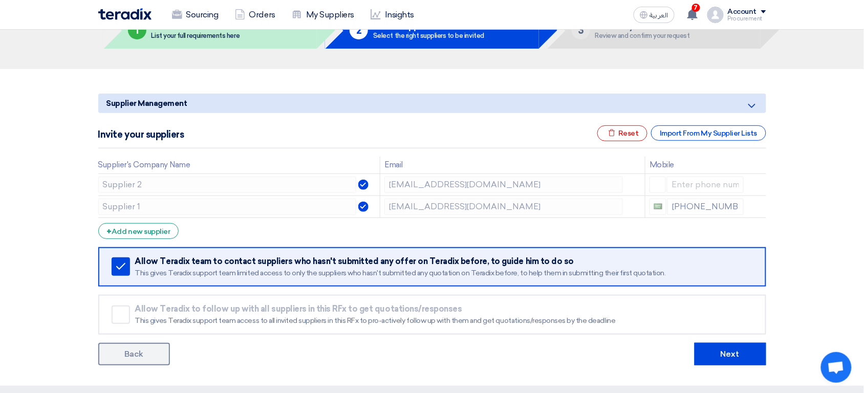
scroll to position [53, 0]
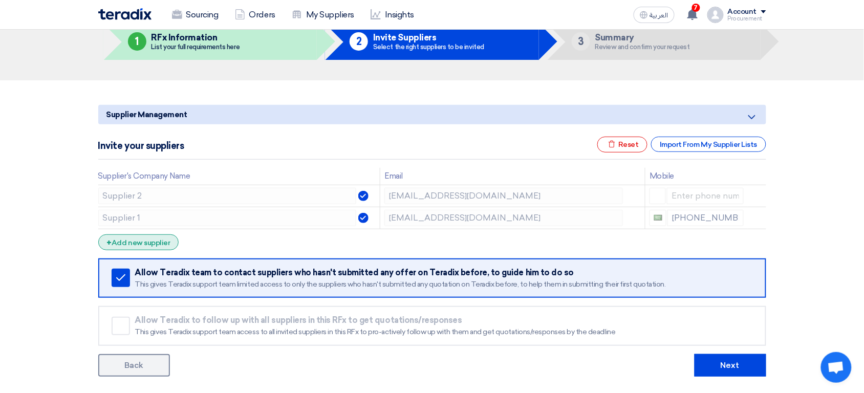
click at [158, 246] on div "+ Add new supplier" at bounding box center [138, 243] width 81 height 16
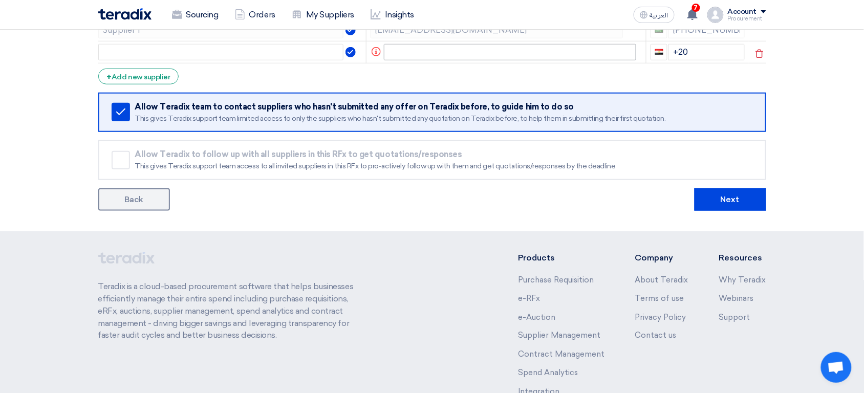
scroll to position [236, 0]
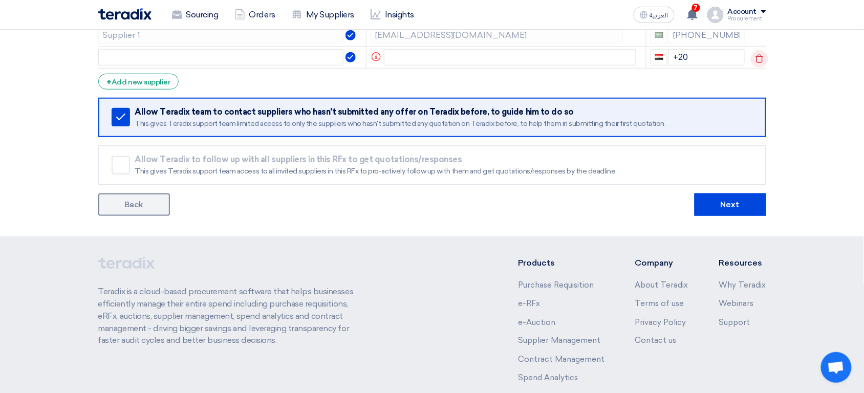
click at [755, 62] on icon at bounding box center [759, 58] width 17 height 17
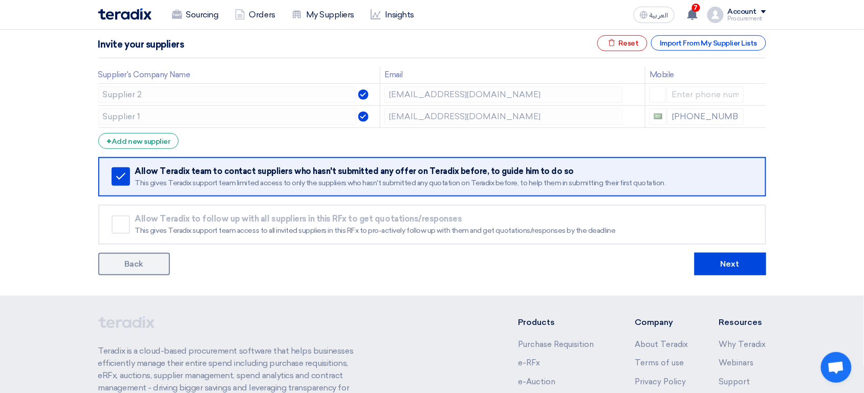
scroll to position [173, 0]
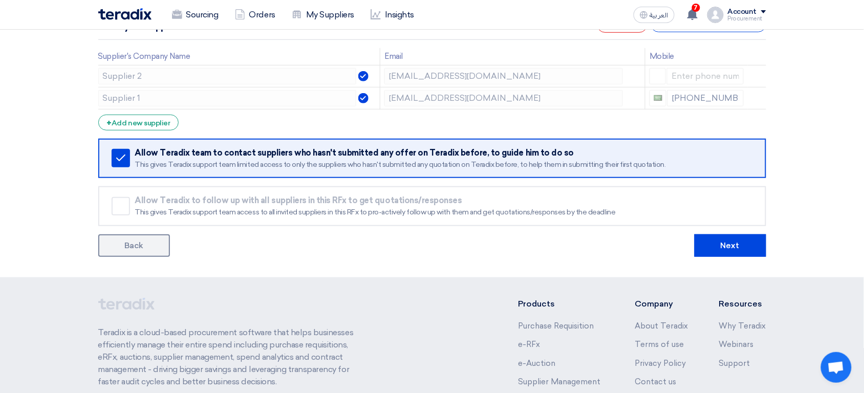
click at [127, 161] on div "Remove service" at bounding box center [121, 158] width 18 height 18
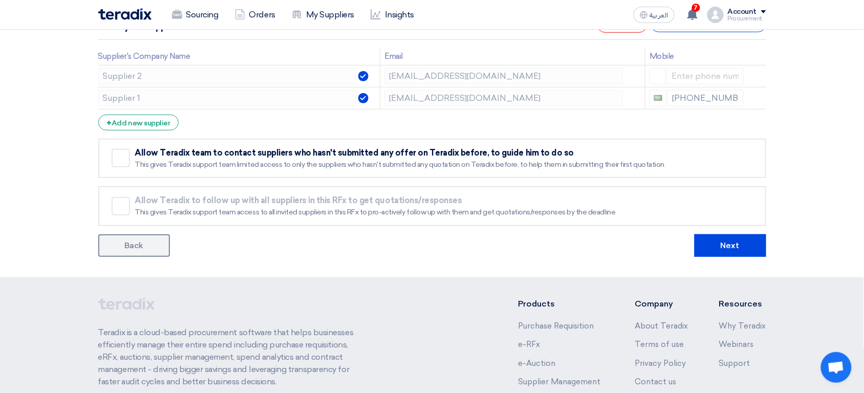
click at [731, 257] on section "Supplier Management Minimize/Maximize Category Invite your suppliers Excel file…" at bounding box center [432, 119] width 864 height 317
click at [730, 245] on button "Next" at bounding box center [731, 246] width 72 height 23
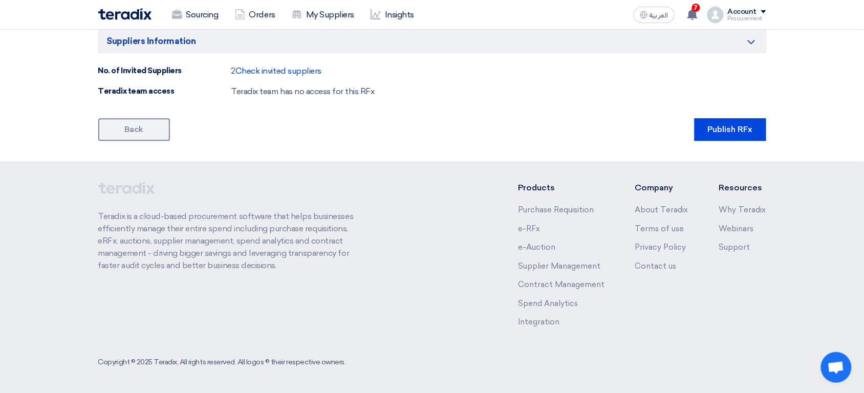
scroll to position [697, 0]
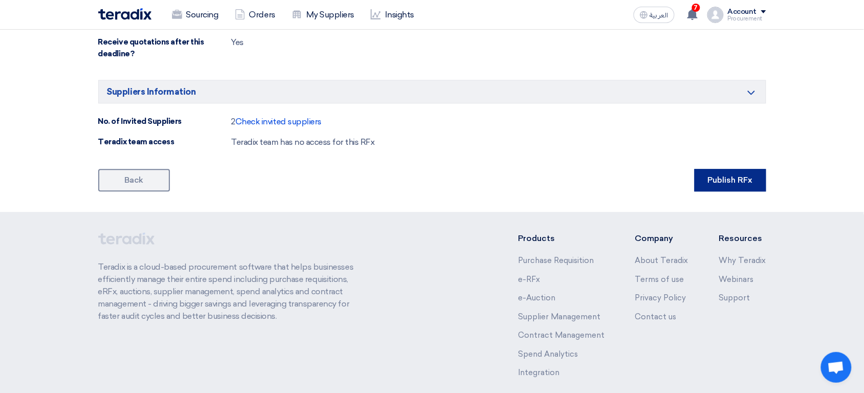
click at [733, 180] on button "Publish RFx" at bounding box center [731, 180] width 72 height 23
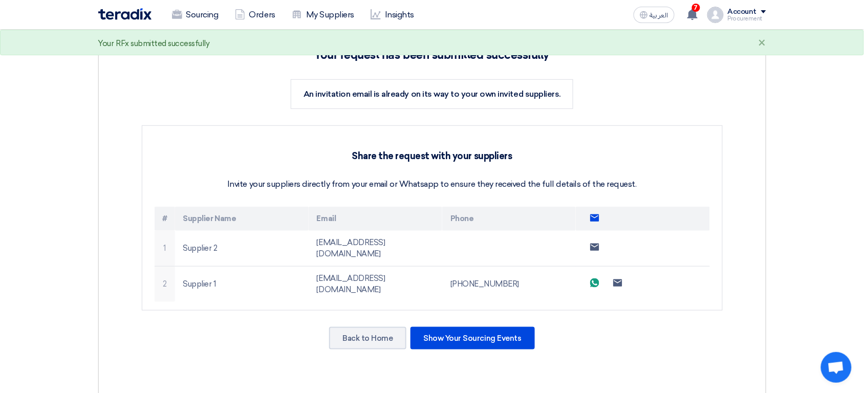
scroll to position [163, 0]
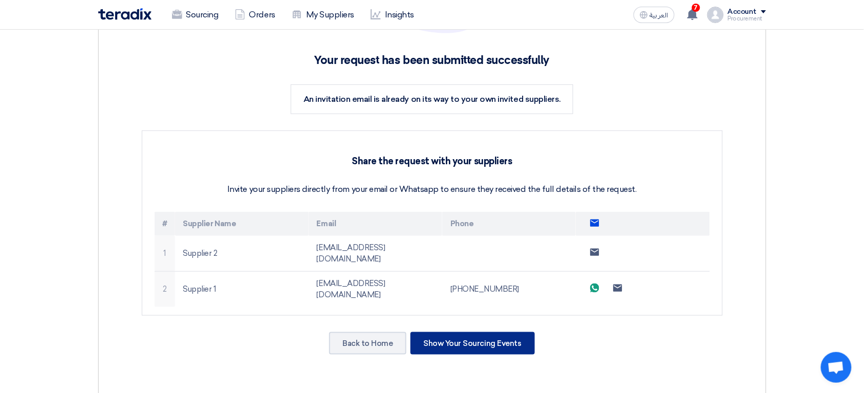
click at [443, 332] on div "Show Your Sourcing Events" at bounding box center [473, 343] width 124 height 23
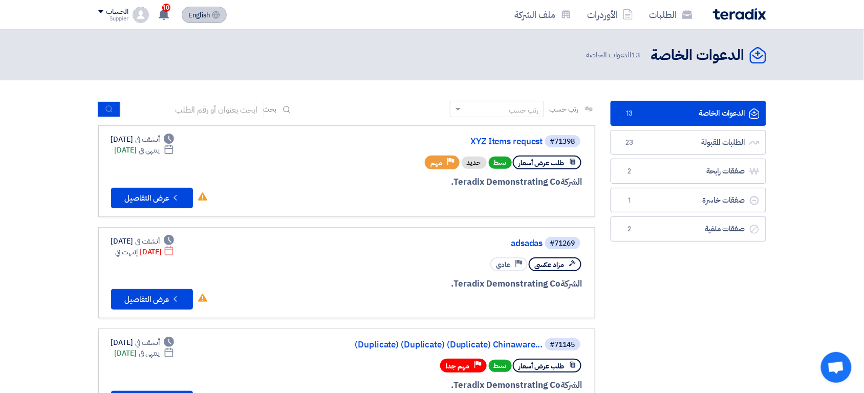
click at [205, 12] on span "English" at bounding box center [199, 15] width 22 height 7
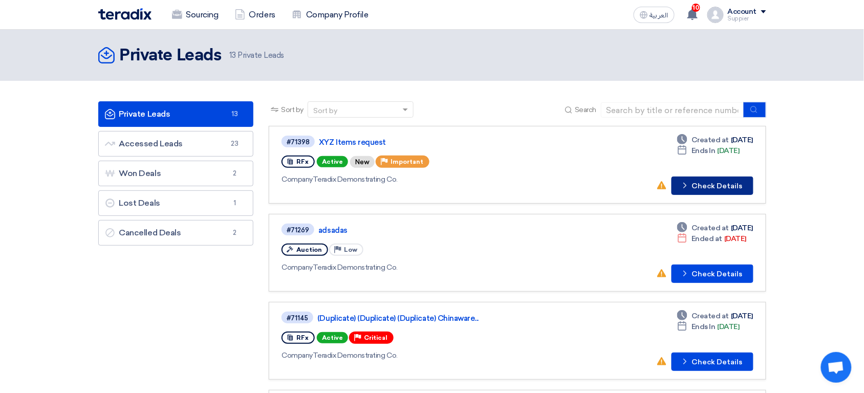
click at [715, 187] on button "Check details Check Details" at bounding box center [713, 186] width 82 height 18
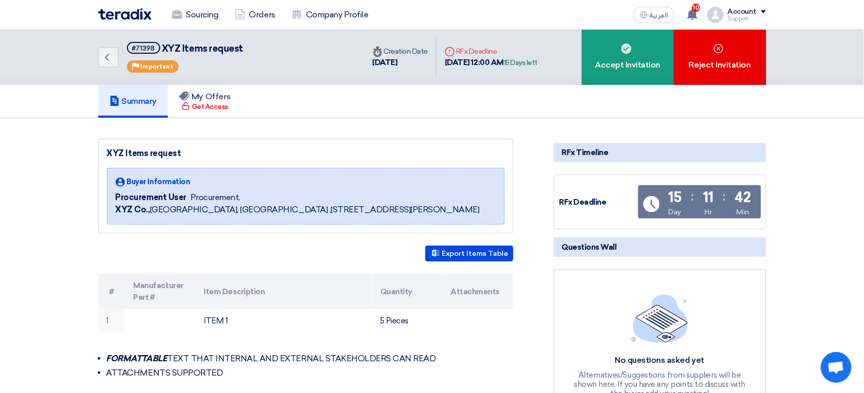
click at [134, 198] on span "Procurement User" at bounding box center [151, 198] width 71 height 12
drag, startPoint x: 134, startPoint y: 198, endPoint x: 374, endPoint y: 206, distance: 240.3
click at [374, 206] on div "Buyer Information Procurement User Procurement, XYZ Co., Riyadh, Saudi Arabia ,…" at bounding box center [298, 196] width 364 height 39
click at [374, 206] on span "XYZ Co., Riyadh, Saudi Arabia ,845 Al-Nakheel Street, Al-Olaya District, Riyadh…" at bounding box center [298, 210] width 364 height 12
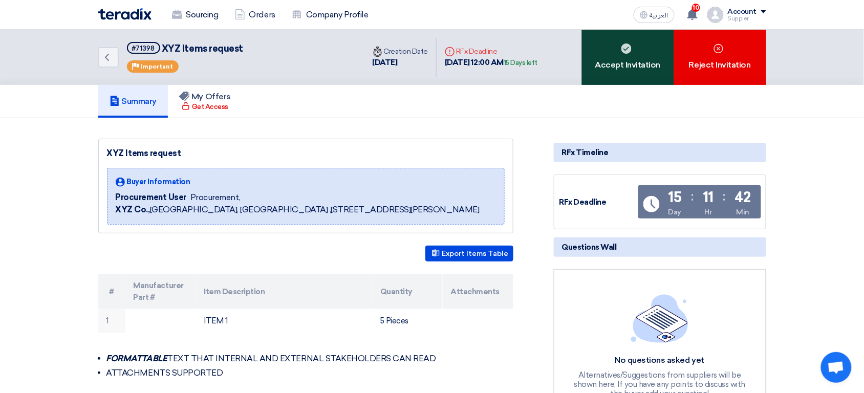
click at [632, 71] on div "Accept Invitation" at bounding box center [628, 57] width 92 height 55
click at [655, 49] on div "Accept Invitation" at bounding box center [628, 57] width 92 height 55
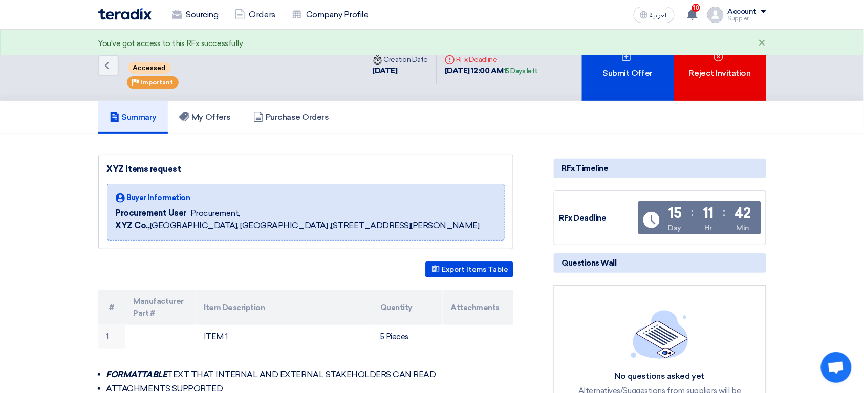
scroll to position [88, 0]
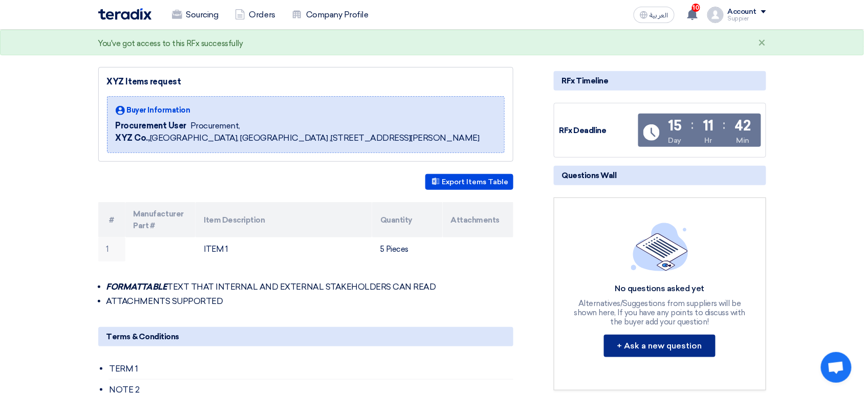
click at [668, 343] on button "+ Ask a new question" at bounding box center [660, 346] width 112 height 23
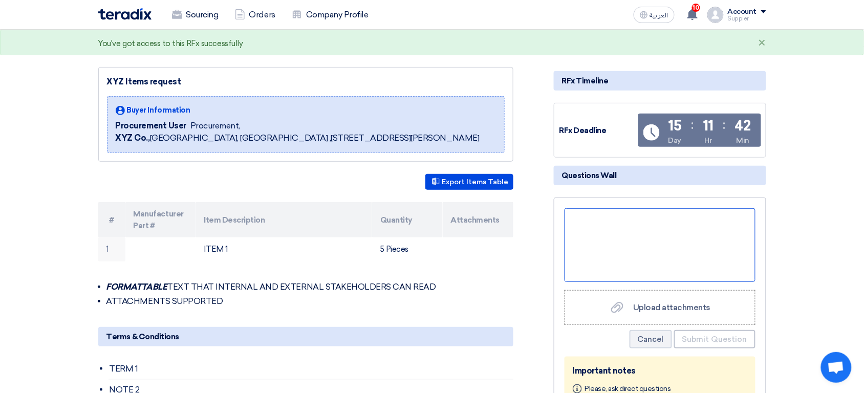
click at [658, 241] on div at bounding box center [660, 245] width 191 height 74
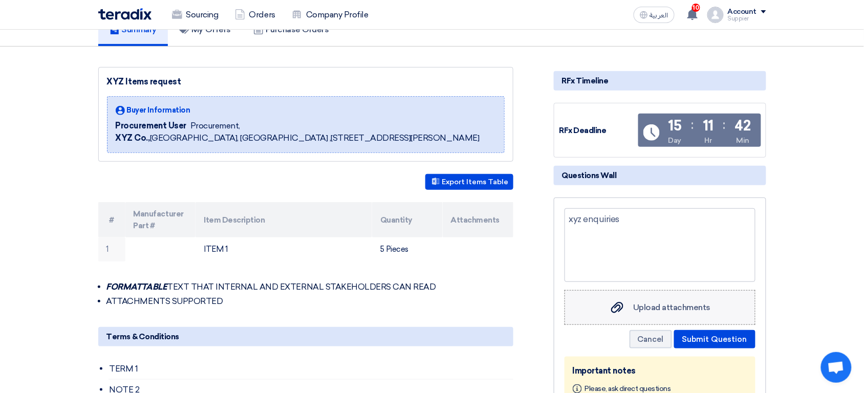
click at [662, 322] on label "Upload attachments Upload attachments" at bounding box center [660, 307] width 191 height 35
click at [0, 0] on input "Upload attachments Upload attachments" at bounding box center [0, 0] width 0 height 0
click at [718, 336] on button "Submit Question" at bounding box center [714, 339] width 81 height 18
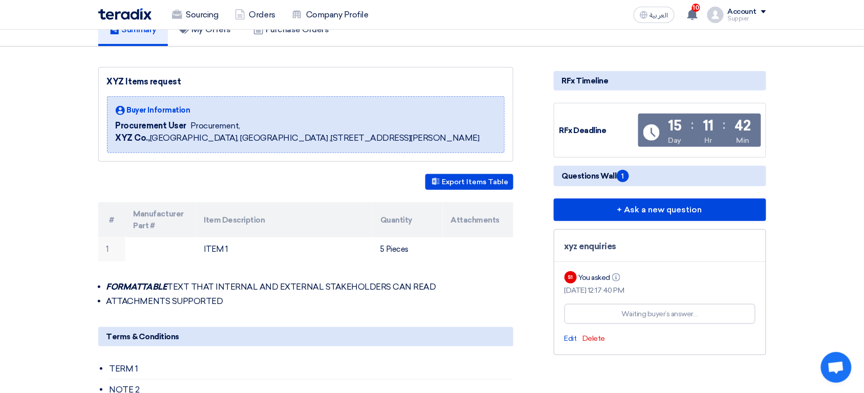
scroll to position [0, 0]
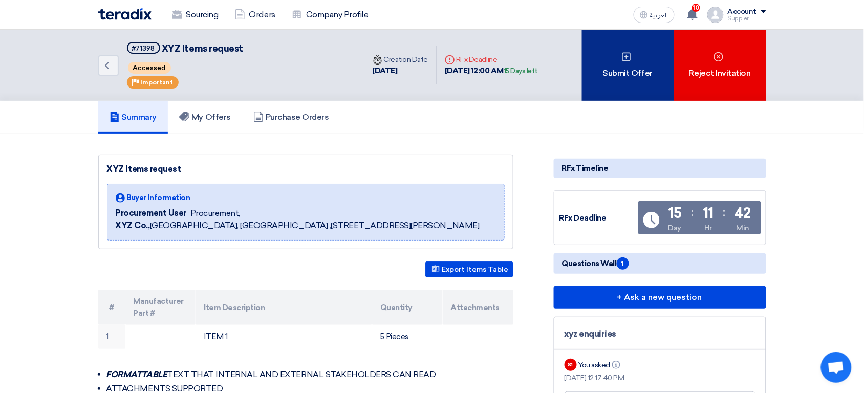
click at [631, 58] on use at bounding box center [627, 56] width 9 height 9
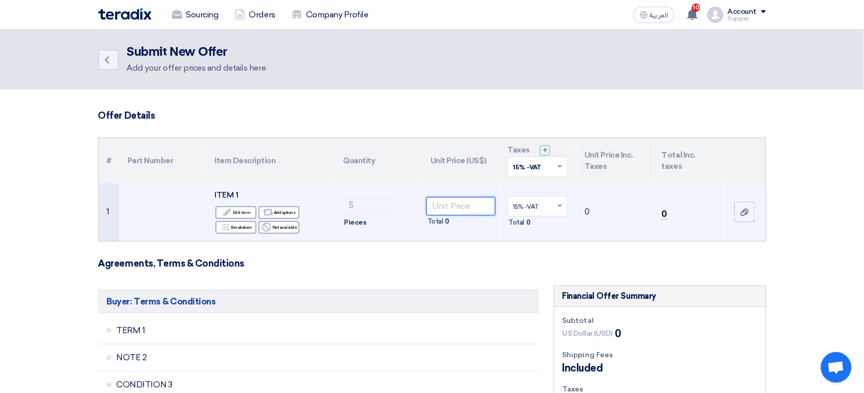
click at [451, 202] on input "number" at bounding box center [461, 206] width 69 height 18
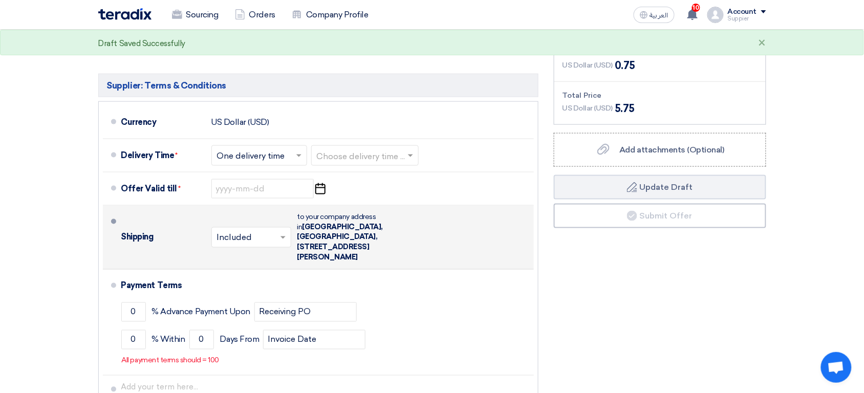
scroll to position [342, 0]
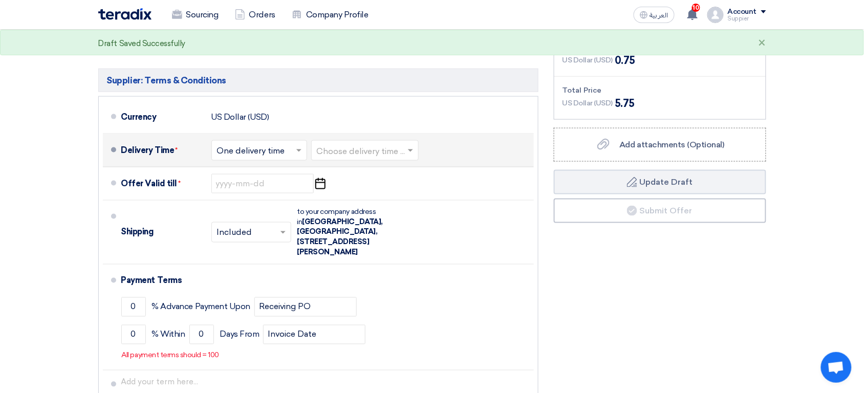
type input "1"
click at [387, 144] on input "text" at bounding box center [365, 151] width 97 height 15
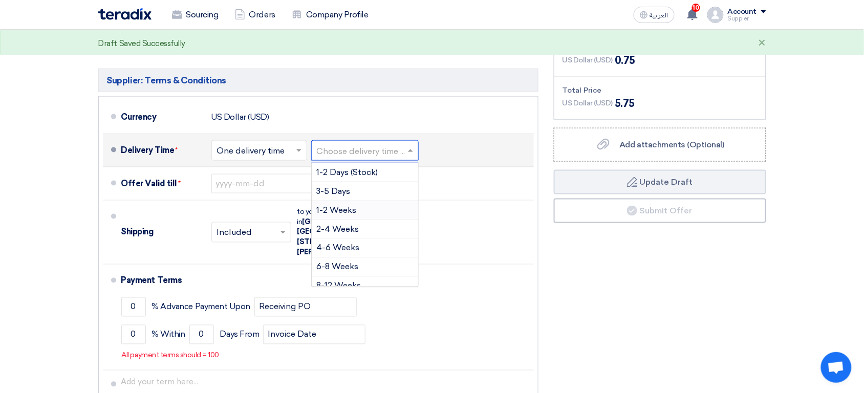
click at [353, 209] on span "1-2 Weeks" at bounding box center [337, 210] width 40 height 10
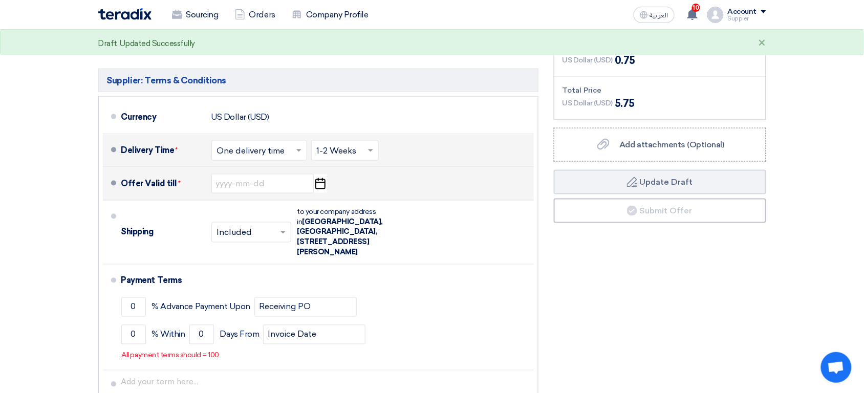
click at [318, 190] on icon "Pick a date" at bounding box center [320, 184] width 14 height 18
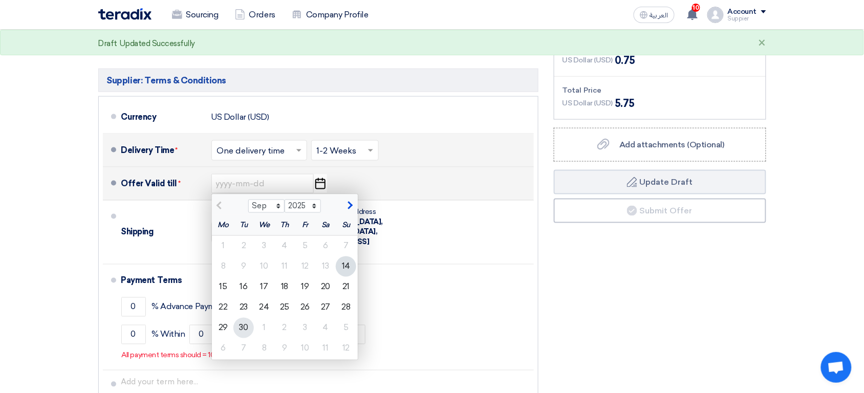
click at [239, 326] on div "30" at bounding box center [243, 328] width 20 height 20
type input "9/30/2025"
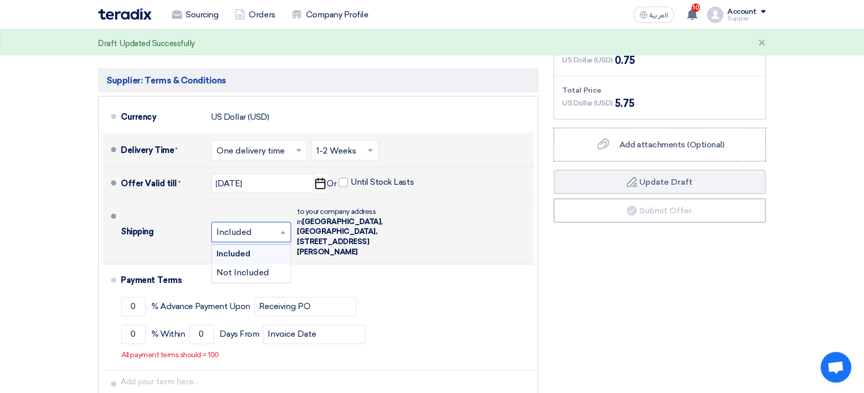
click at [250, 234] on input "text" at bounding box center [252, 233] width 70 height 15
click at [244, 268] on span "Not Included" at bounding box center [243, 273] width 53 height 10
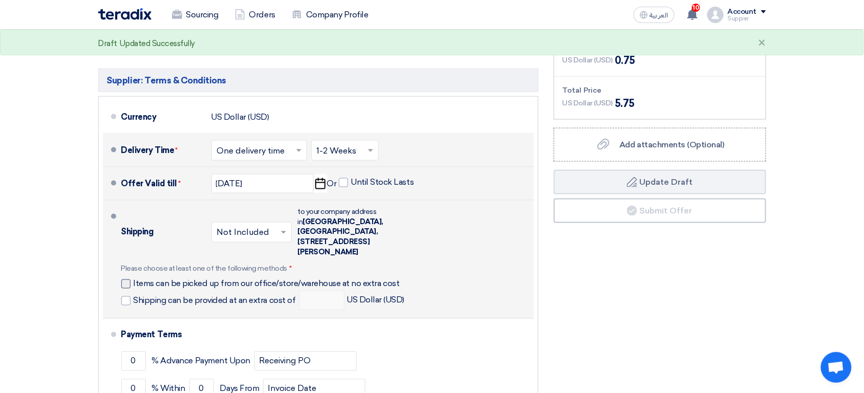
click at [178, 279] on span "Items can be picked up from our office/store/warehouse at no extra cost" at bounding box center [267, 284] width 266 height 10
click at [178, 279] on input "Items can be picked up from our office/store/warehouse at no extra cost" at bounding box center [268, 288] width 269 height 19
checkbox input "true"
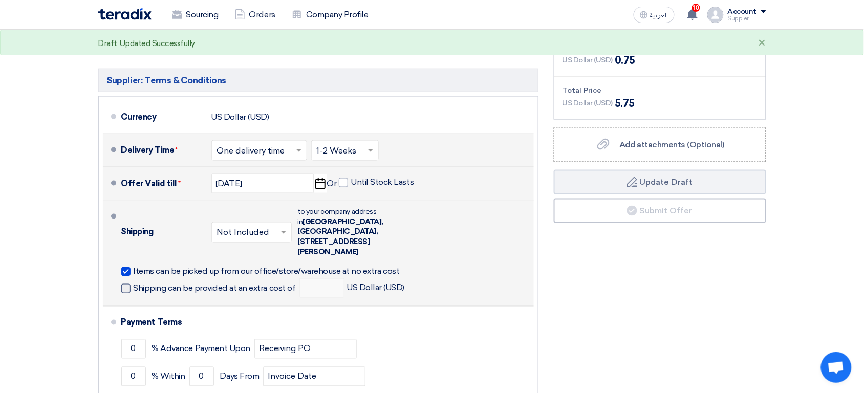
click at [172, 284] on span "Shipping can be provided at an extra cost of" at bounding box center [215, 289] width 162 height 10
click at [172, 283] on input "Shipping can be provided at an extra cost of" at bounding box center [216, 292] width 164 height 19
checkbox input "true"
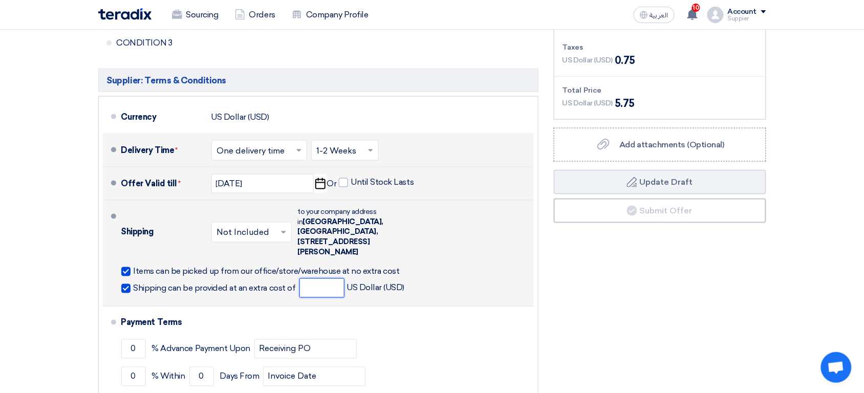
click at [309, 279] on input "number" at bounding box center [322, 288] width 45 height 19
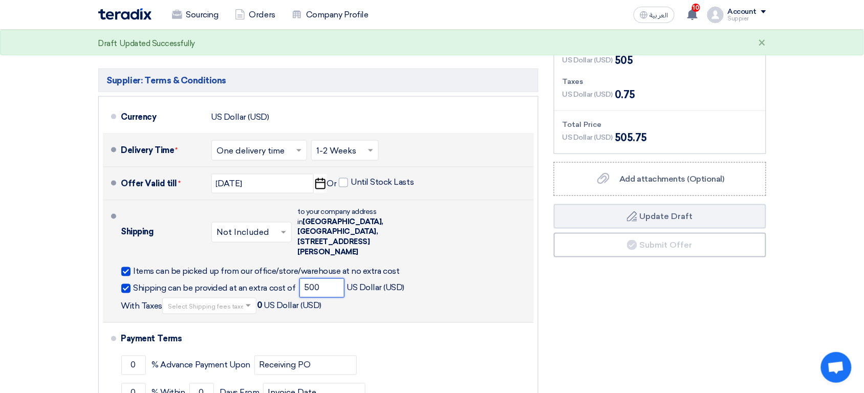
type input "500"
click at [203, 299] on input "text" at bounding box center [210, 306] width 84 height 15
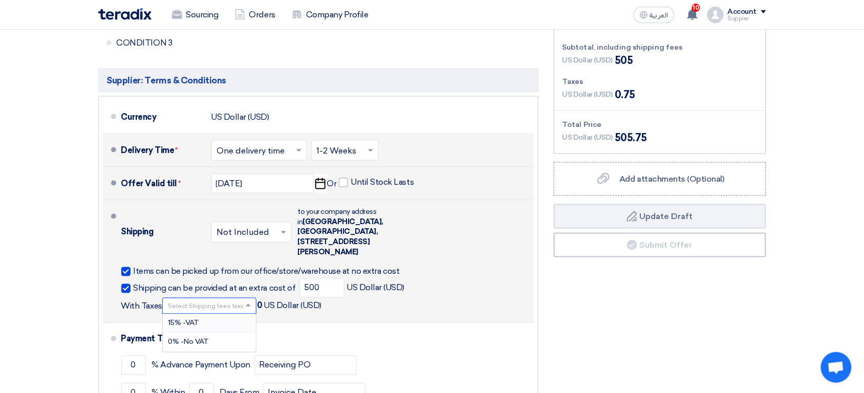
click at [196, 314] on div "15% -VAT" at bounding box center [209, 323] width 93 height 19
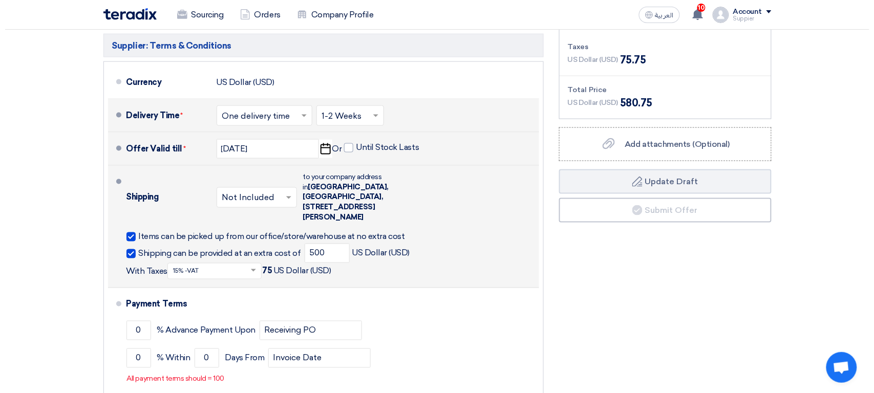
scroll to position [372, 0]
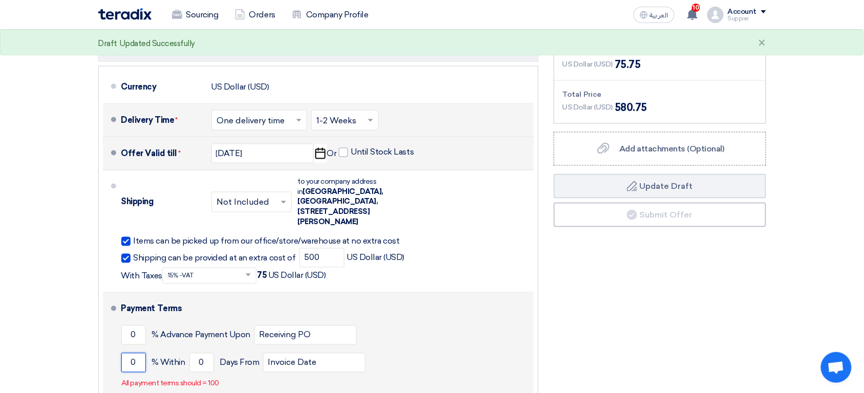
click at [131, 353] on input "0" at bounding box center [133, 362] width 25 height 19
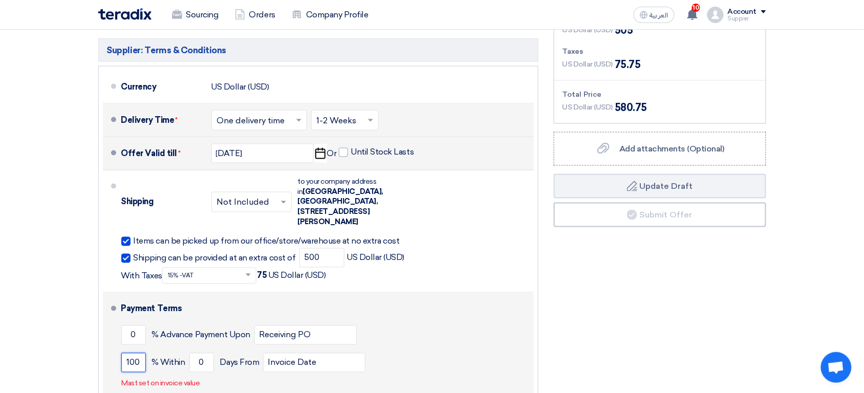
type input "100"
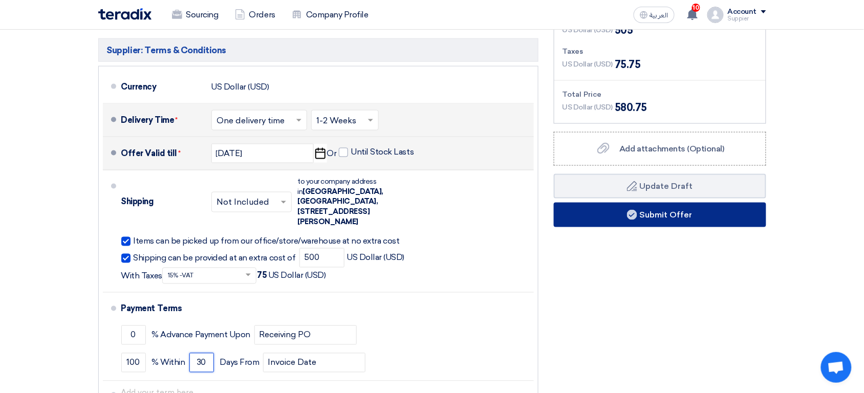
type input "30"
click at [703, 223] on button "Submit Offer" at bounding box center [660, 215] width 212 height 25
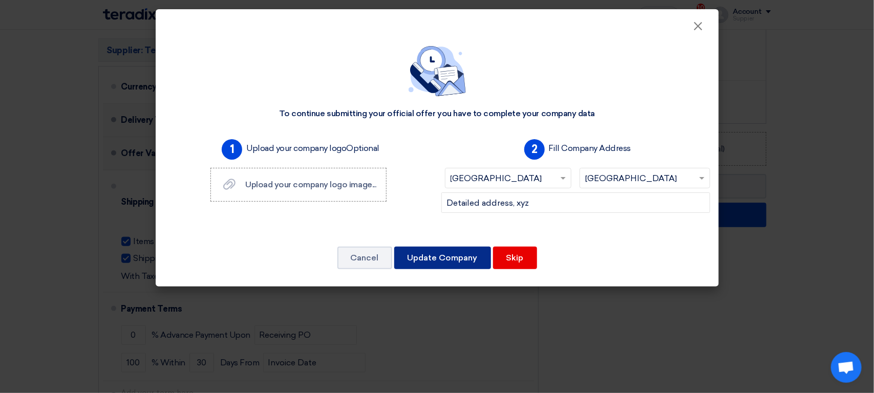
click at [465, 259] on button "Update Company" at bounding box center [442, 258] width 97 height 23
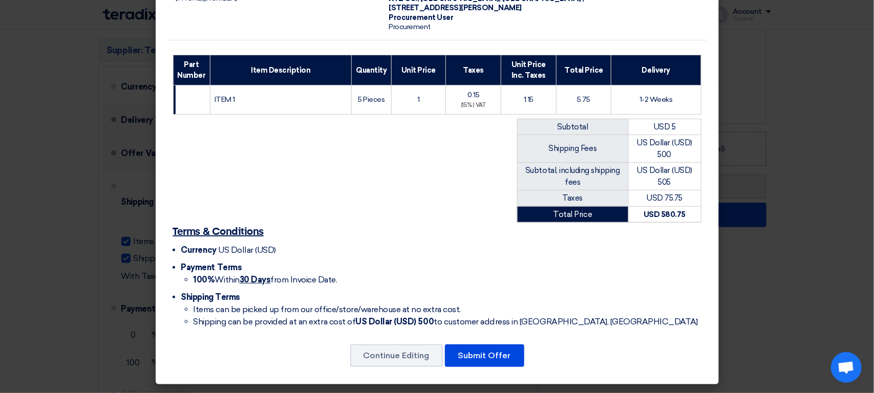
scroll to position [103, 0]
click at [485, 361] on button "Submit Offer" at bounding box center [484, 356] width 79 height 23
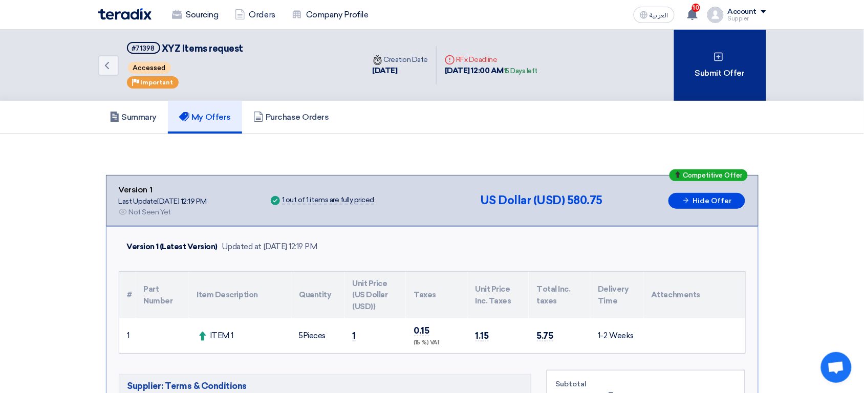
click at [726, 72] on div "Submit Offer" at bounding box center [720, 65] width 92 height 71
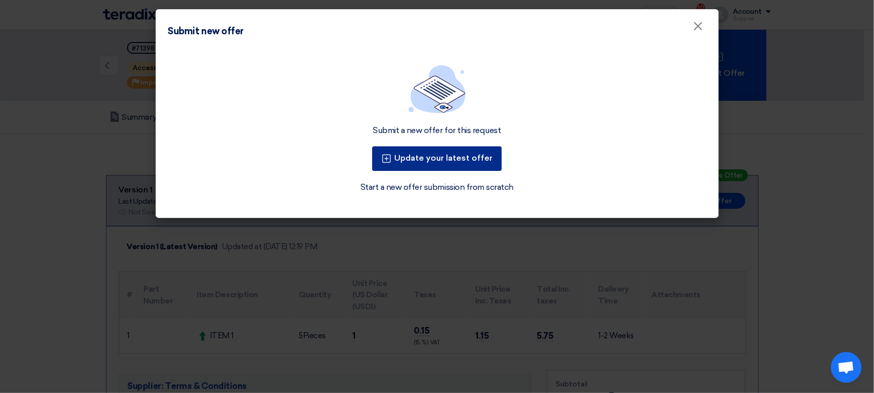
click at [438, 158] on button "Update your latest offer" at bounding box center [437, 158] width 130 height 25
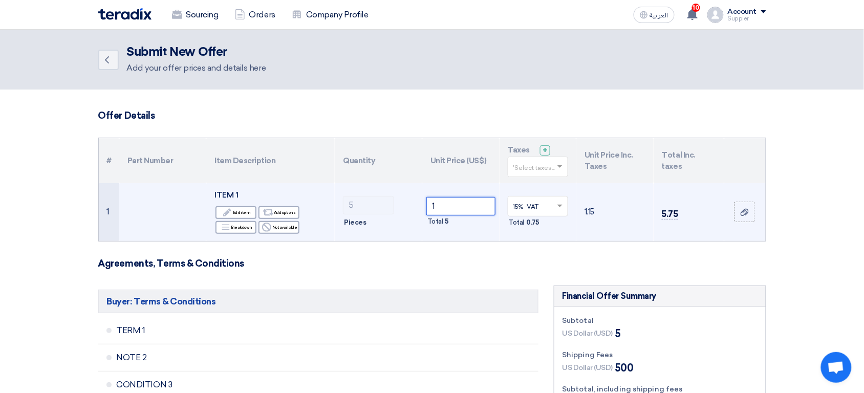
click at [451, 214] on input "1" at bounding box center [461, 206] width 69 height 18
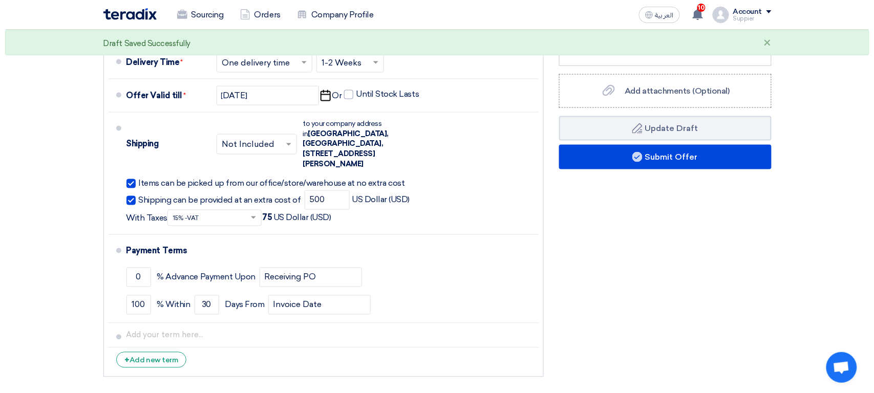
scroll to position [397, 0]
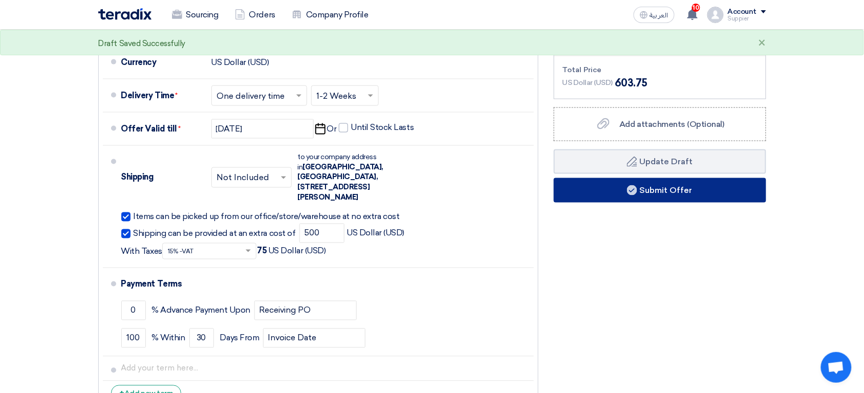
type input "5"
click at [709, 196] on button "Submit Offer" at bounding box center [660, 190] width 212 height 25
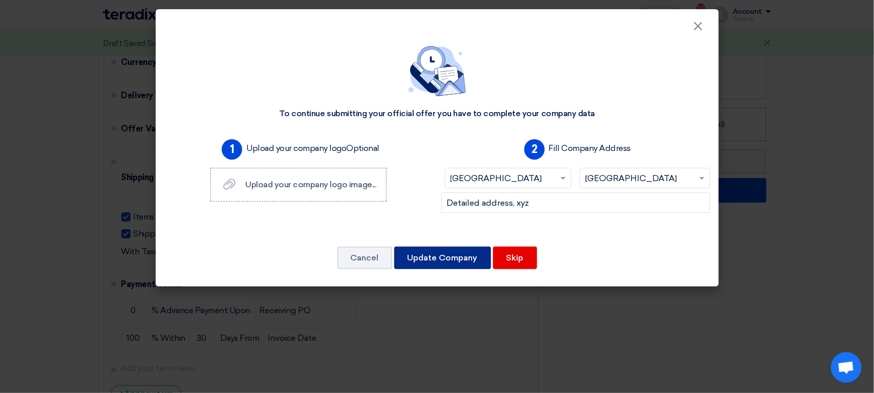
click at [461, 259] on button "Update Company" at bounding box center [442, 258] width 97 height 23
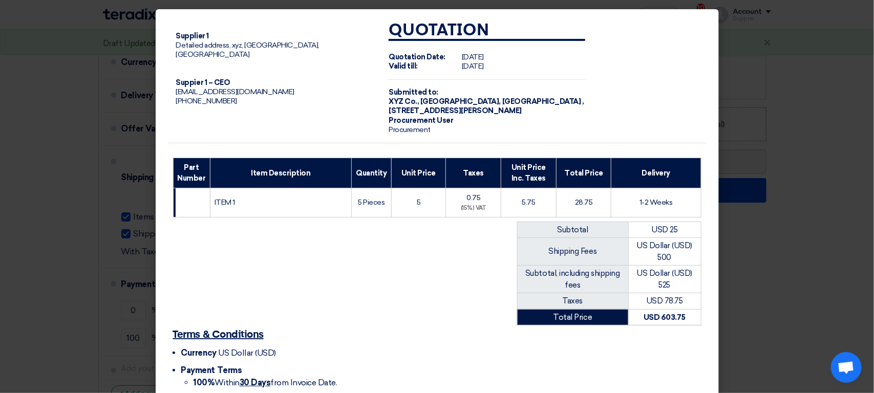
scroll to position [103, 0]
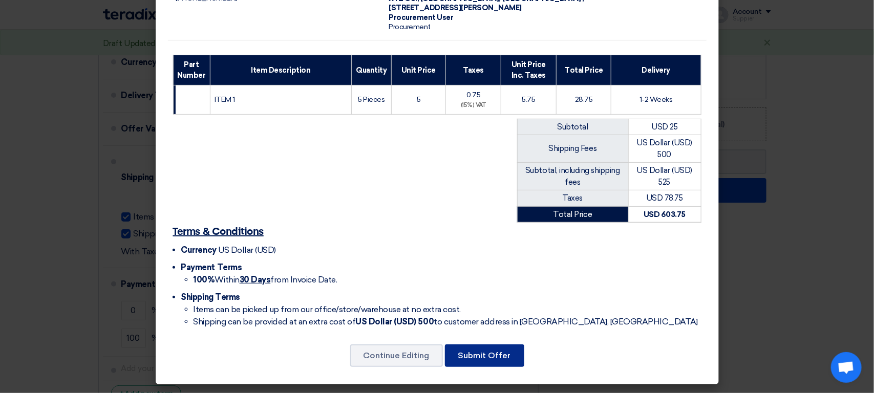
click at [483, 357] on button "Submit Offer" at bounding box center [484, 356] width 79 height 23
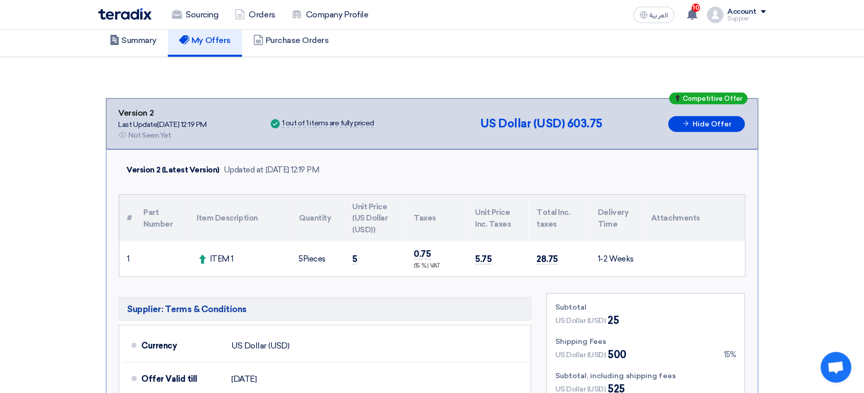
scroll to position [569, 0]
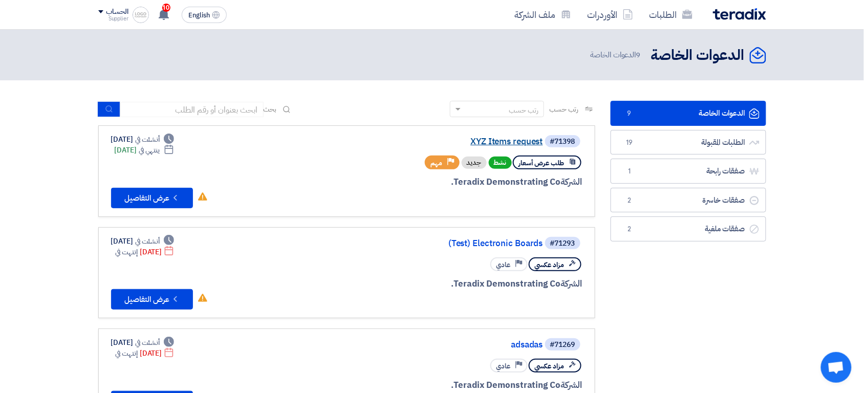
click at [494, 137] on link "XYZ Items request" at bounding box center [440, 141] width 205 height 9
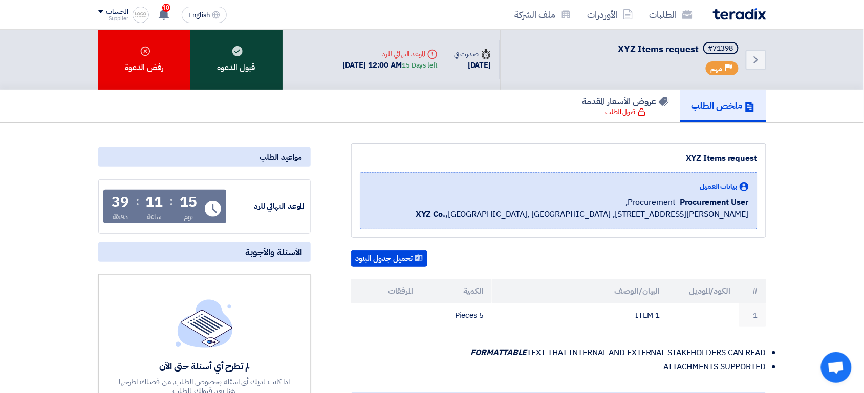
click at [248, 73] on div "قبول الدعوه" at bounding box center [236, 60] width 92 height 60
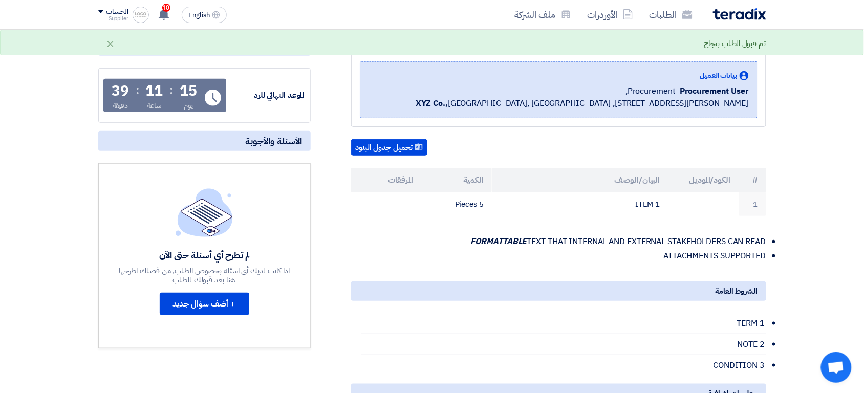
scroll to position [127, 0]
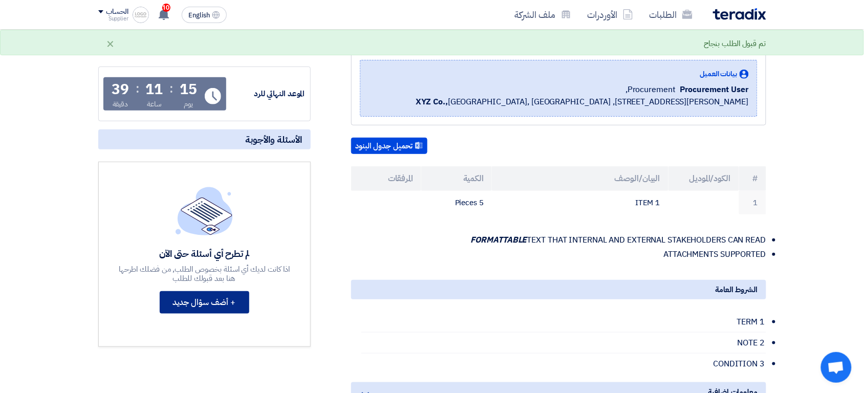
click at [217, 301] on button "+ أضف سؤال جديد" at bounding box center [205, 302] width 90 height 23
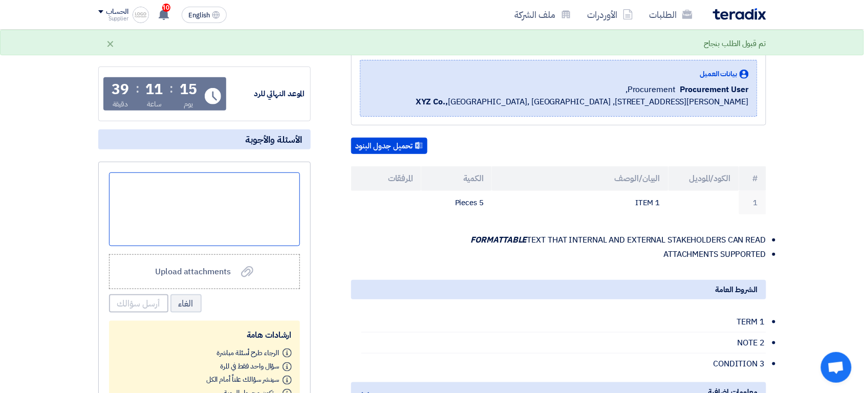
click at [258, 211] on div at bounding box center [204, 210] width 191 height 74
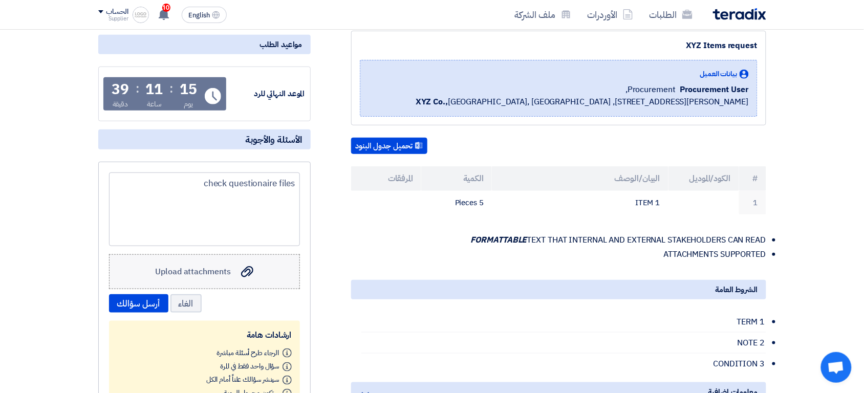
click at [210, 267] on span "Upload attachments" at bounding box center [192, 272] width 75 height 12
click at [0, 0] on input "Upload attachments Upload attachments" at bounding box center [0, 0] width 0 height 0
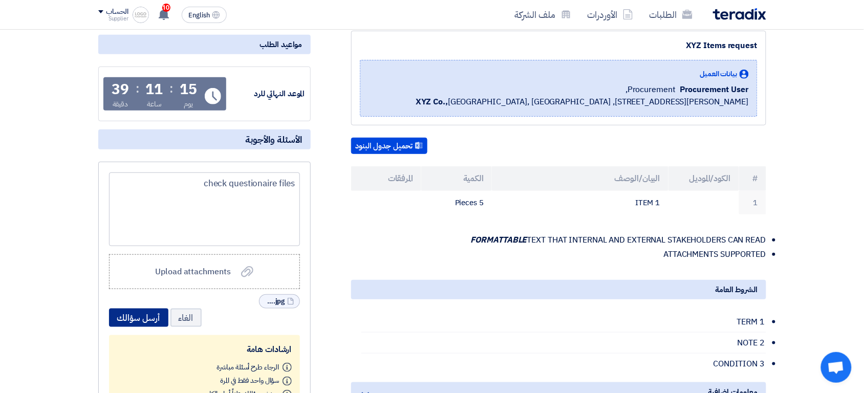
click at [135, 309] on button "أرسل سؤالك" at bounding box center [138, 318] width 59 height 18
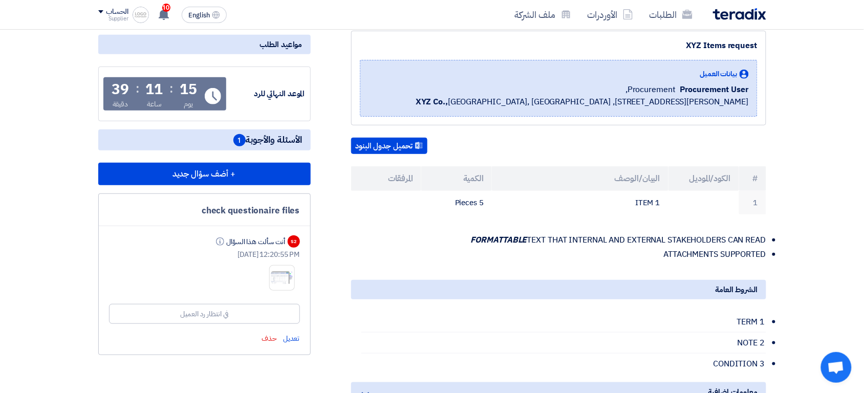
scroll to position [0, 0]
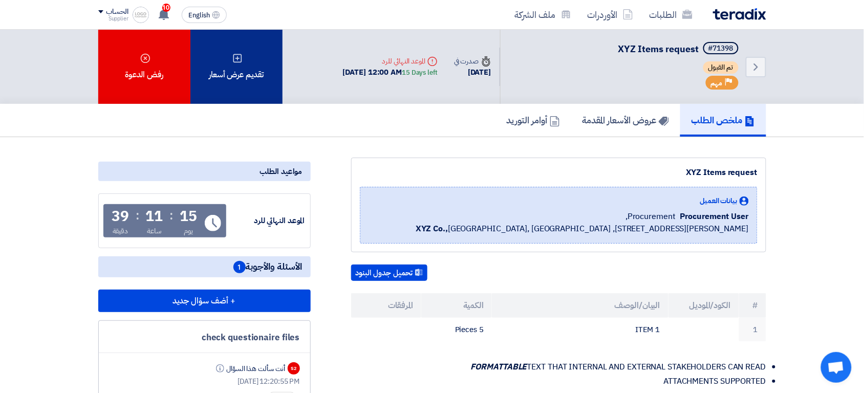
click at [267, 80] on div "تقديم عرض أسعار" at bounding box center [236, 67] width 92 height 74
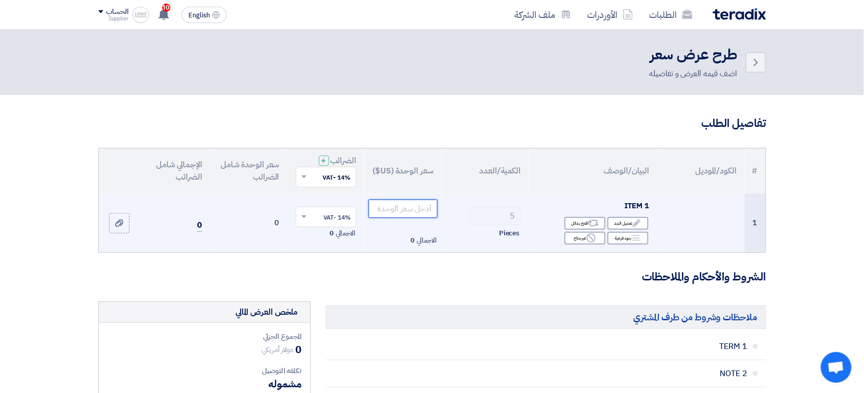
click at [414, 209] on input "number" at bounding box center [403, 209] width 69 height 18
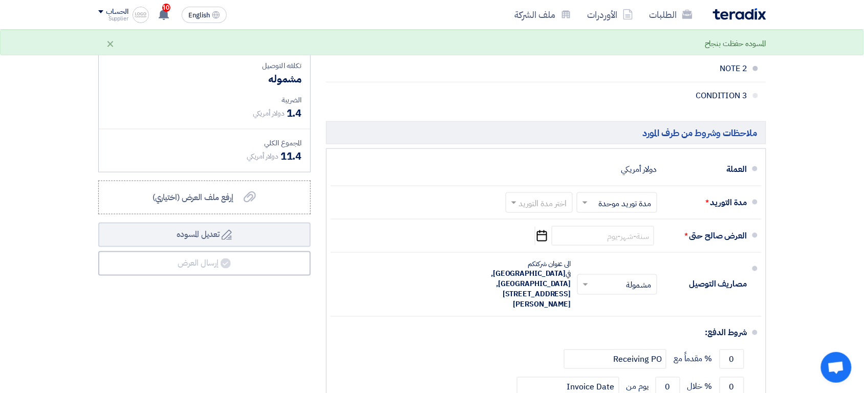
scroll to position [303, 0]
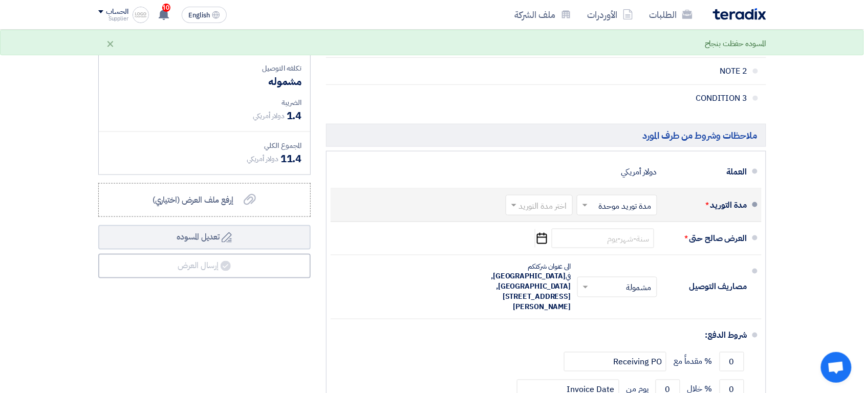
type input "2"
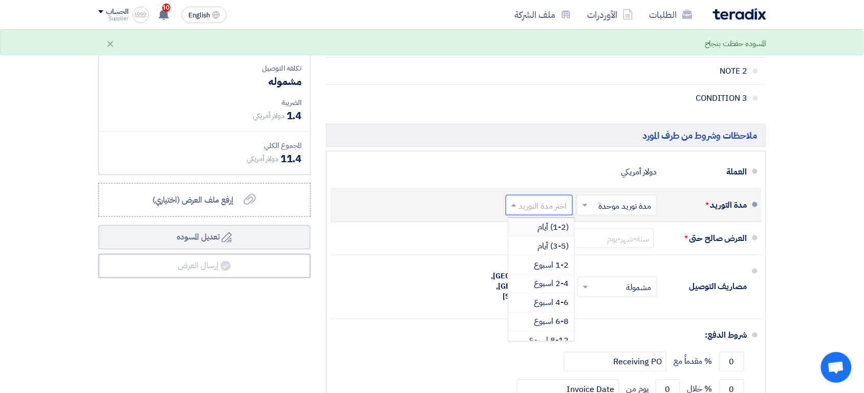
click at [539, 209] on input "text" at bounding box center [537, 206] width 62 height 15
click at [546, 305] on span "4-6 اسبوع" at bounding box center [552, 303] width 35 height 12
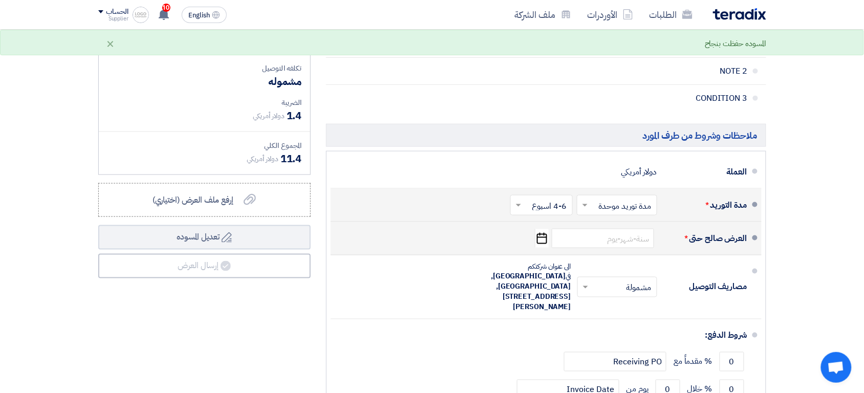
click at [537, 246] on icon "Pick a date" at bounding box center [542, 238] width 14 height 18
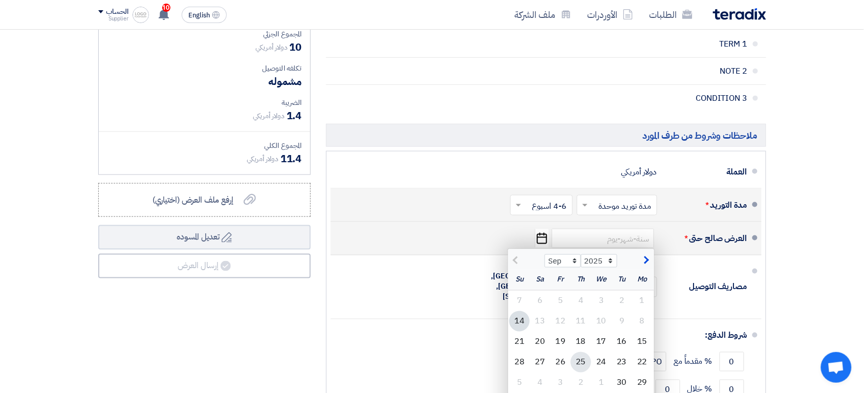
click at [587, 361] on div "25" at bounding box center [581, 362] width 20 height 20
type input "9/25/2025"
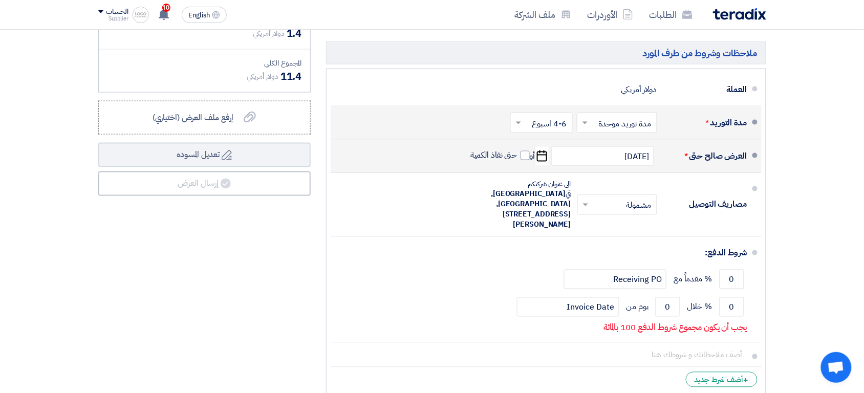
scroll to position [386, 0]
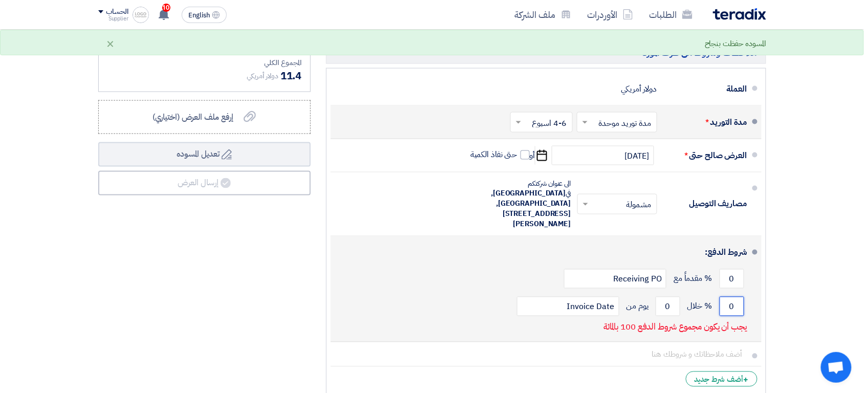
click at [733, 297] on input "0" at bounding box center [732, 306] width 25 height 19
type input "100"
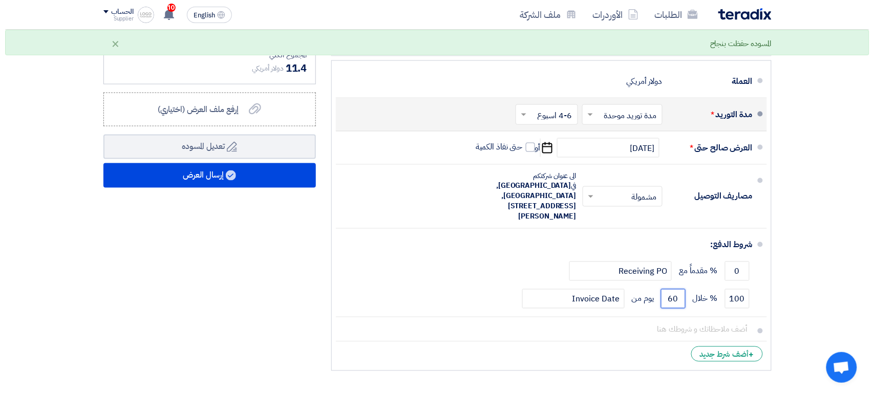
scroll to position [395, 0]
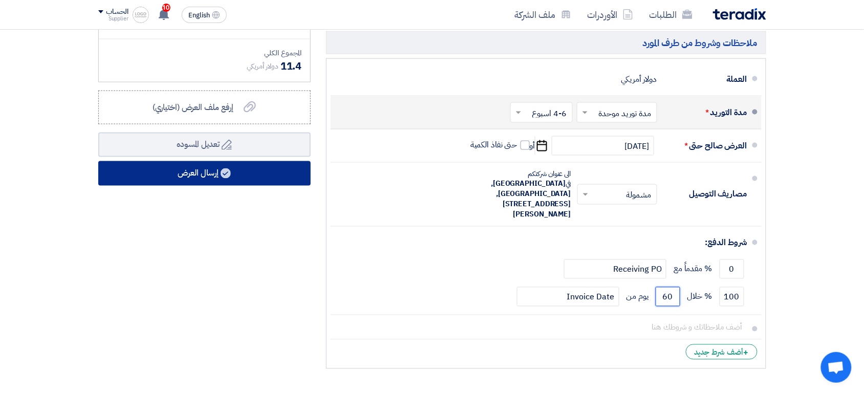
type input "60"
click at [251, 175] on button "إرسال العرض" at bounding box center [204, 173] width 212 height 25
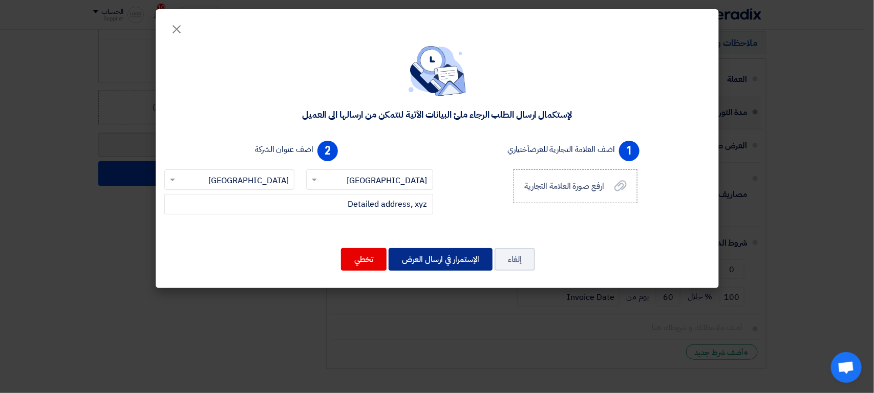
click at [451, 263] on button "الإستمرار في ارسال العرض" at bounding box center [441, 259] width 104 height 23
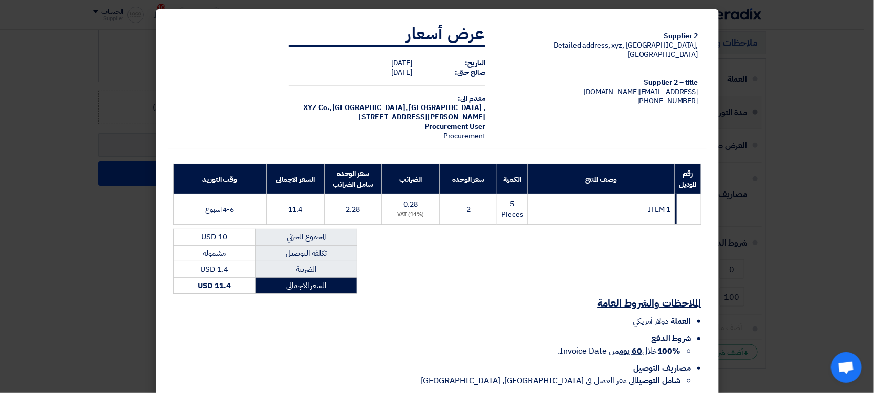
scroll to position [59, 0]
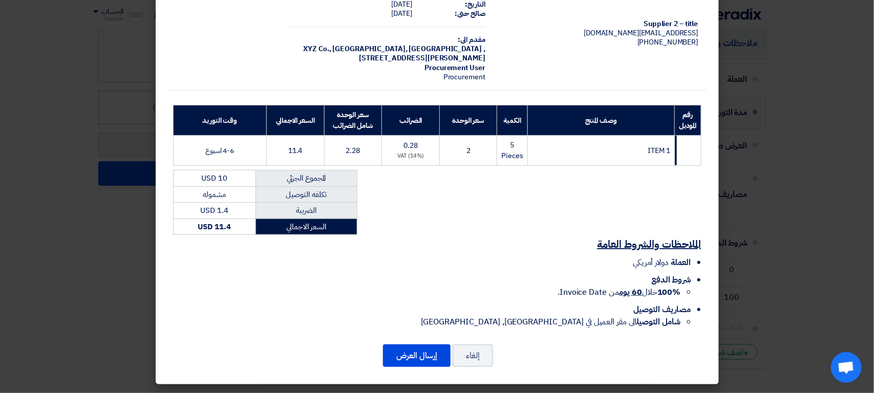
click at [419, 370] on div "Supplier 2 Detailed address, xyz, Riyadh, Saudi Arabia Supplier 2 – title sp2@t…" at bounding box center [437, 167] width 563 height 435
click at [440, 354] on button "إرسال العرض" at bounding box center [417, 356] width 68 height 23
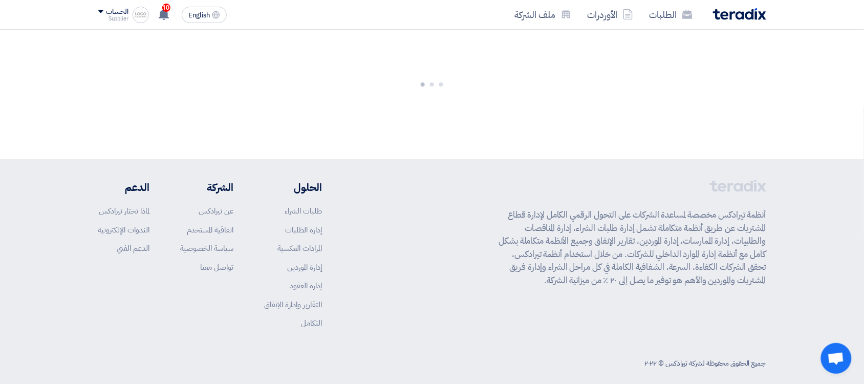
click at [488, 254] on div "أنظمة تيرادكس مخصصة لمساعدة الشركات على التحول الرقمي الكامل لإدارة قطاع المشتر…" at bounding box center [432, 262] width 668 height 165
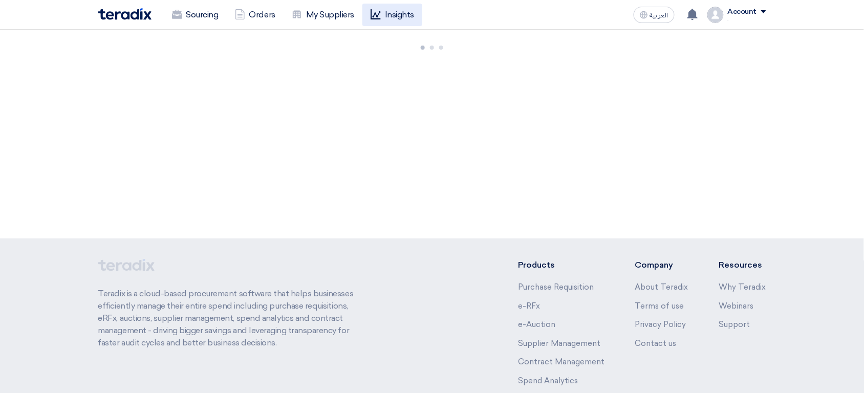
click at [406, 5] on link "Insights" at bounding box center [393, 15] width 60 height 23
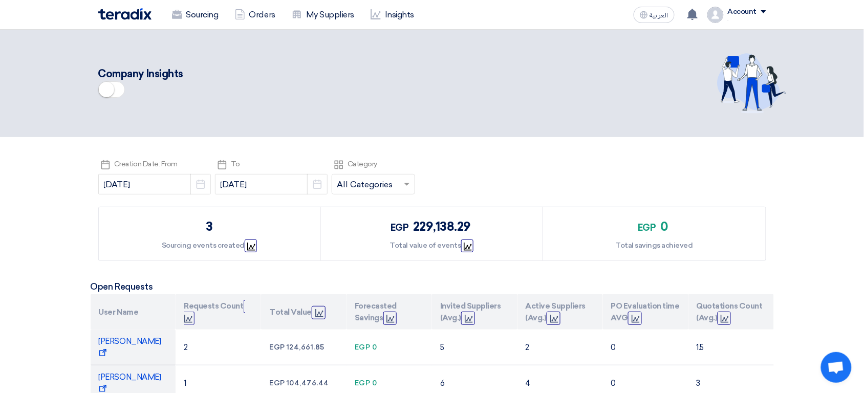
scroll to position [24, 0]
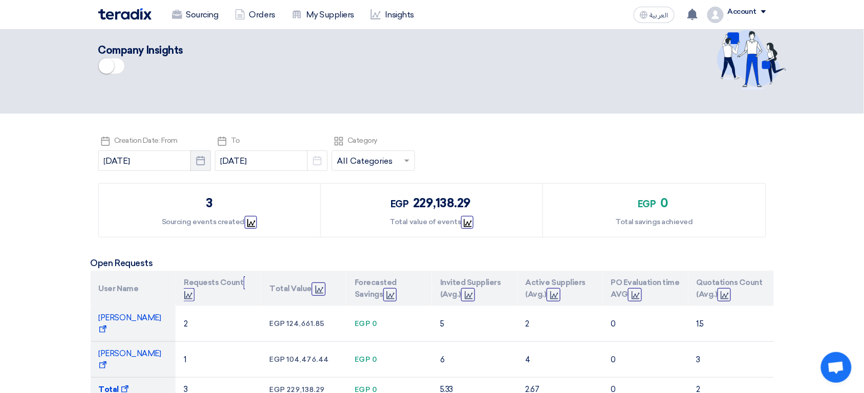
click at [203, 158] on use "button" at bounding box center [201, 160] width 9 height 9
select select "8"
select select "2025"
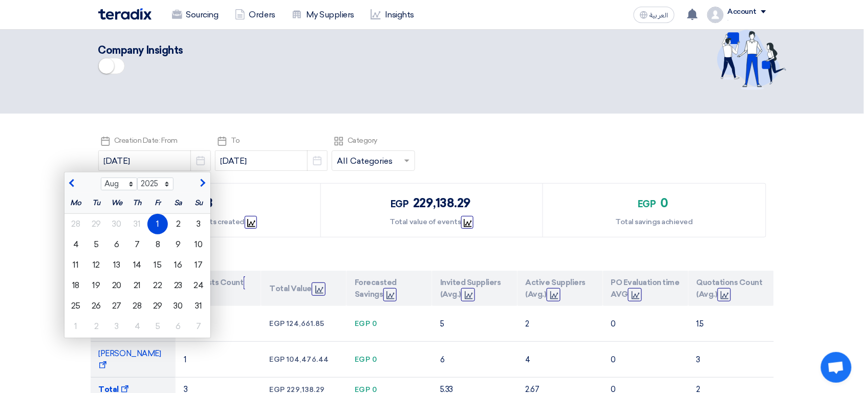
click at [128, 111] on header "Company Insights" at bounding box center [432, 60] width 864 height 108
click at [217, 129] on section "Pick a date Creation Date: From [DATE] Jan Feb Mar Apr May Jun [DATE] Aug Sep O…" at bounding box center [432, 280] width 864 height 333
